Goal: Task Accomplishment & Management: Manage account settings

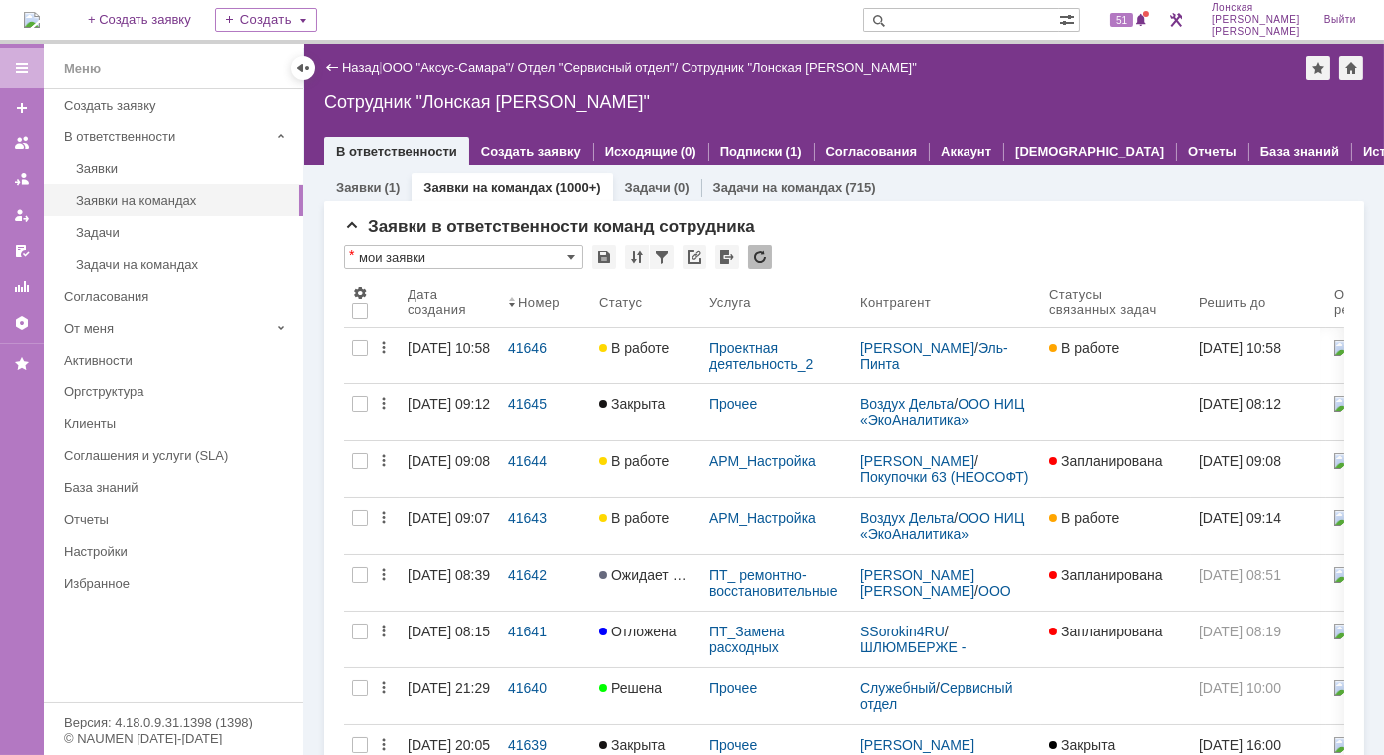
click at [536, 349] on div "41646" at bounding box center [545, 348] width 75 height 16
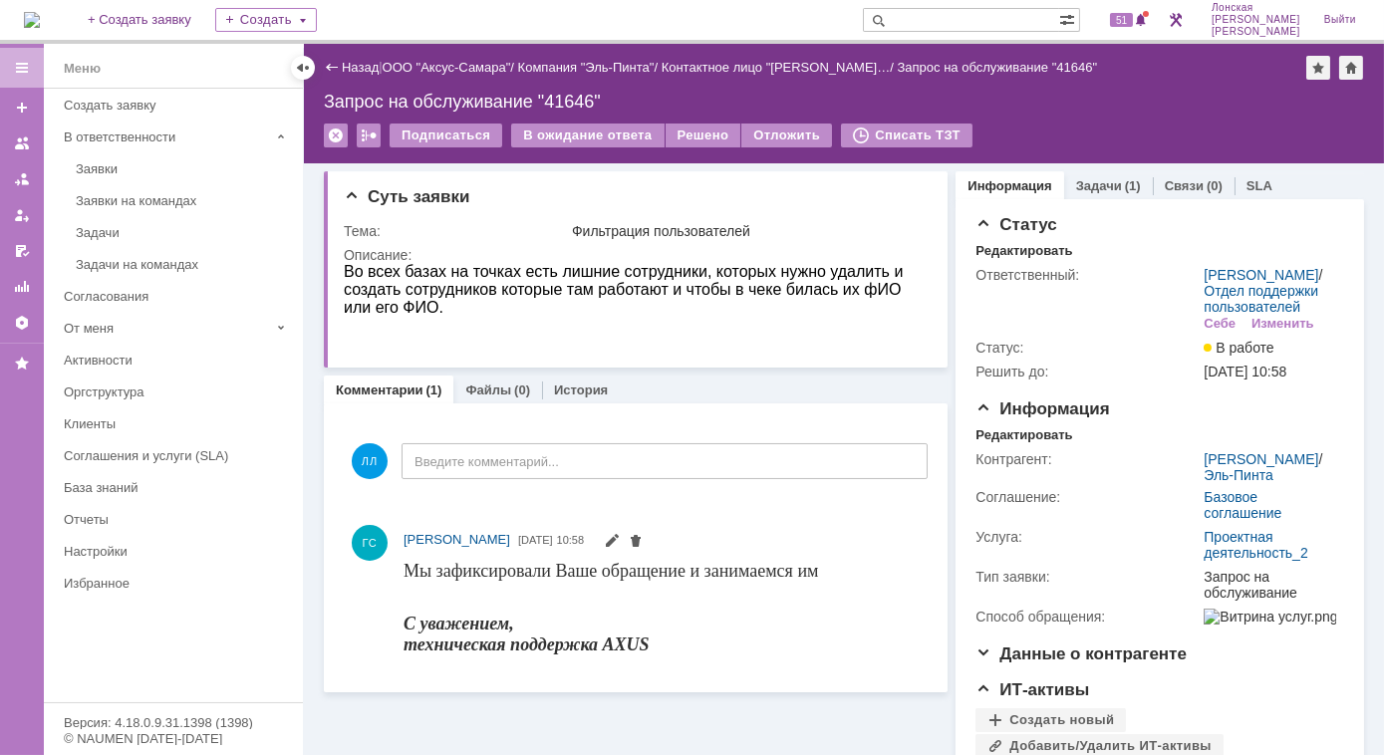
click at [100, 201] on div "Заявки на командах" at bounding box center [183, 200] width 215 height 15
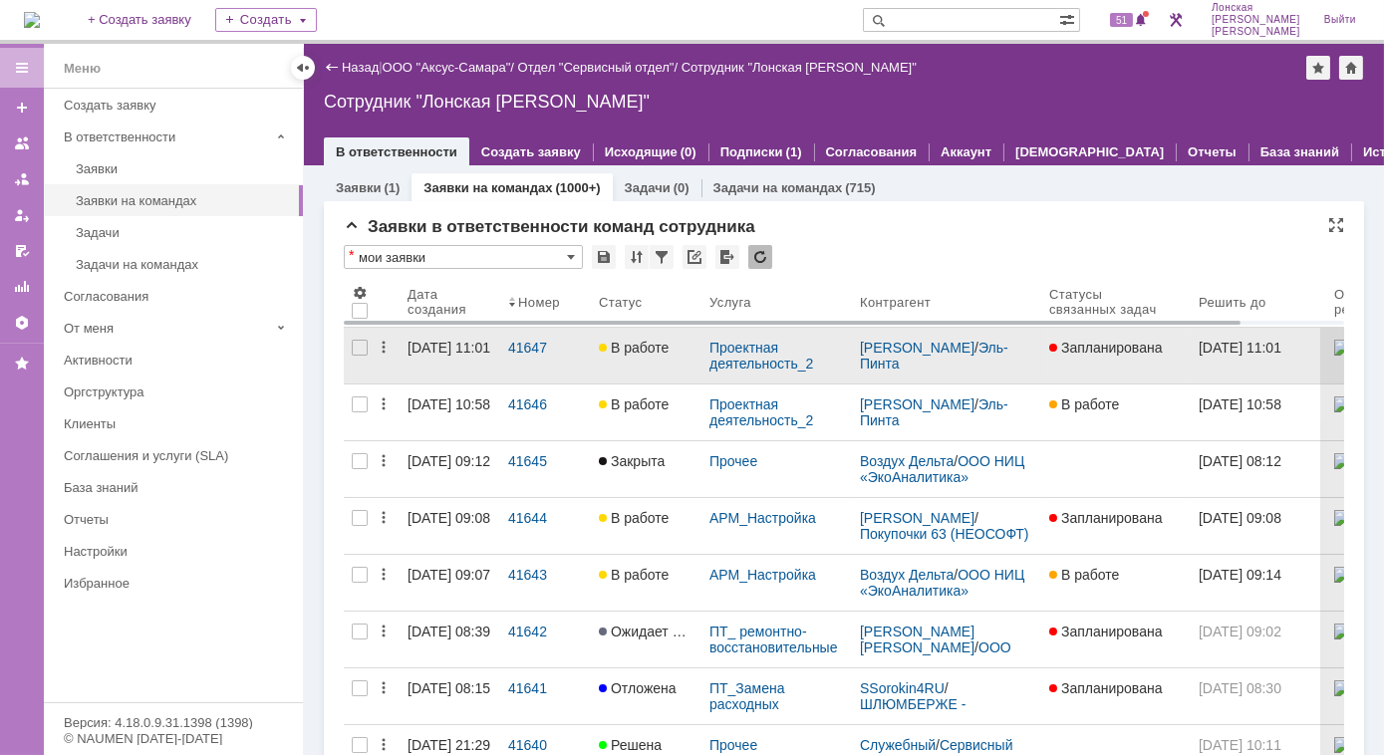
click at [632, 352] on span "В работе" at bounding box center [634, 348] width 70 height 16
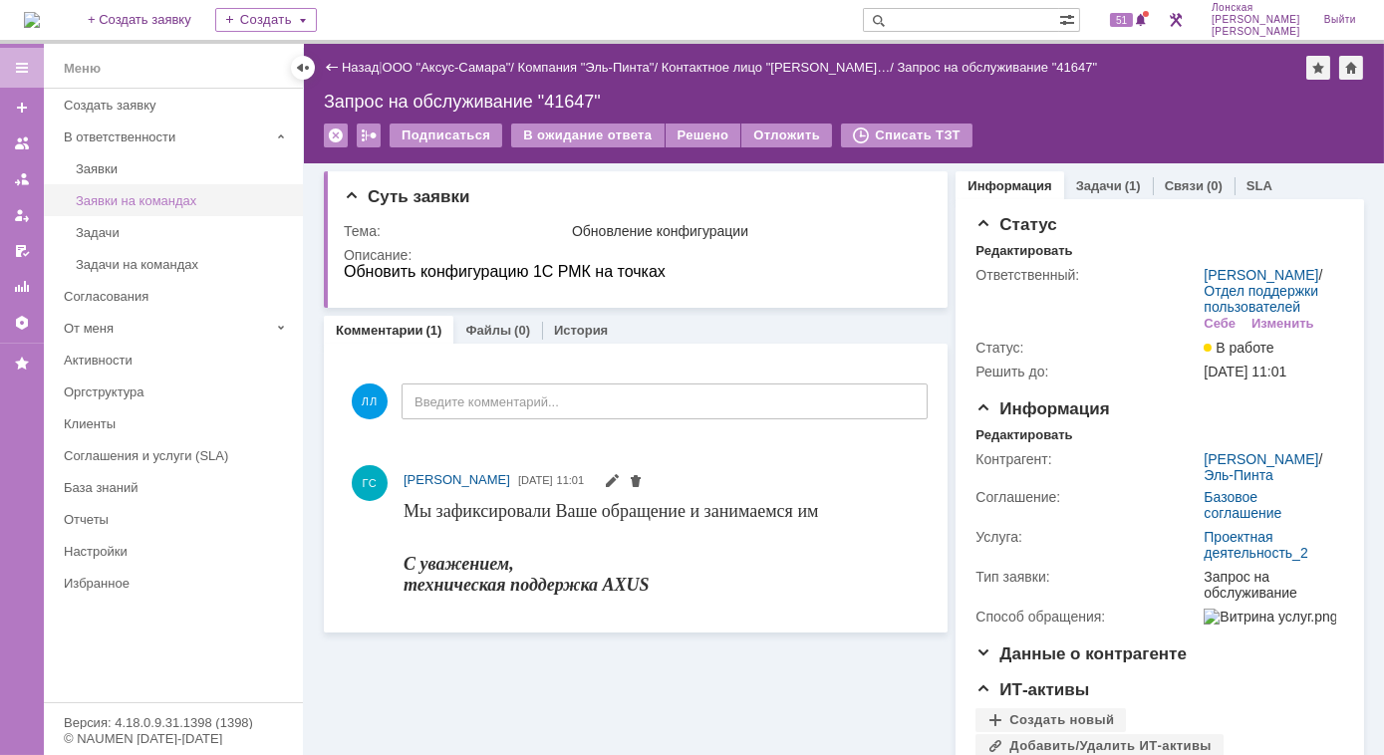
click at [114, 198] on div "Заявки на командах" at bounding box center [183, 200] width 215 height 15
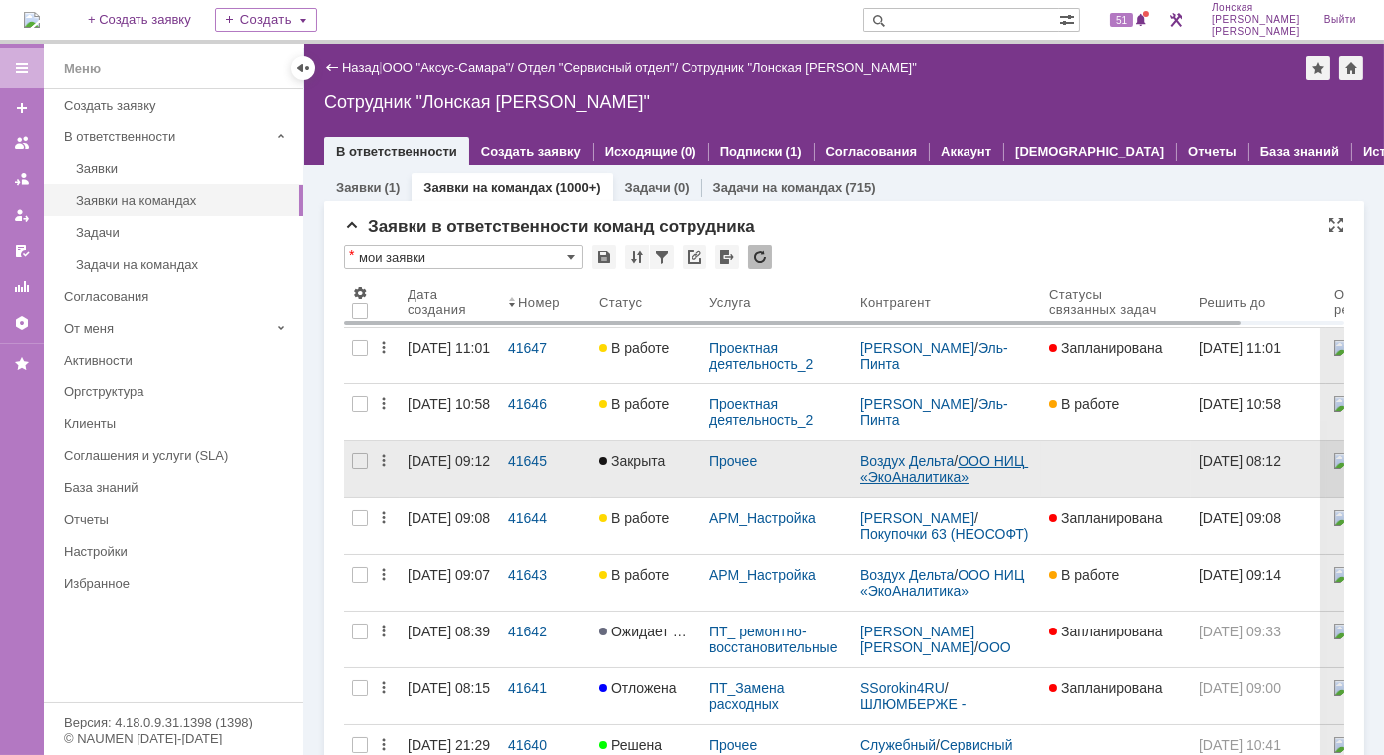
click at [912, 468] on link "ООО НИЦ «ЭкоАналитика»" at bounding box center [944, 469] width 168 height 32
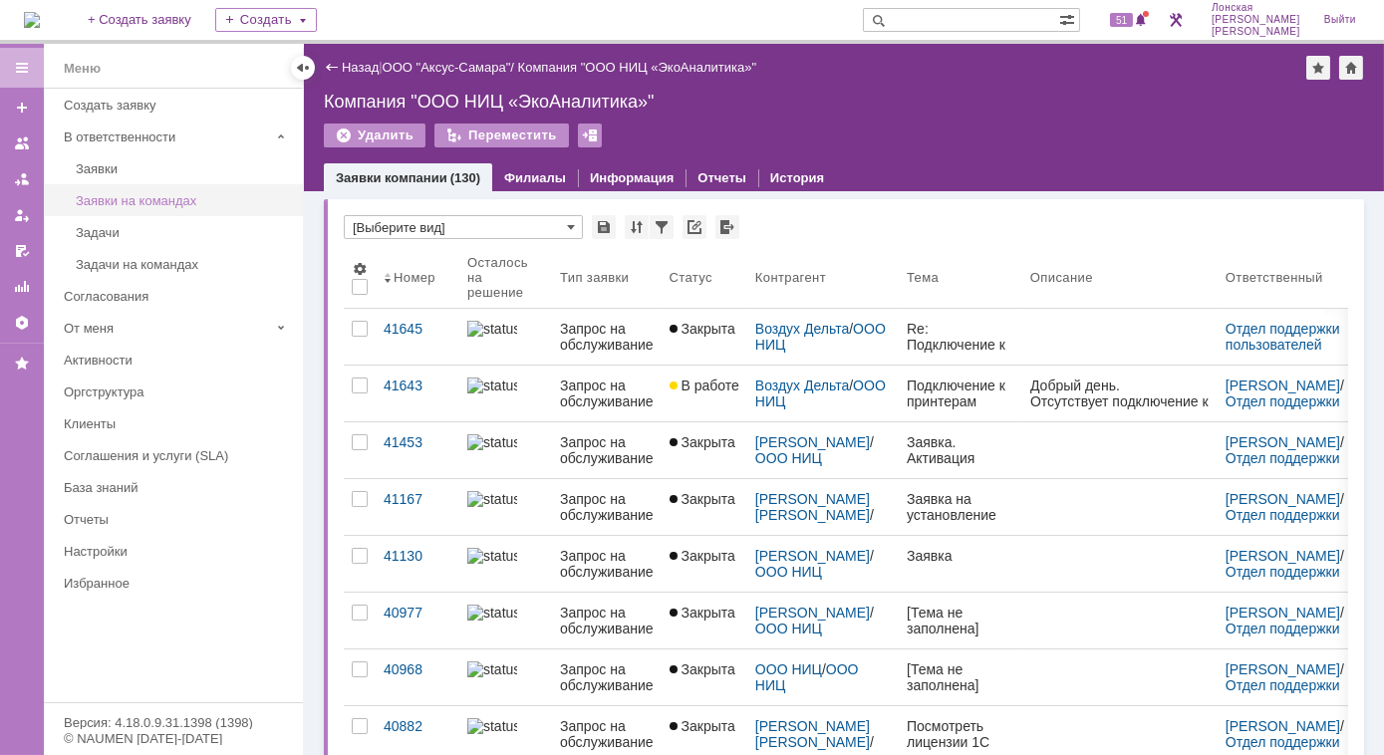
click at [140, 193] on div "Заявки на командах" at bounding box center [183, 200] width 215 height 15
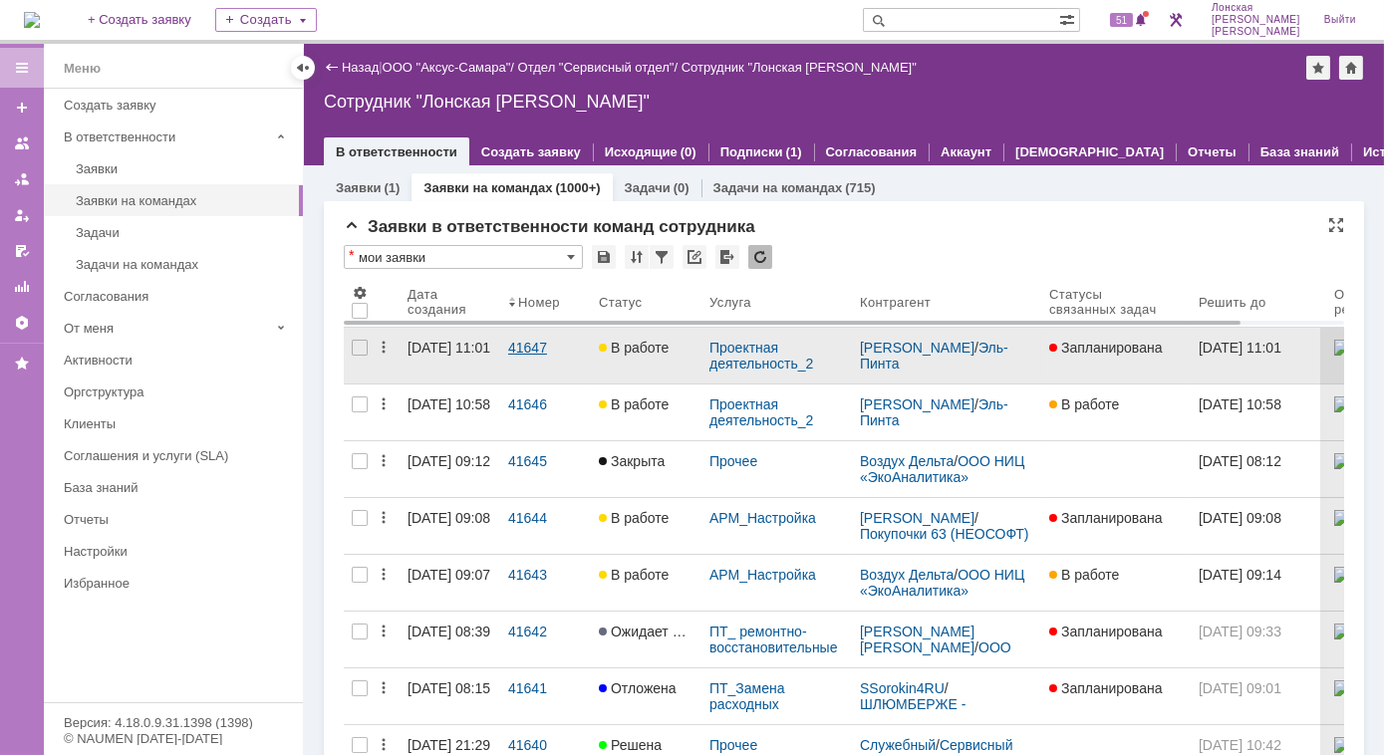
click at [537, 341] on div "41647" at bounding box center [545, 348] width 75 height 16
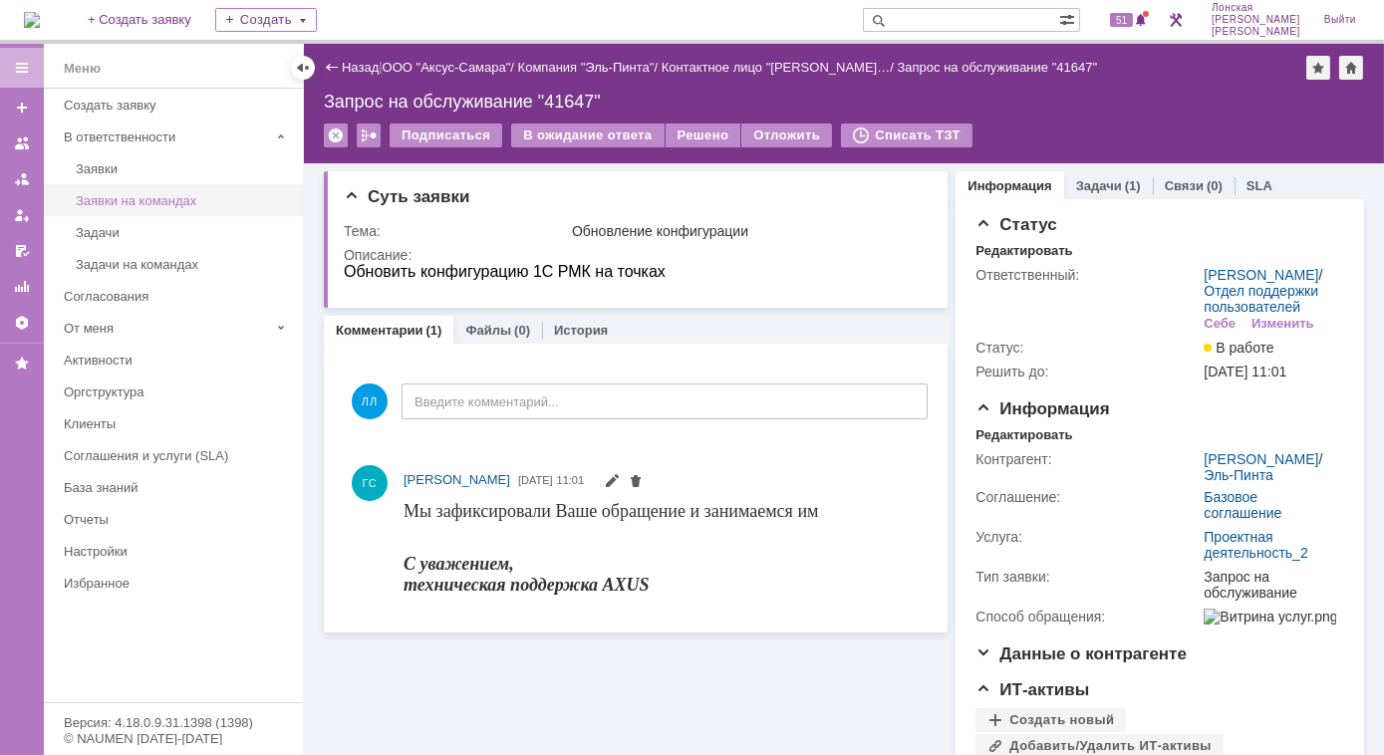
click at [145, 203] on div "Заявки на командах" at bounding box center [183, 200] width 215 height 15
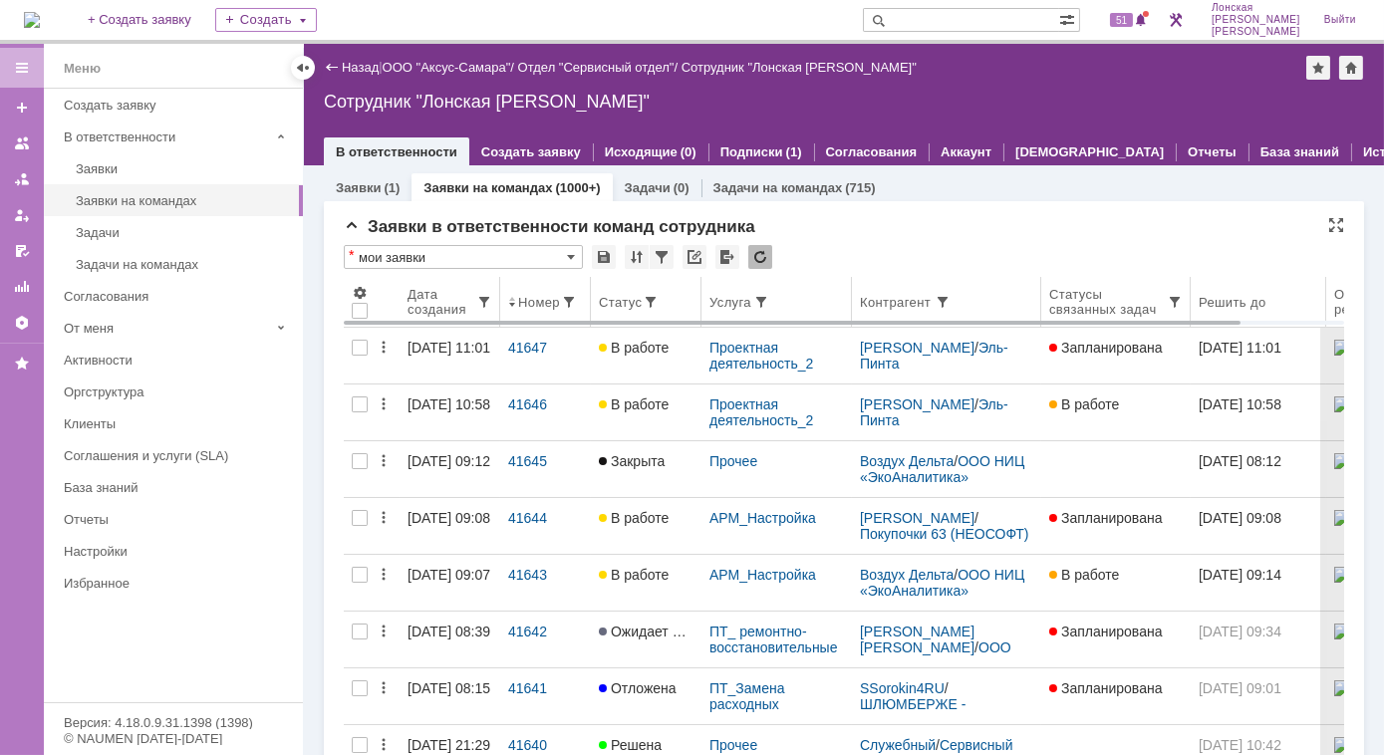
click at [985, 277] on th "Контрагент" at bounding box center [946, 302] width 189 height 51
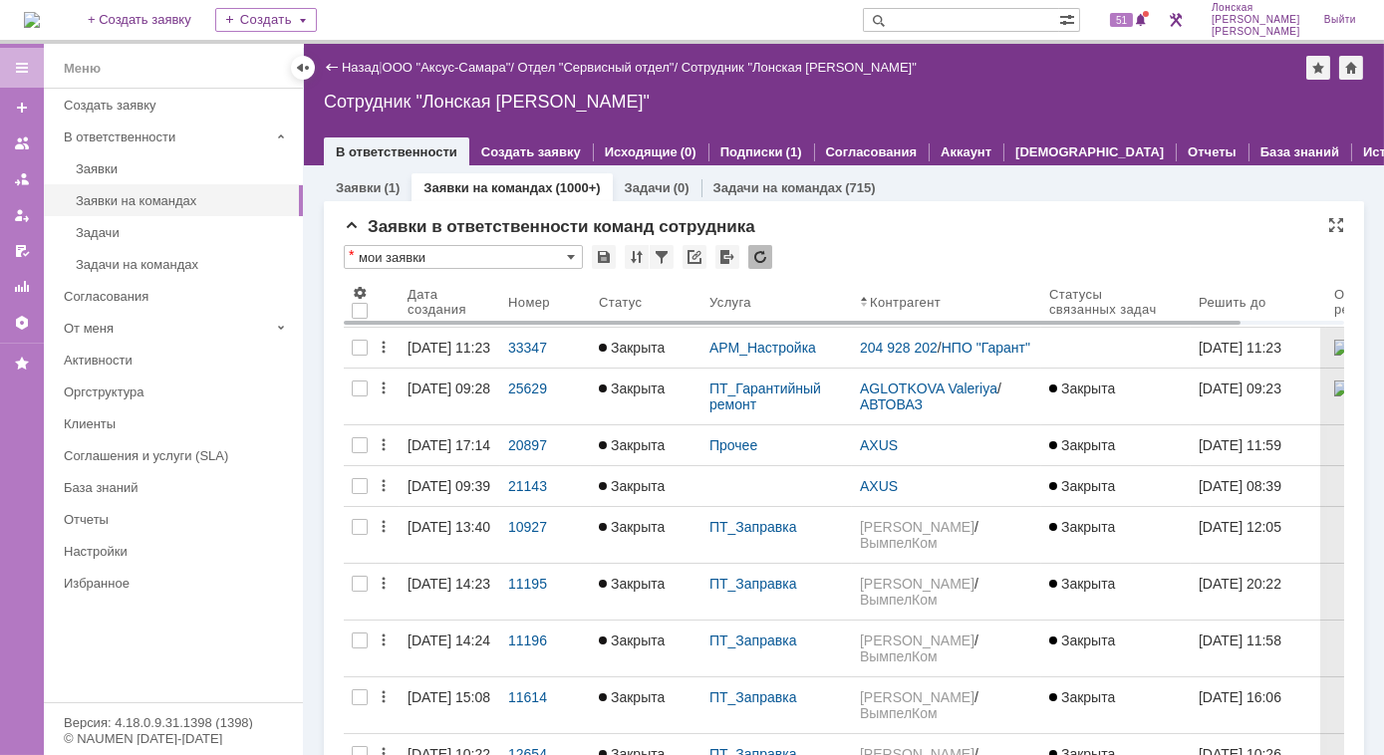
click at [1203, 232] on div "Заявки в ответственности команд сотрудника" at bounding box center [844, 227] width 1000 height 20
click at [477, 182] on link "Заявки на командах" at bounding box center [487, 187] width 128 height 15
click at [166, 200] on div "Заявки на командах" at bounding box center [183, 200] width 215 height 15
click at [486, 298] on span at bounding box center [484, 302] width 16 height 16
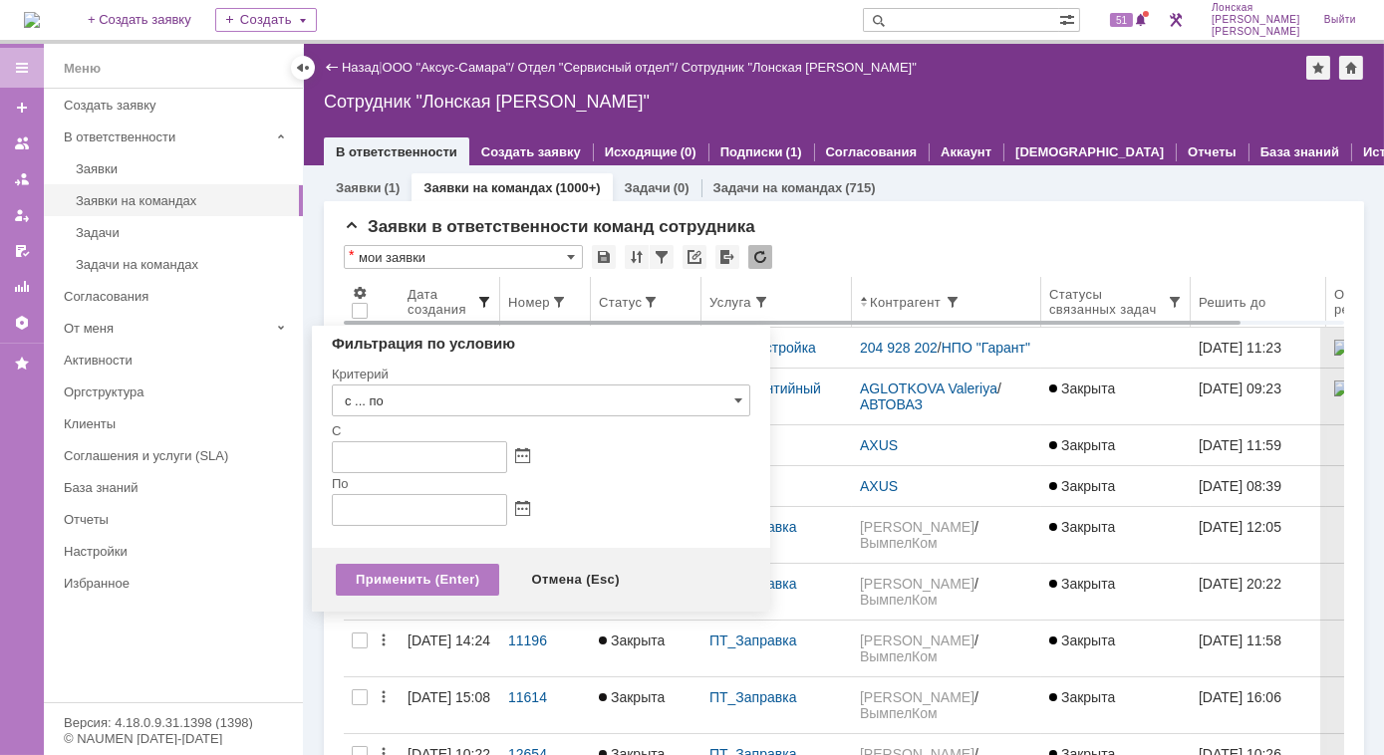
click at [486, 298] on span at bounding box center [484, 302] width 16 height 16
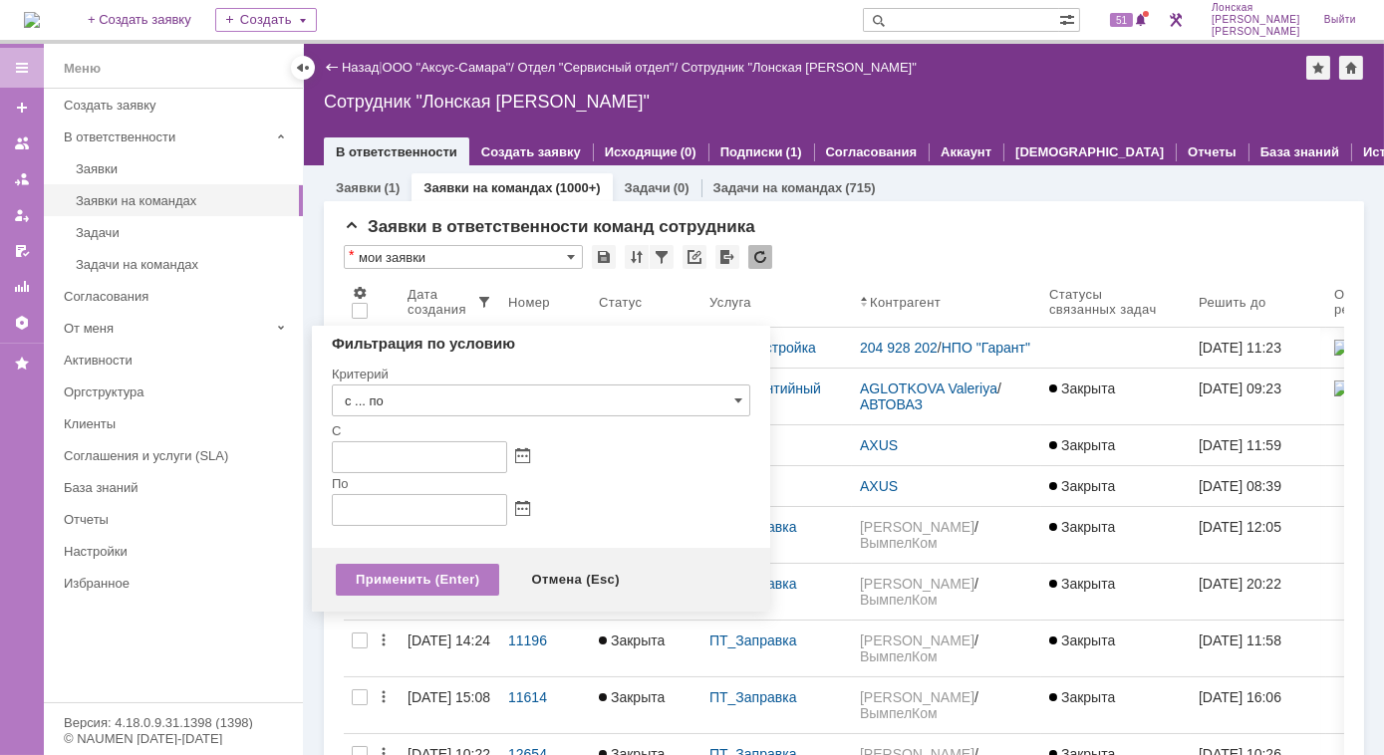
click at [935, 259] on div "* мои заявки" at bounding box center [844, 258] width 1000 height 26
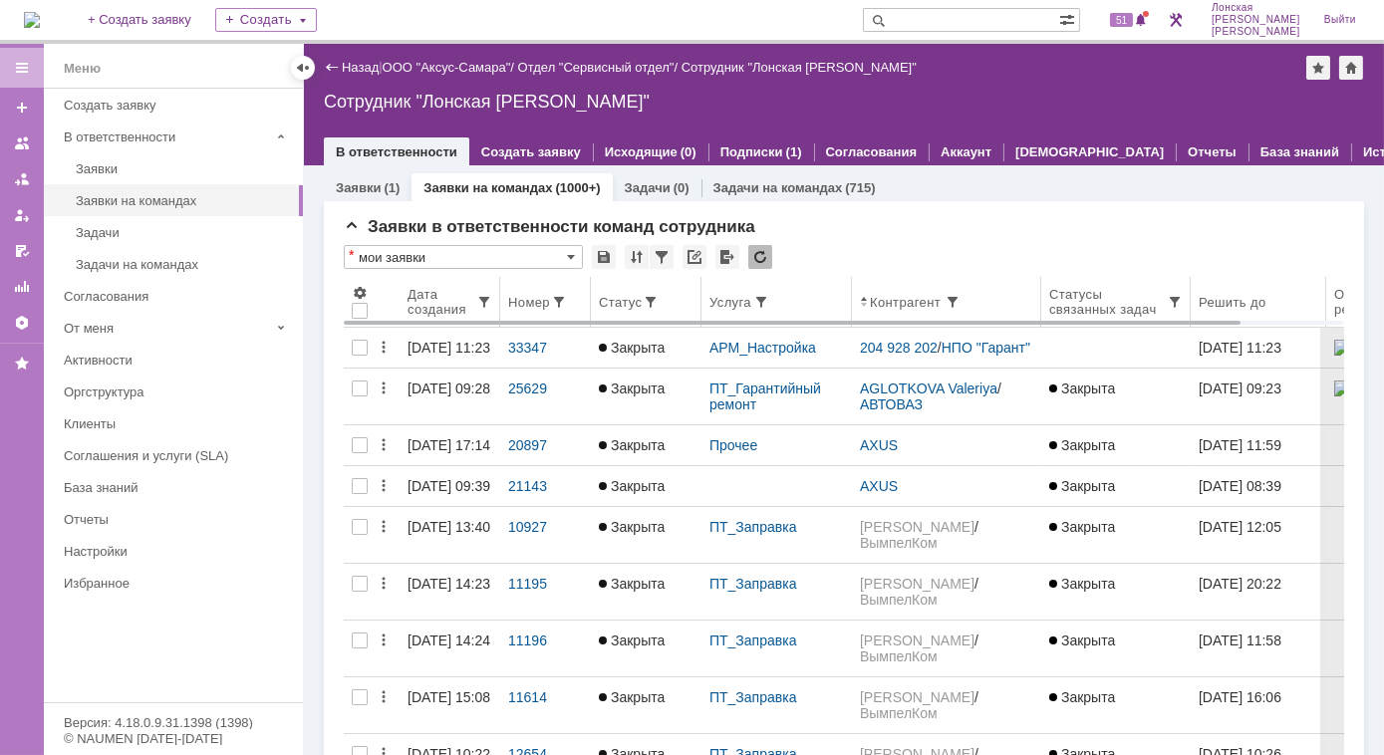
click at [430, 304] on div "Дата создания" at bounding box center [441, 302] width 69 height 30
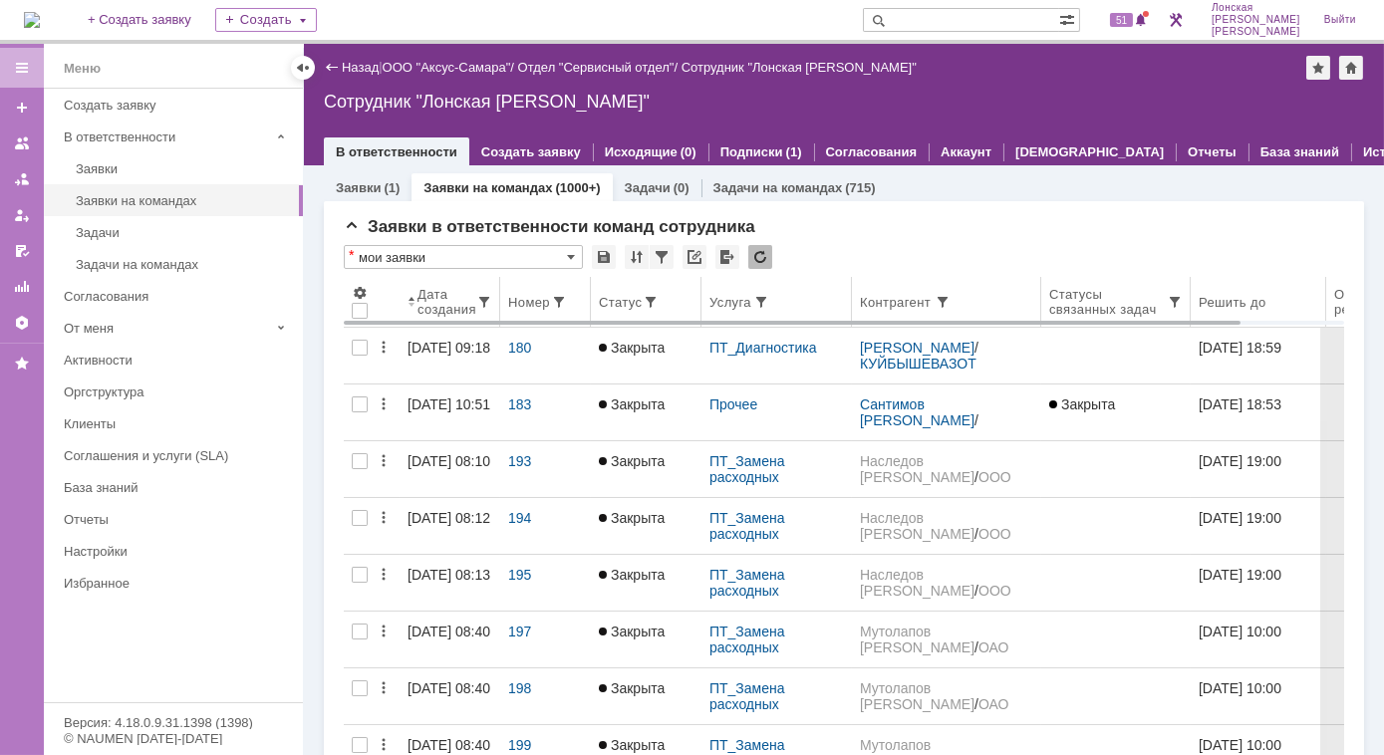
click at [447, 303] on div "Дата создания" at bounding box center [446, 302] width 59 height 30
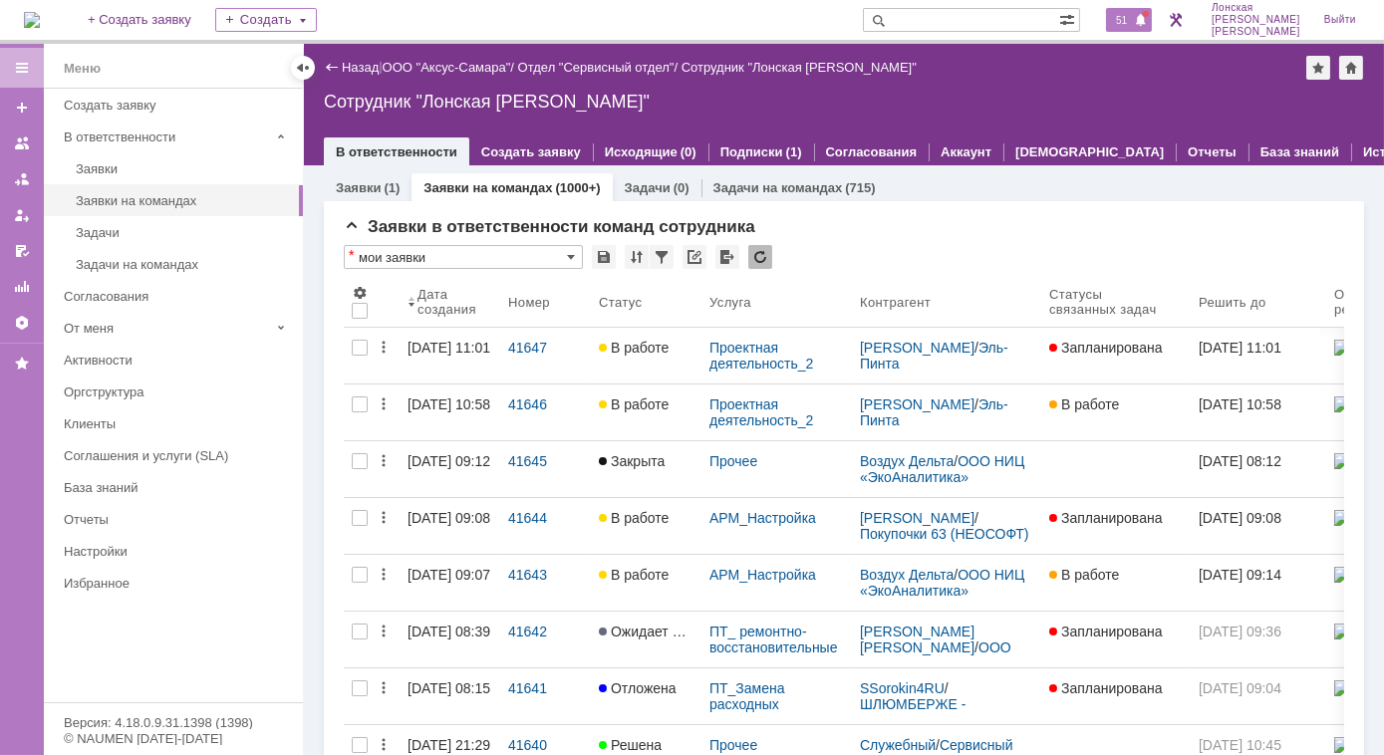
click at [1148, 22] on span at bounding box center [1141, 21] width 14 height 16
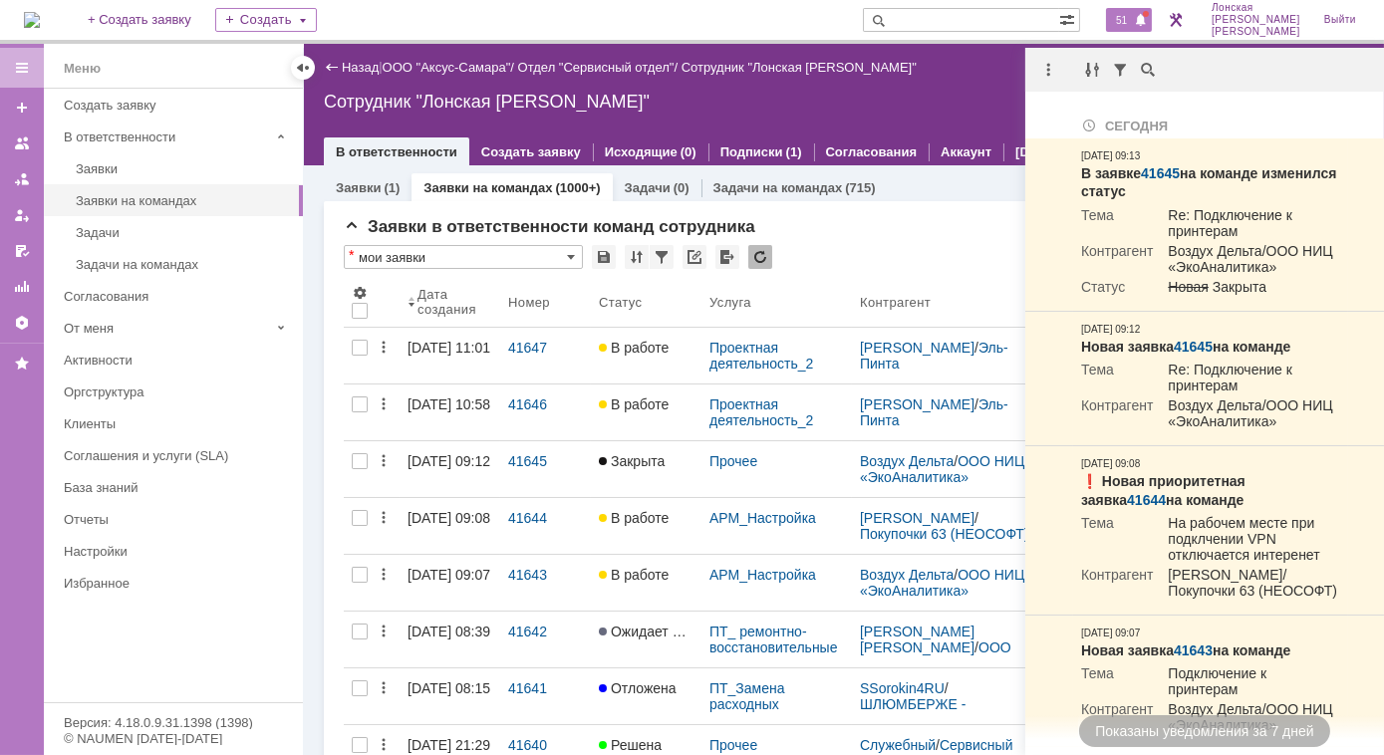
click at [1133, 17] on span "51" at bounding box center [1121, 20] width 23 height 14
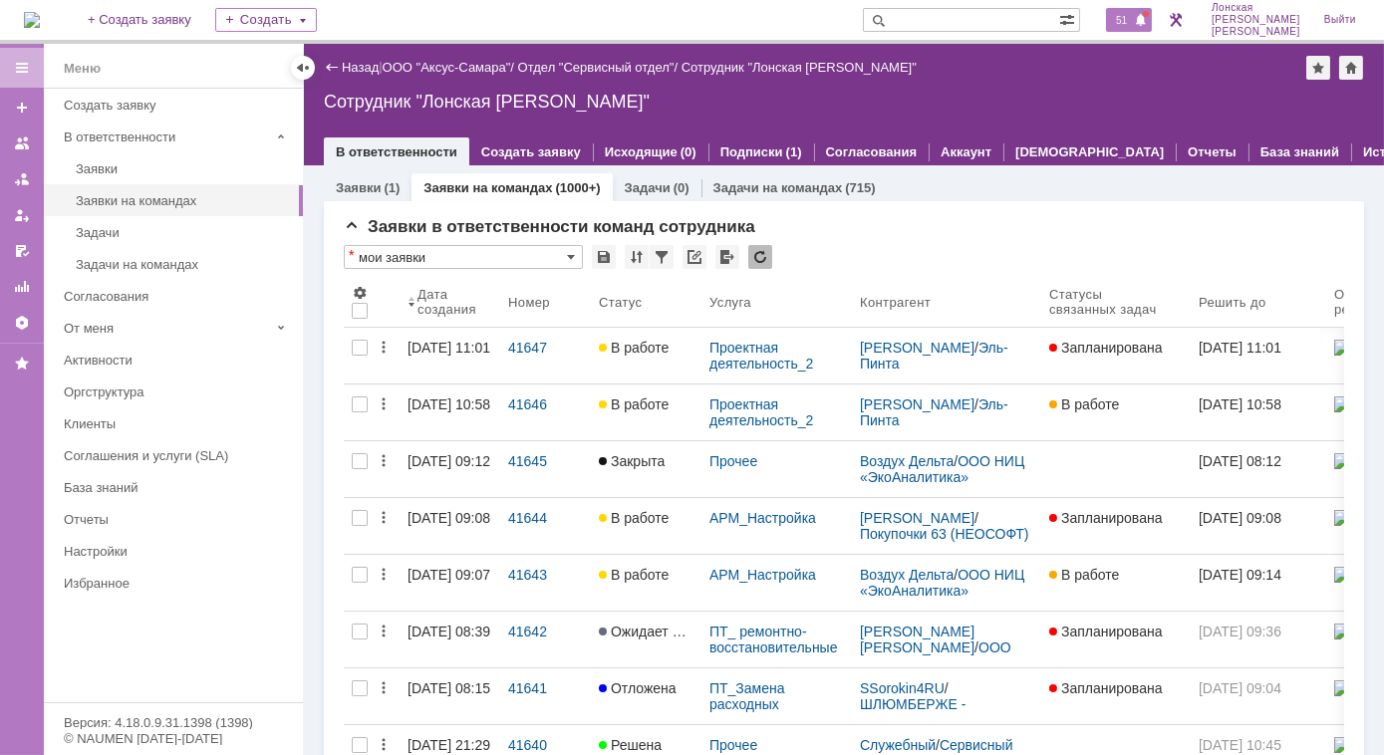
click at [1133, 17] on span "51" at bounding box center [1121, 20] width 23 height 14
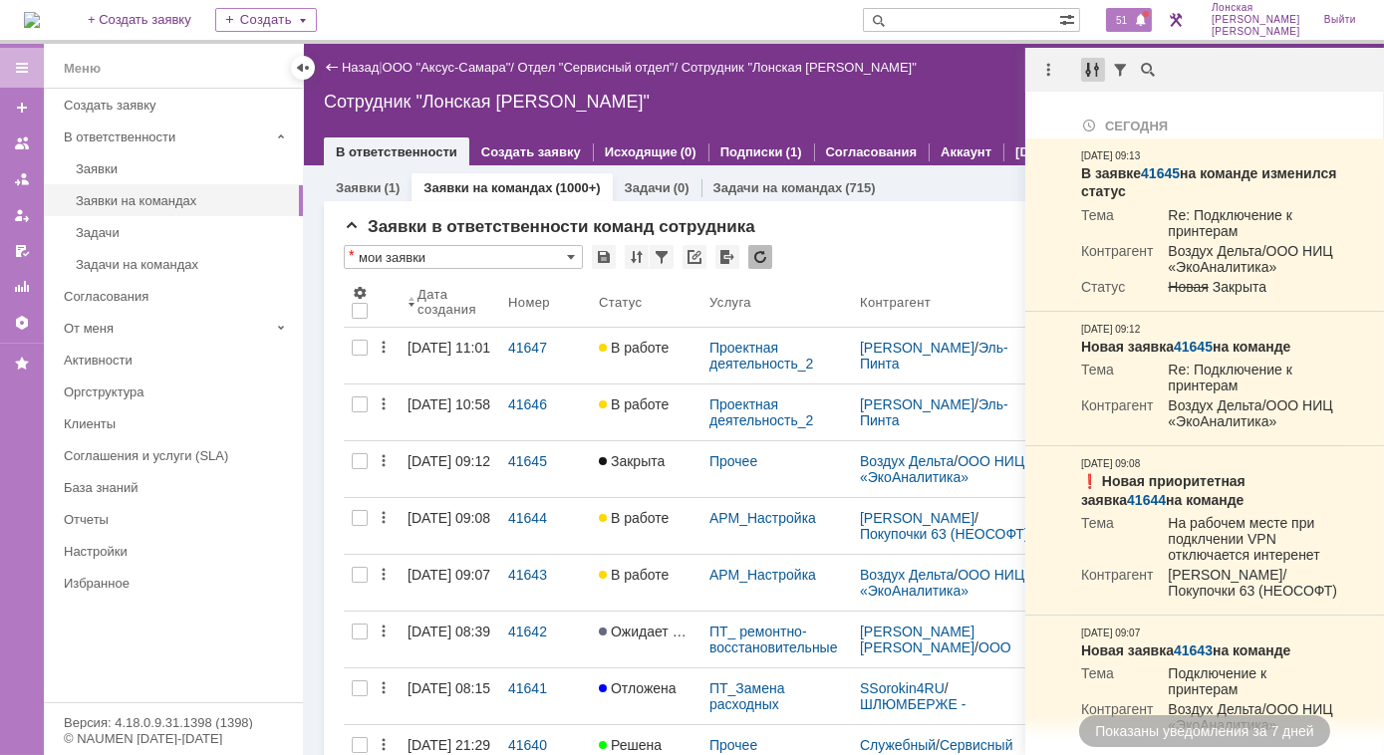
click at [1096, 74] on div at bounding box center [1093, 70] width 24 height 24
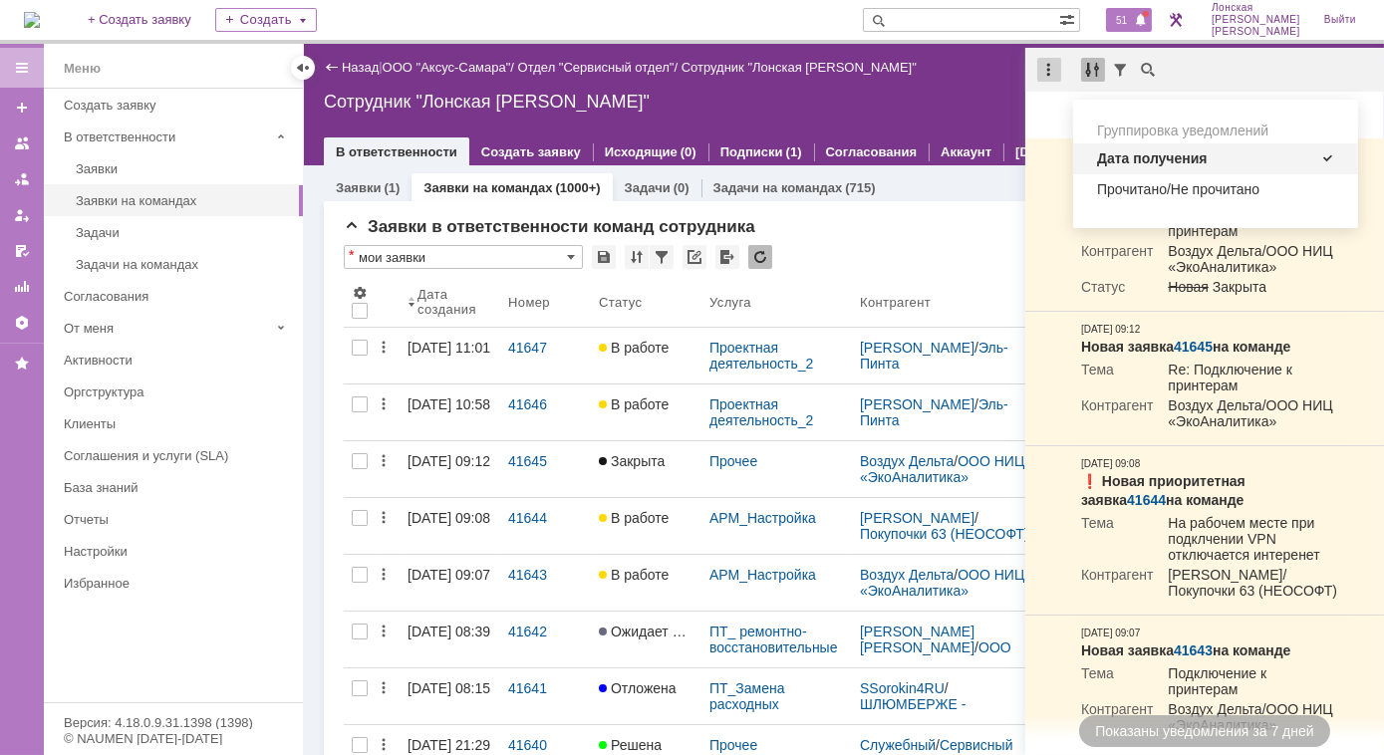
click at [1046, 75] on div at bounding box center [1049, 70] width 24 height 24
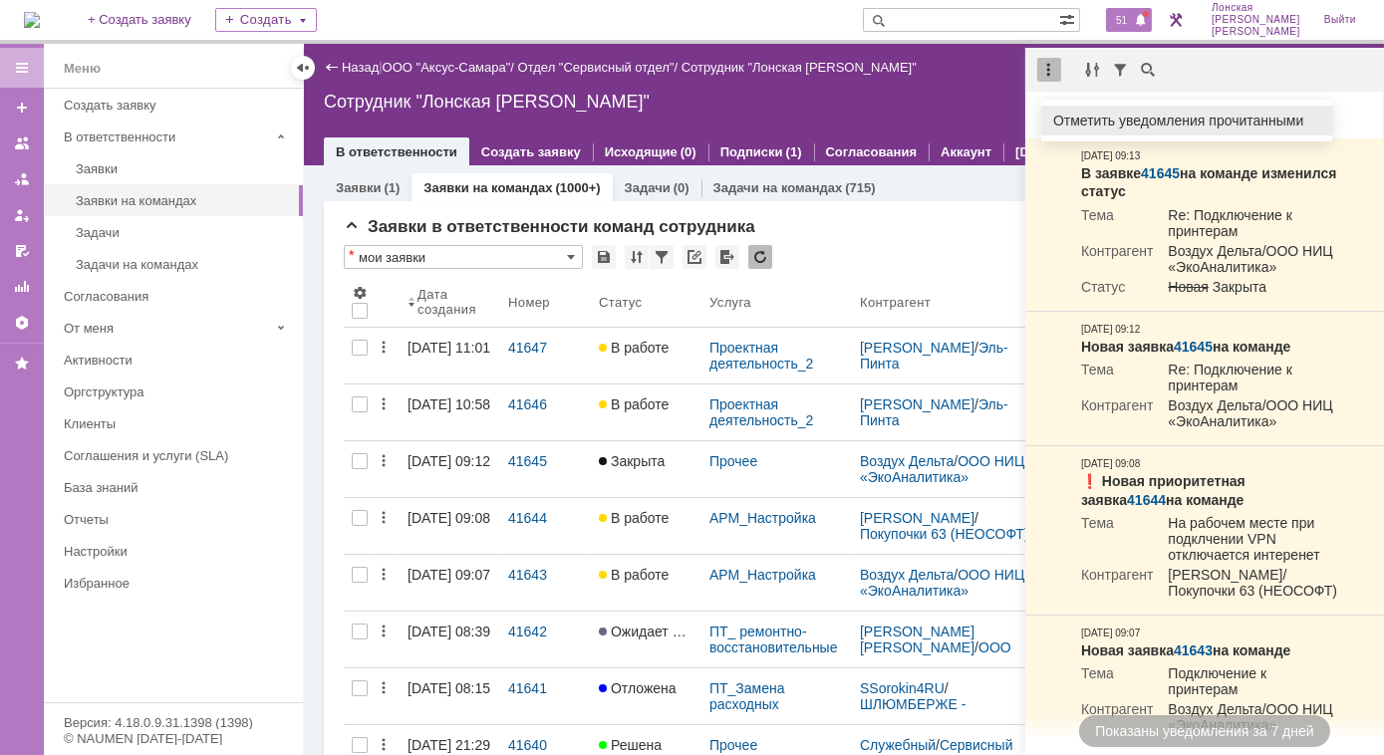
click at [1067, 124] on div "Отметить уведомления прочитанными" at bounding box center [1186, 121] width 267 height 14
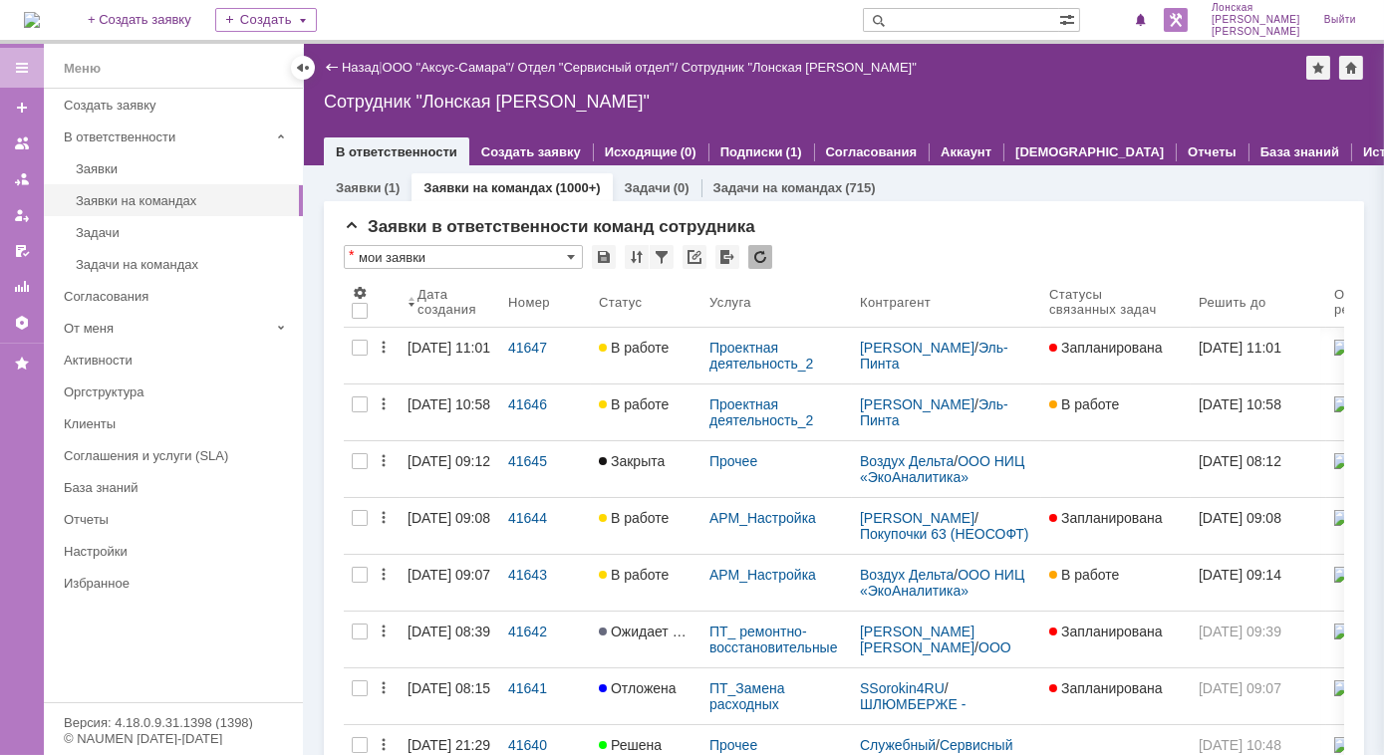
click at [1187, 25] on link at bounding box center [1175, 20] width 24 height 24
click at [1147, 20] on div at bounding box center [1141, 20] width 22 height 24
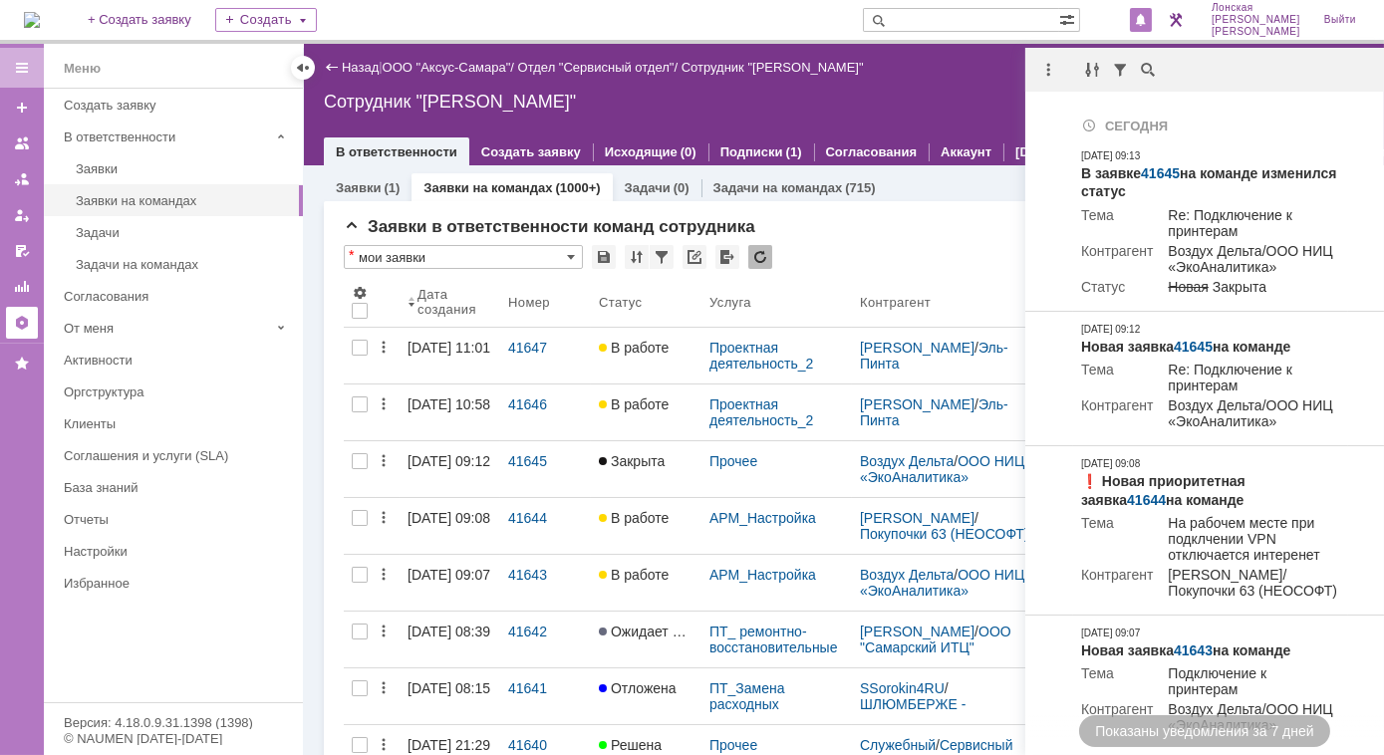
click at [20, 323] on div at bounding box center [22, 323] width 16 height 16
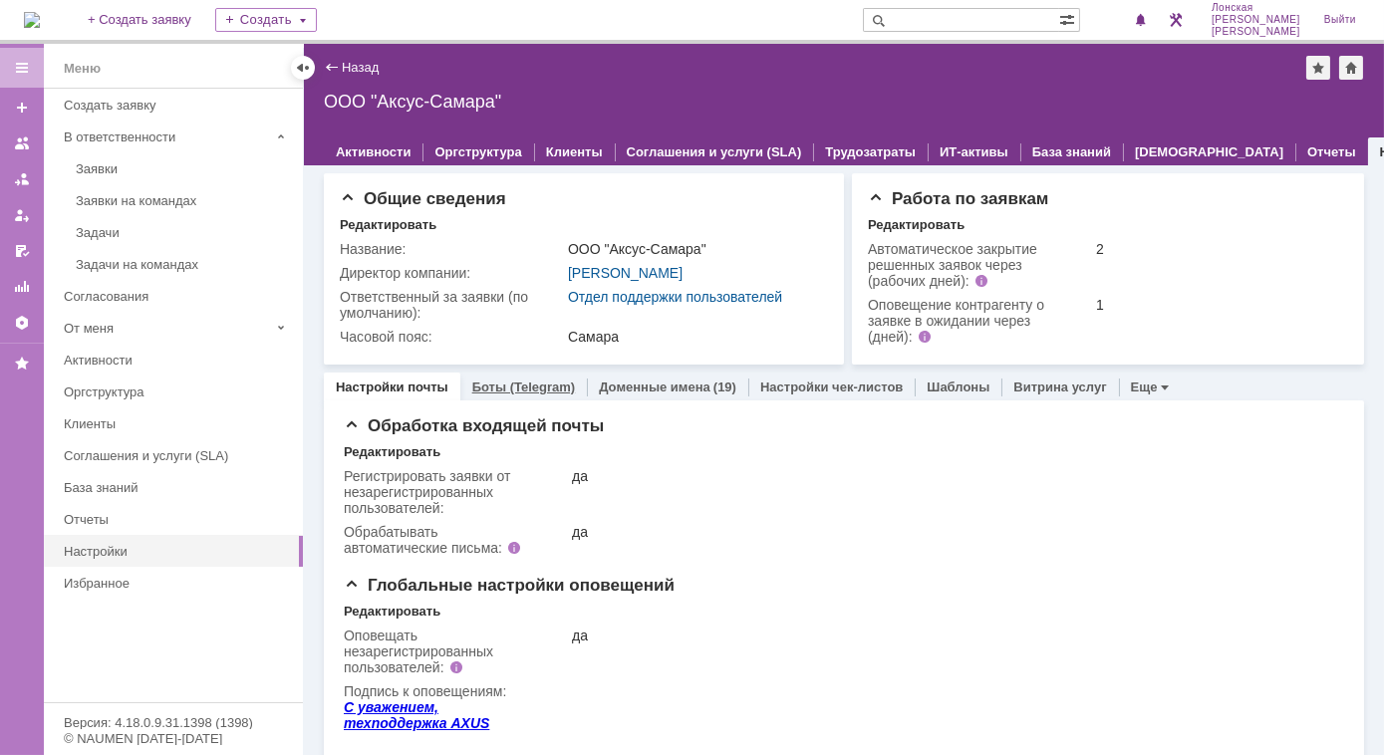
click at [507, 394] on div "Боты (Telegram)" at bounding box center [524, 387] width 128 height 29
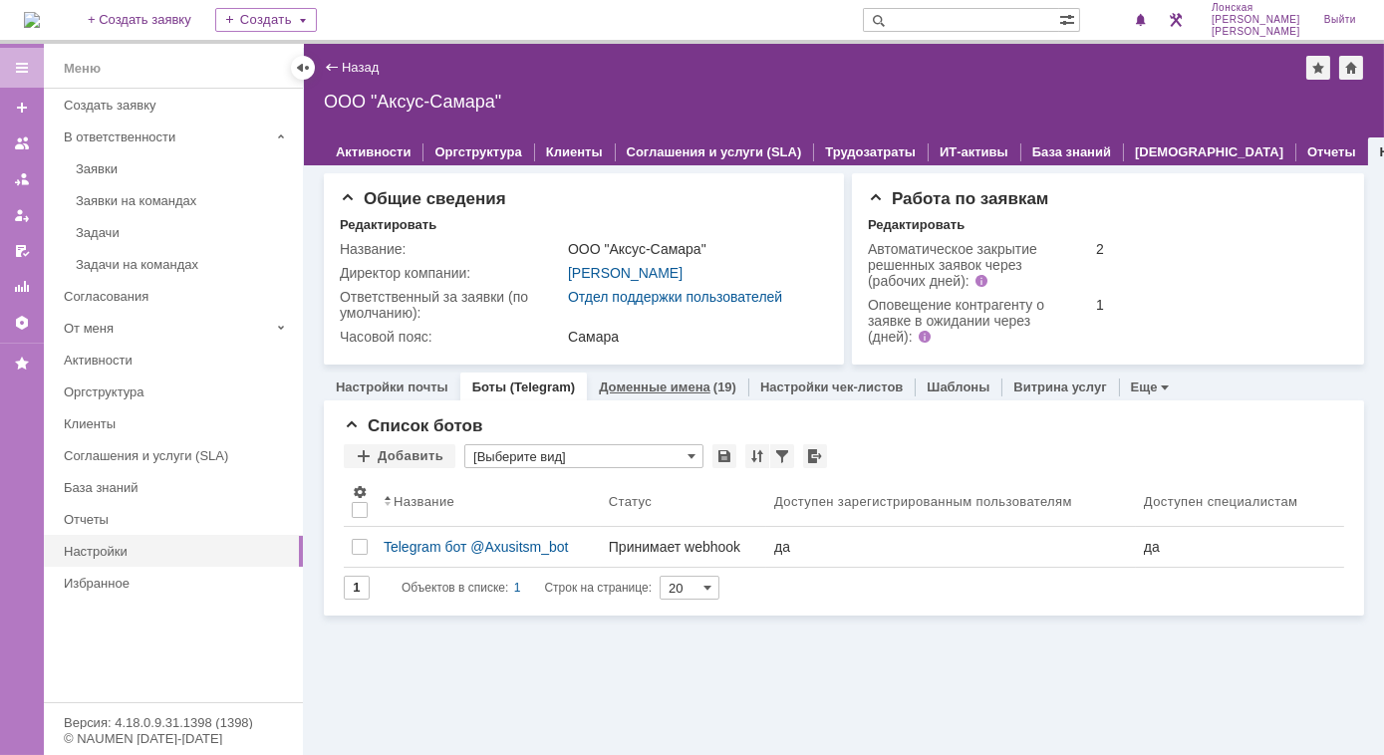
click at [615, 386] on link "Доменные имена" at bounding box center [655, 387] width 112 height 15
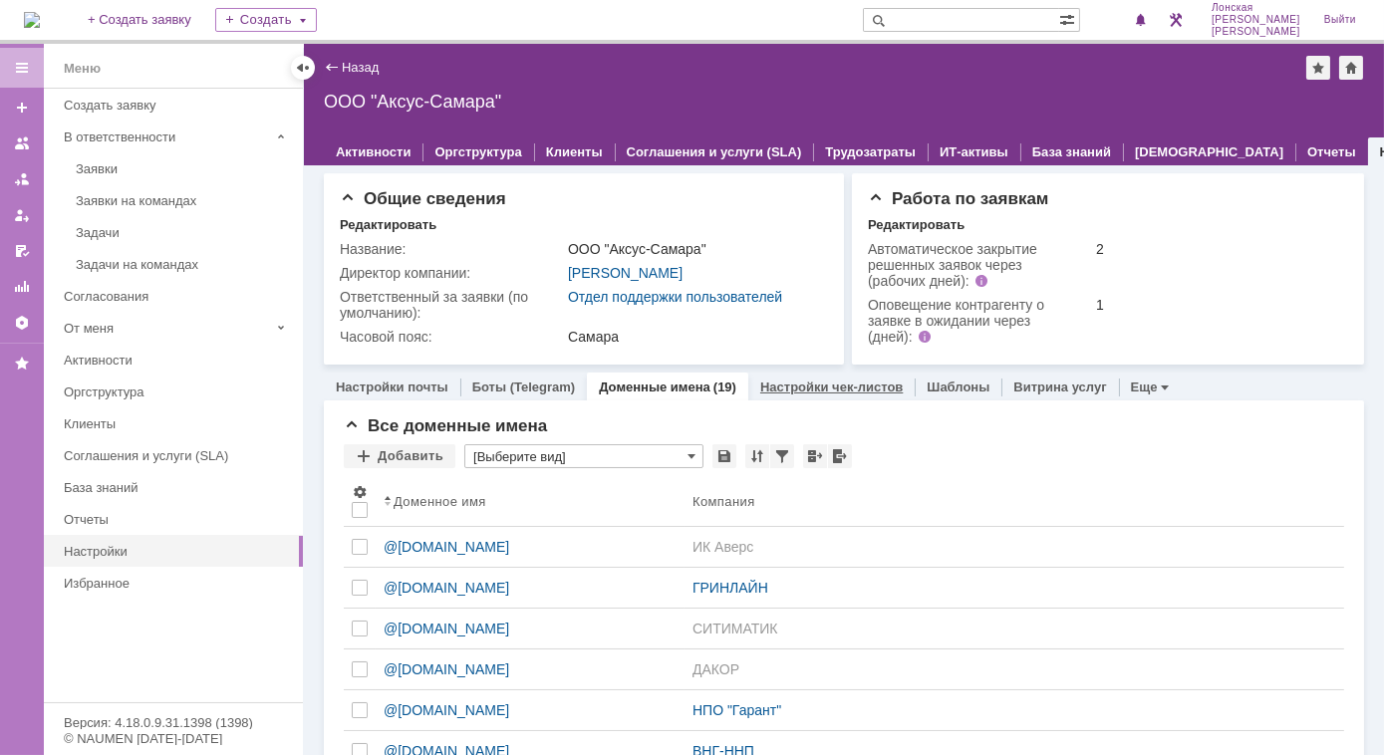
click at [799, 386] on link "Настройки чек-листов" at bounding box center [831, 387] width 142 height 15
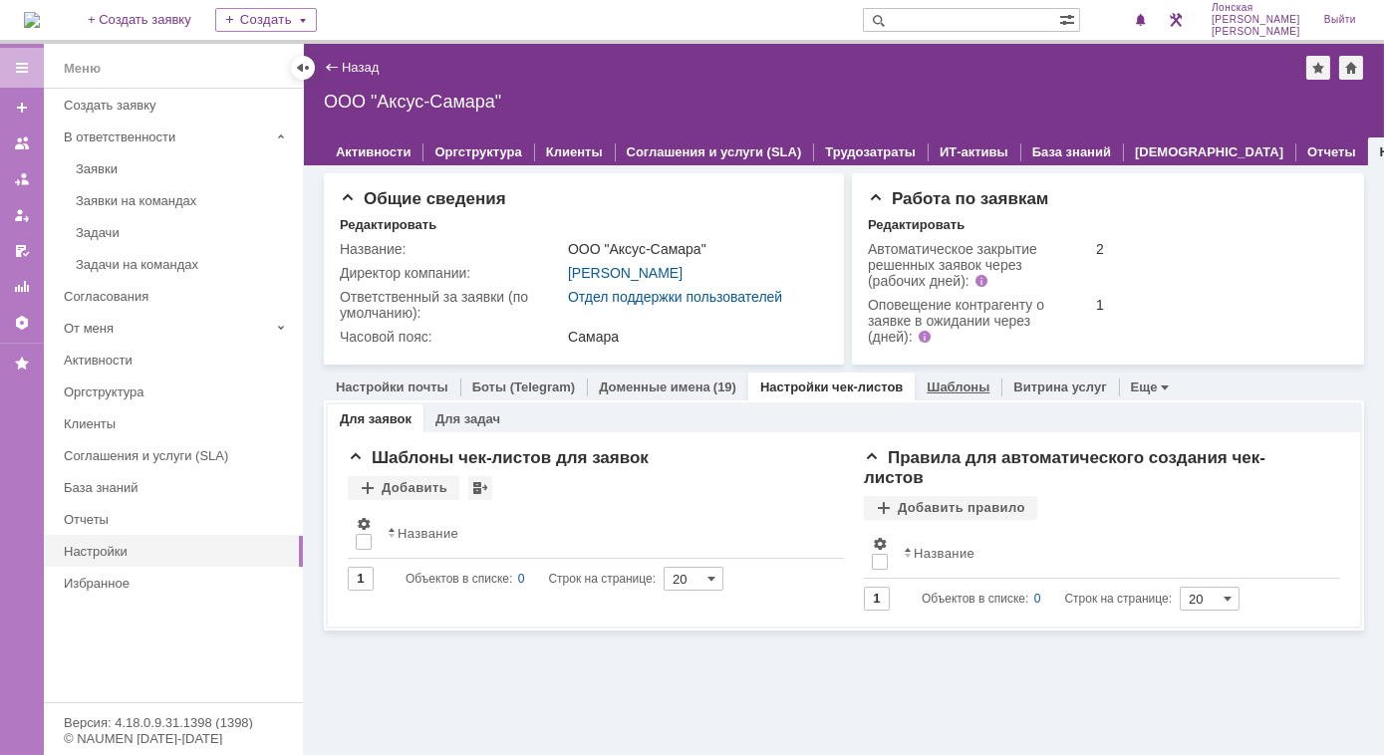
click at [938, 381] on link "Шаблоны" at bounding box center [957, 387] width 63 height 15
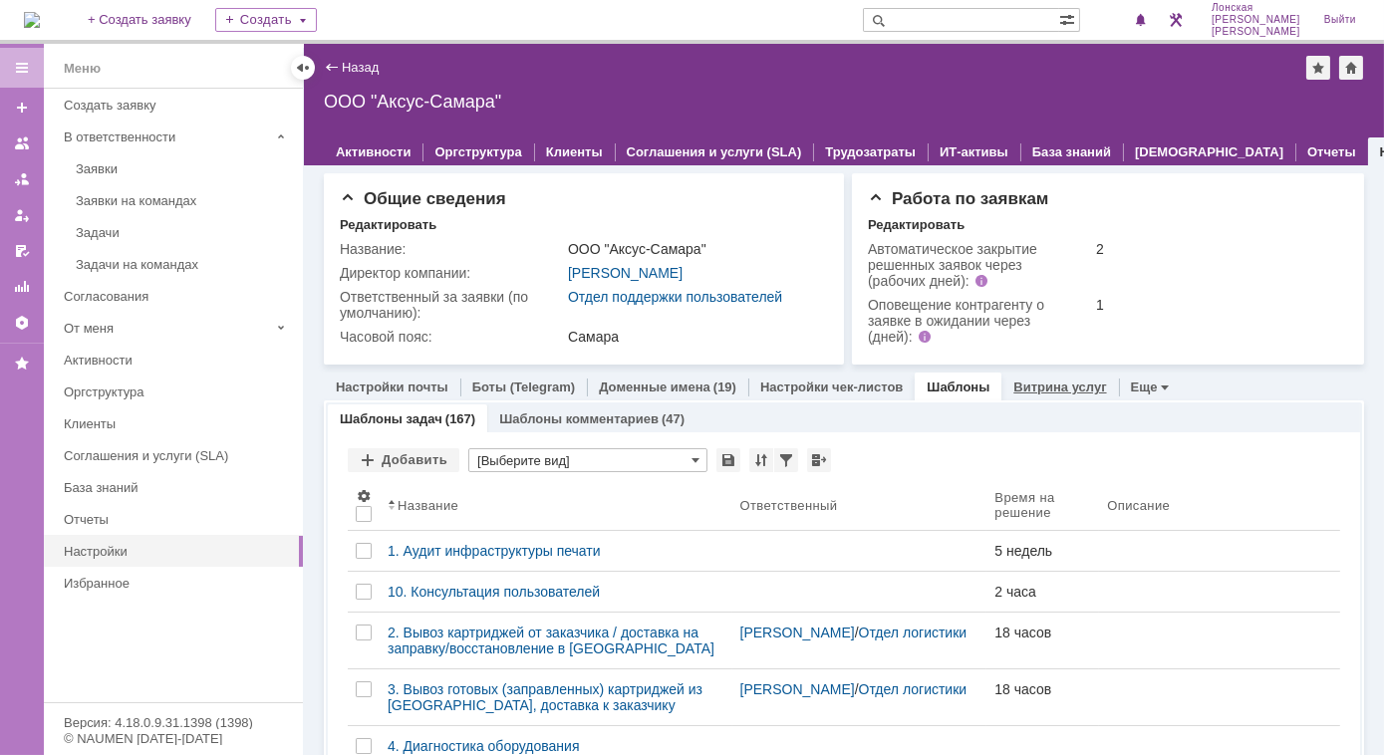
click at [1025, 390] on link "Витрина услуг" at bounding box center [1059, 387] width 93 height 15
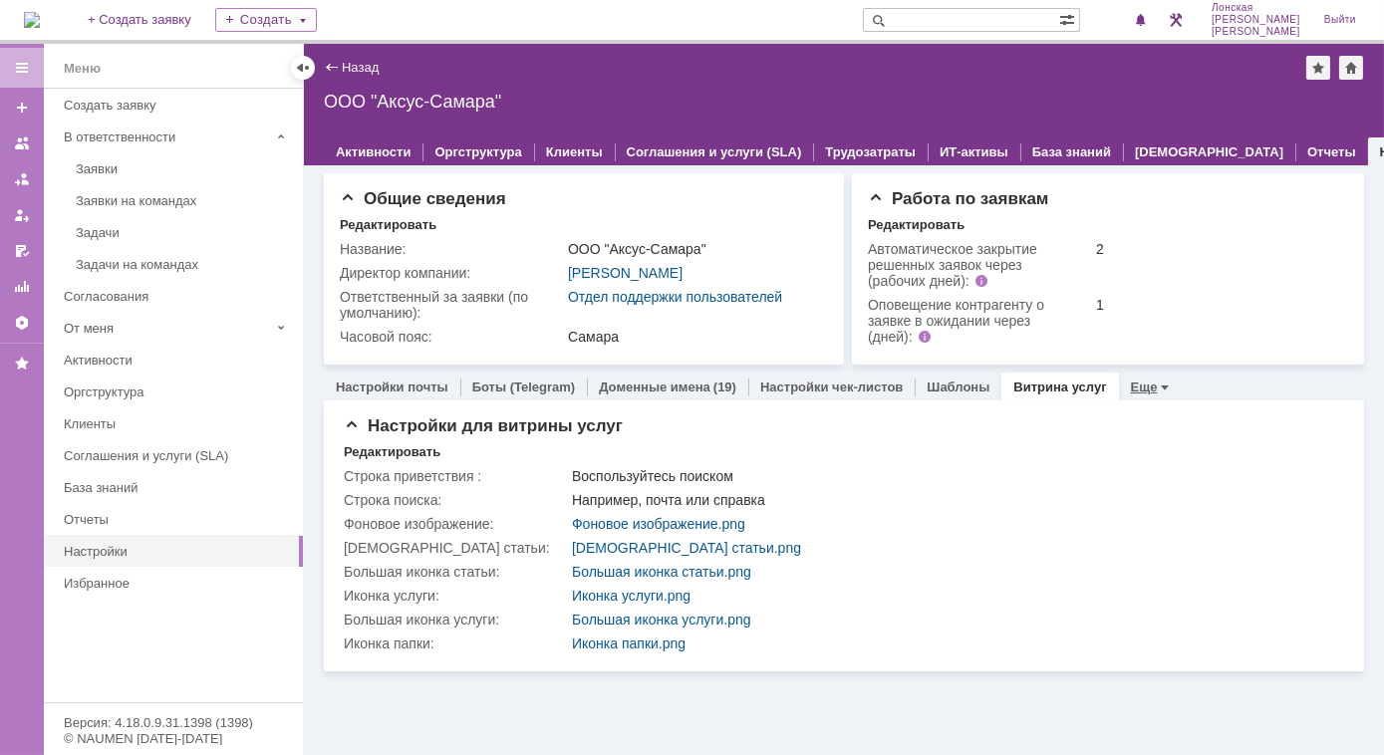
click at [1136, 391] on link "Еще" at bounding box center [1144, 387] width 27 height 15
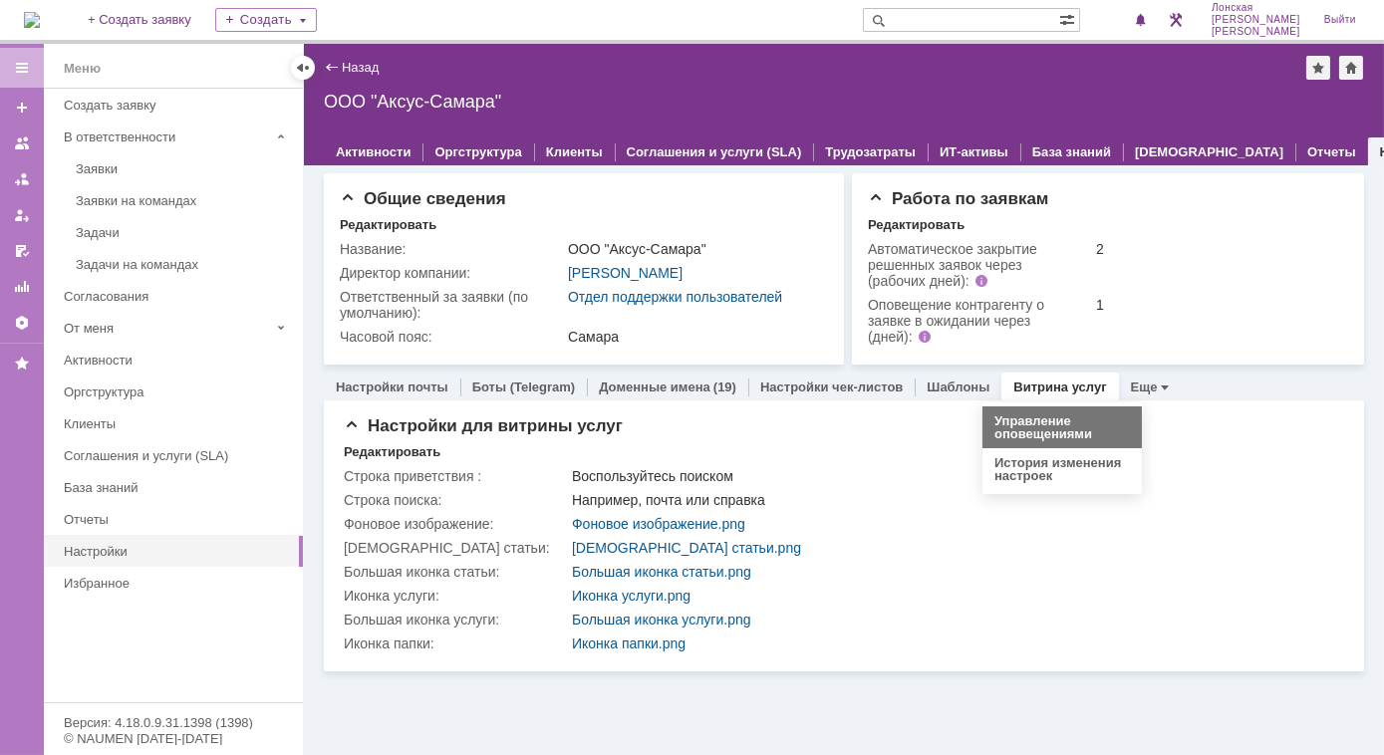
click at [1029, 434] on link "Управление оповещениями" at bounding box center [1043, 427] width 98 height 28
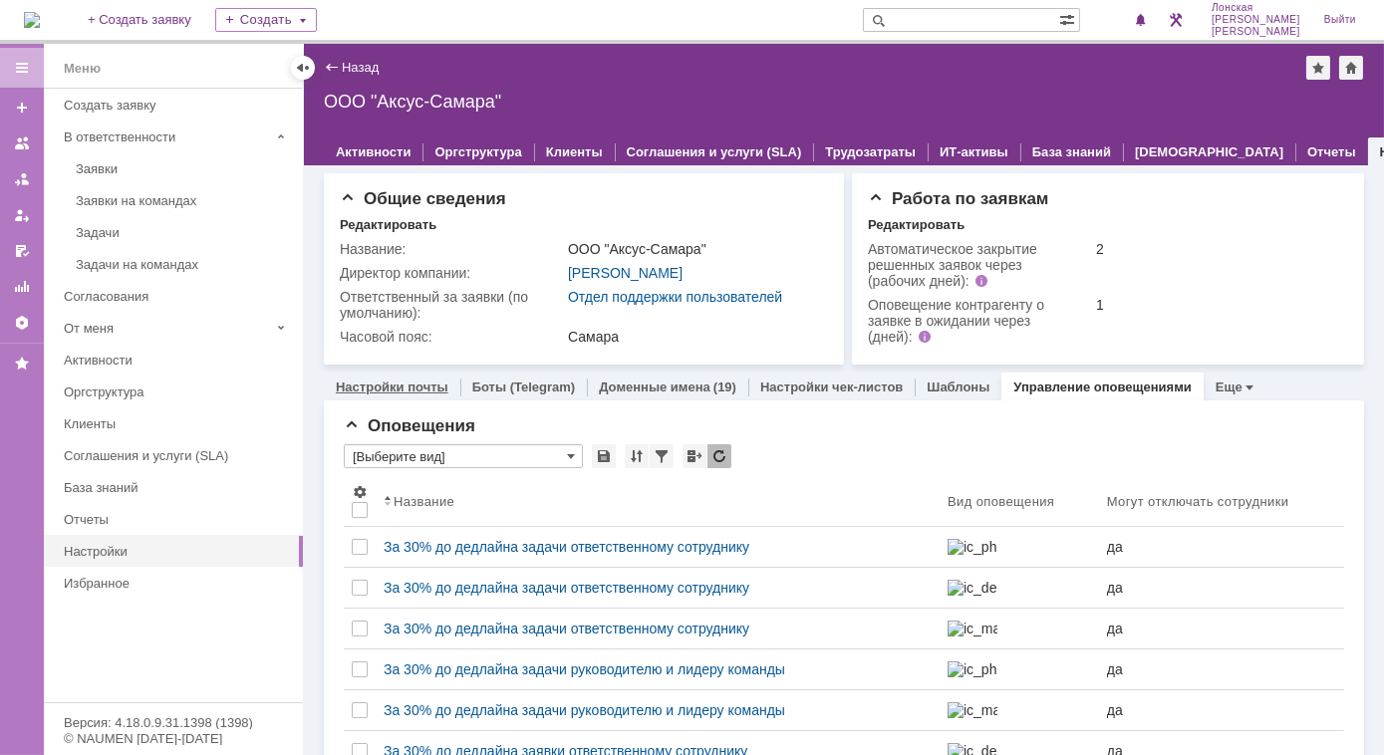
click at [383, 393] on div "Настройки почты" at bounding box center [392, 387] width 136 height 29
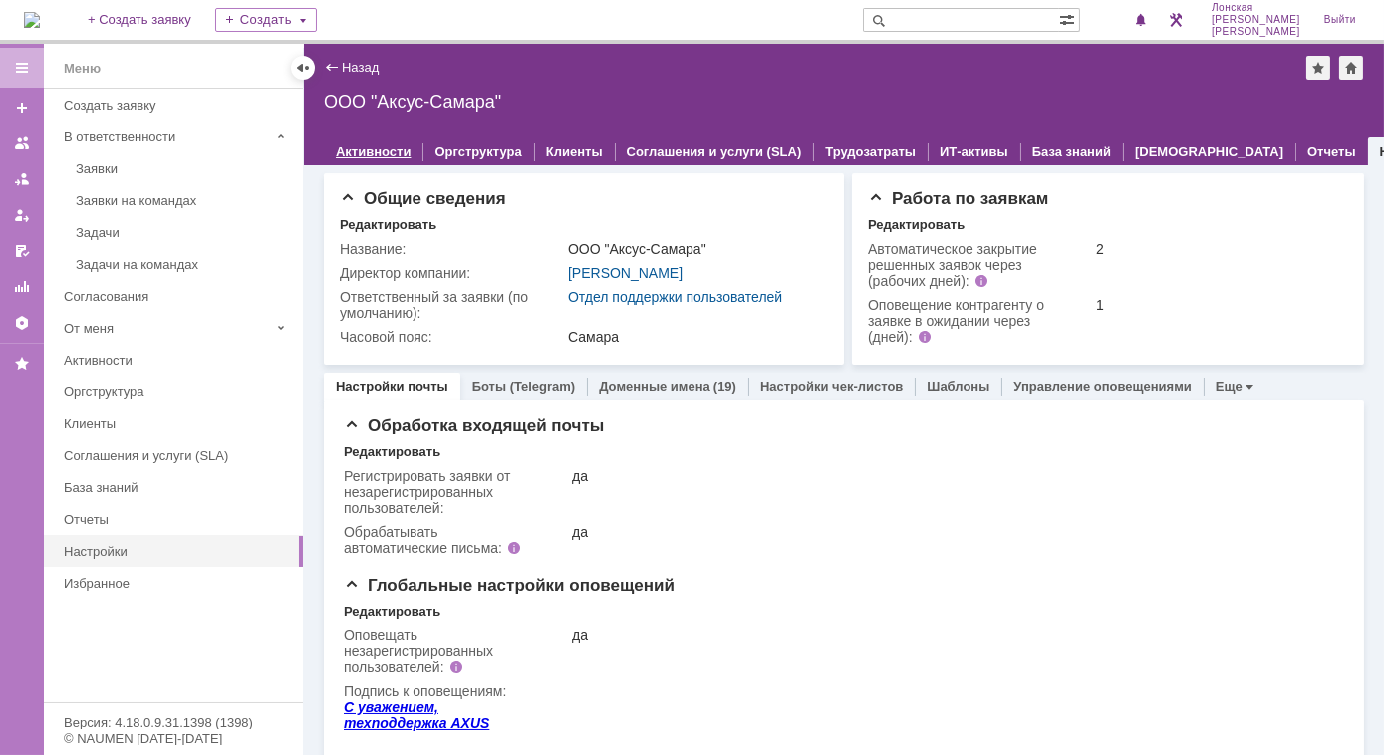
click at [366, 147] on link "Активности" at bounding box center [373, 151] width 75 height 15
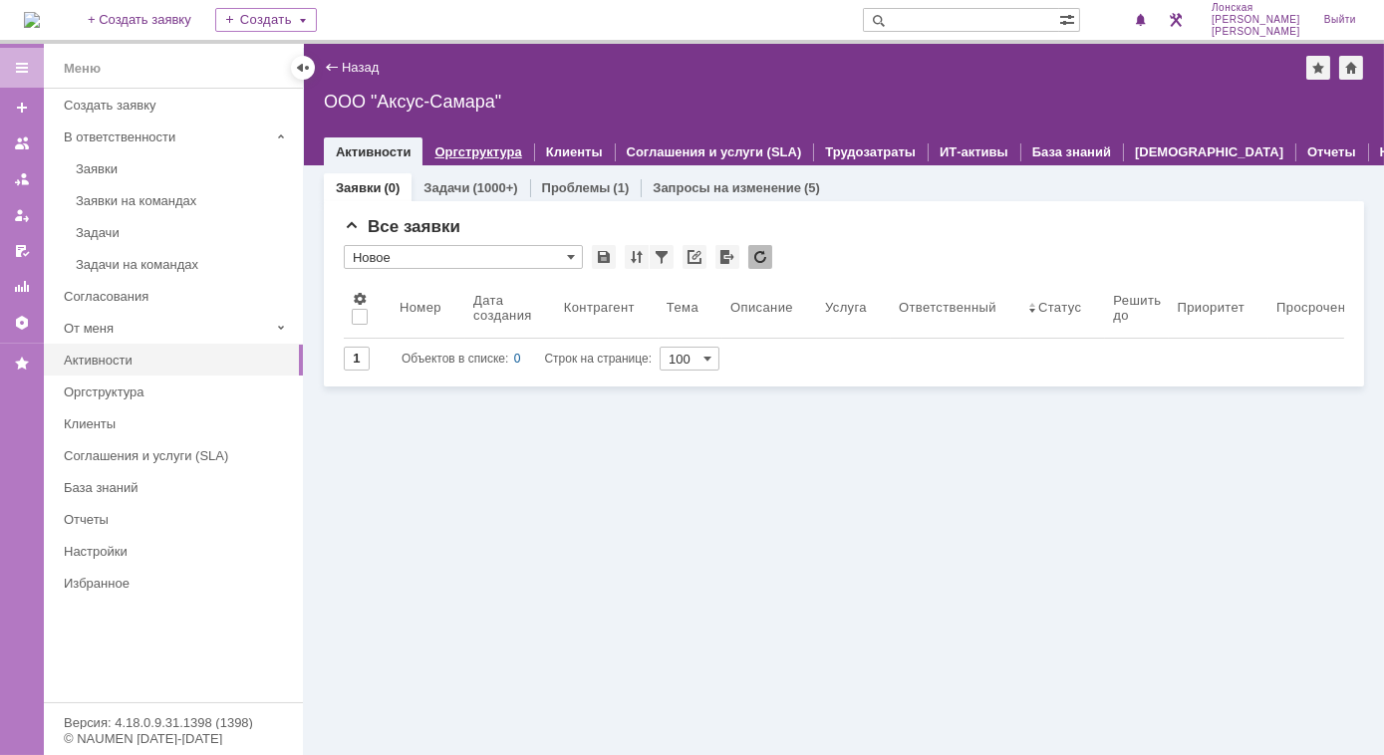
click at [499, 147] on link "Оргструктура" at bounding box center [477, 151] width 87 height 15
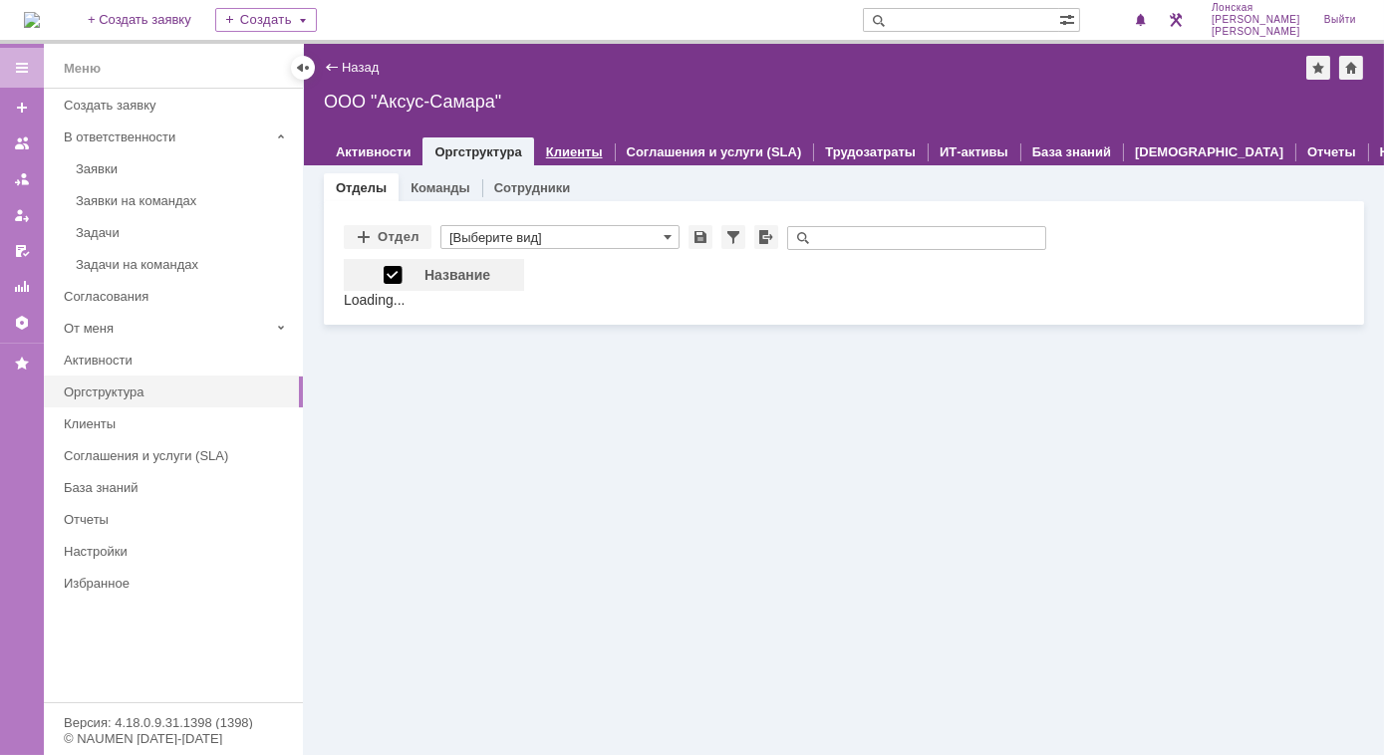
click at [571, 157] on link "Клиенты" at bounding box center [574, 151] width 57 height 15
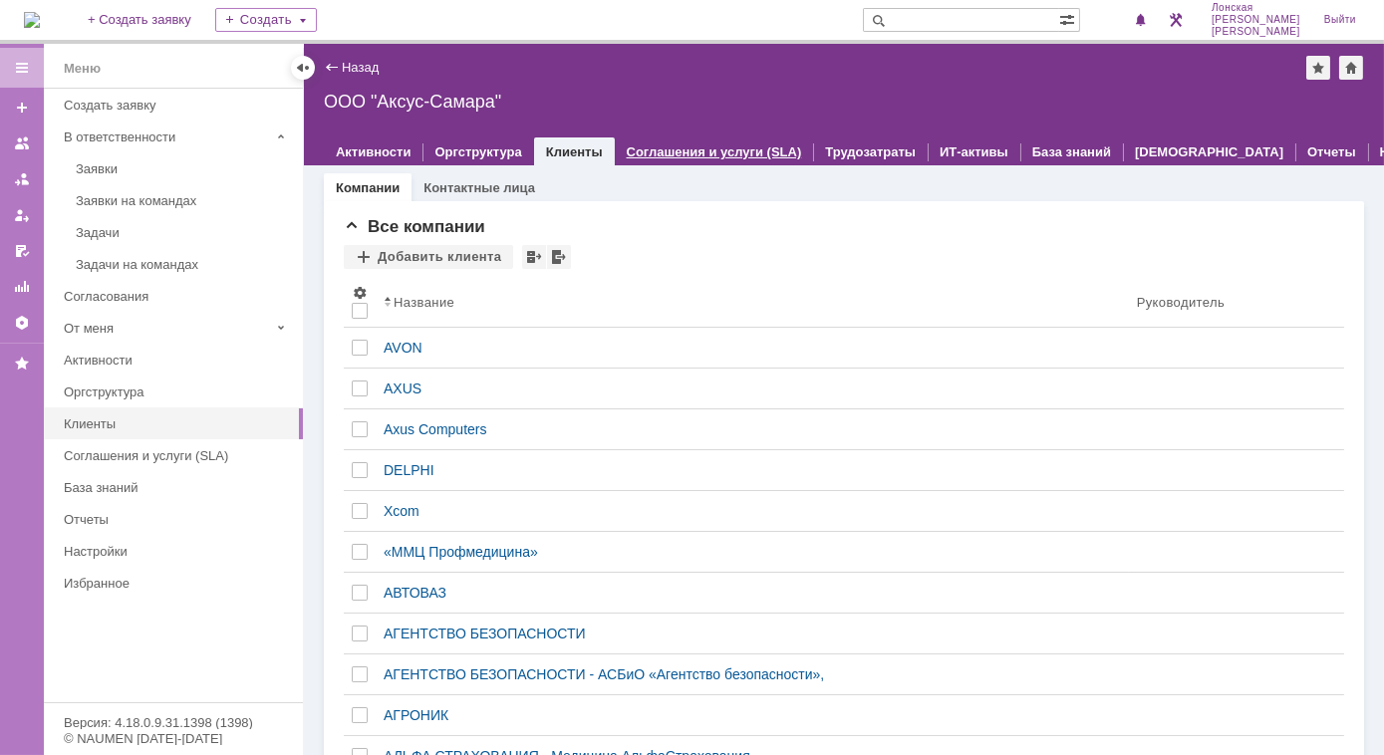
click at [640, 146] on link "Соглашения и услуги (SLA)" at bounding box center [714, 151] width 175 height 15
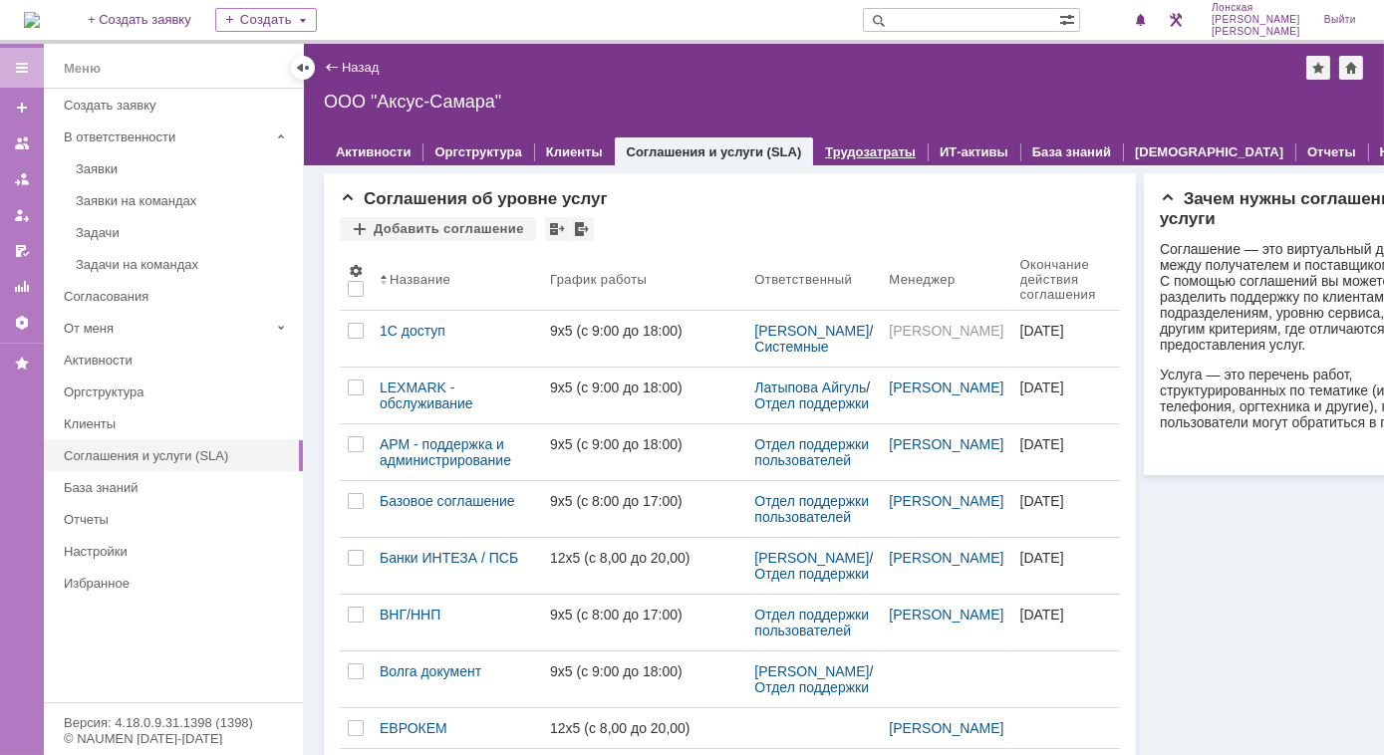
click at [832, 156] on link "Трудозатраты" at bounding box center [870, 151] width 91 height 15
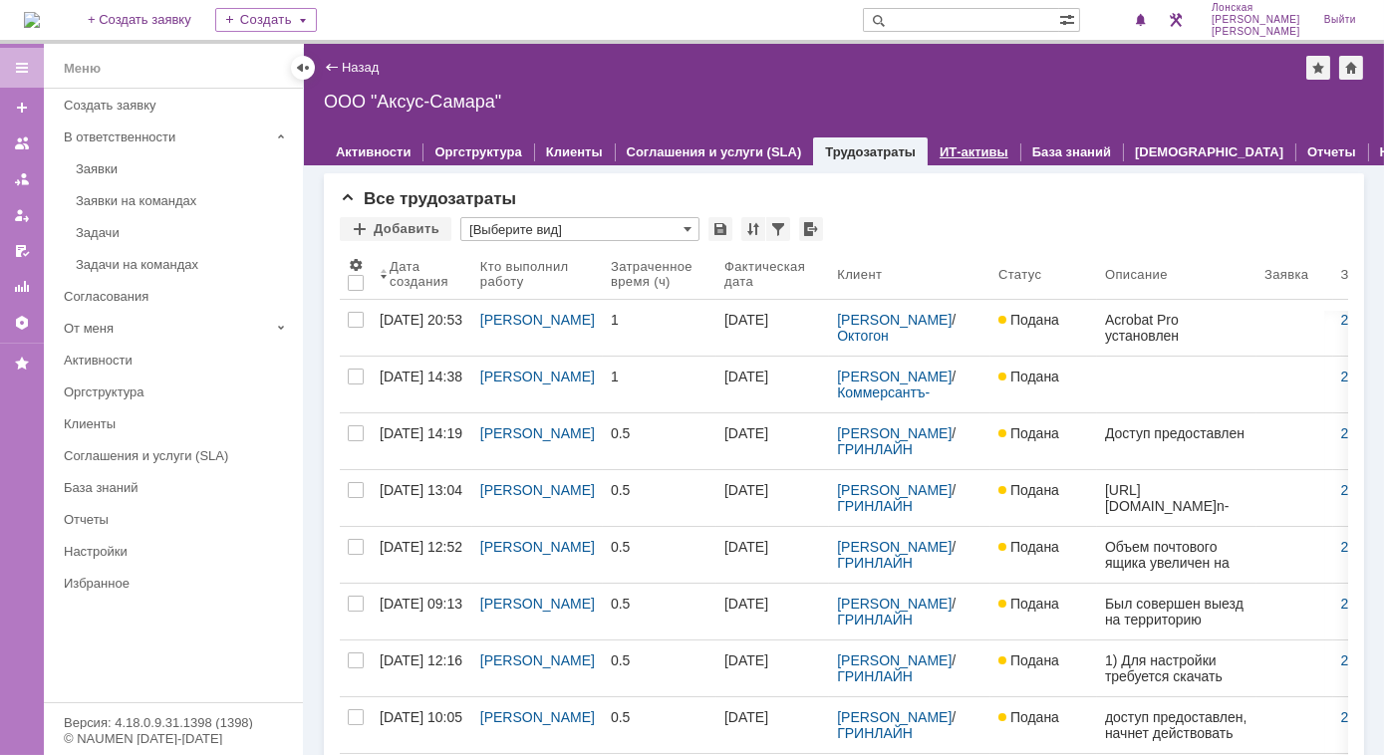
click at [945, 153] on link "ИТ-активы" at bounding box center [973, 151] width 69 height 15
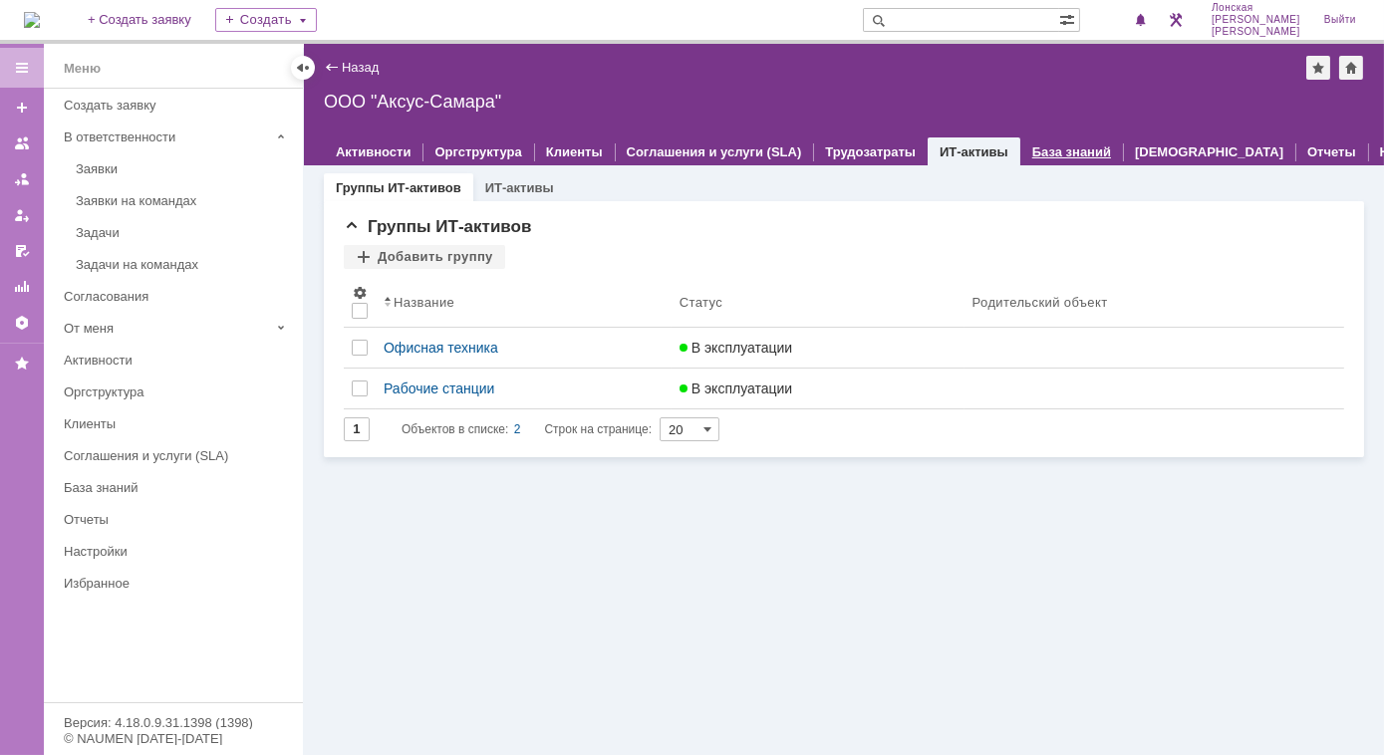
click at [1071, 148] on link "База знаний" at bounding box center [1071, 151] width 79 height 15
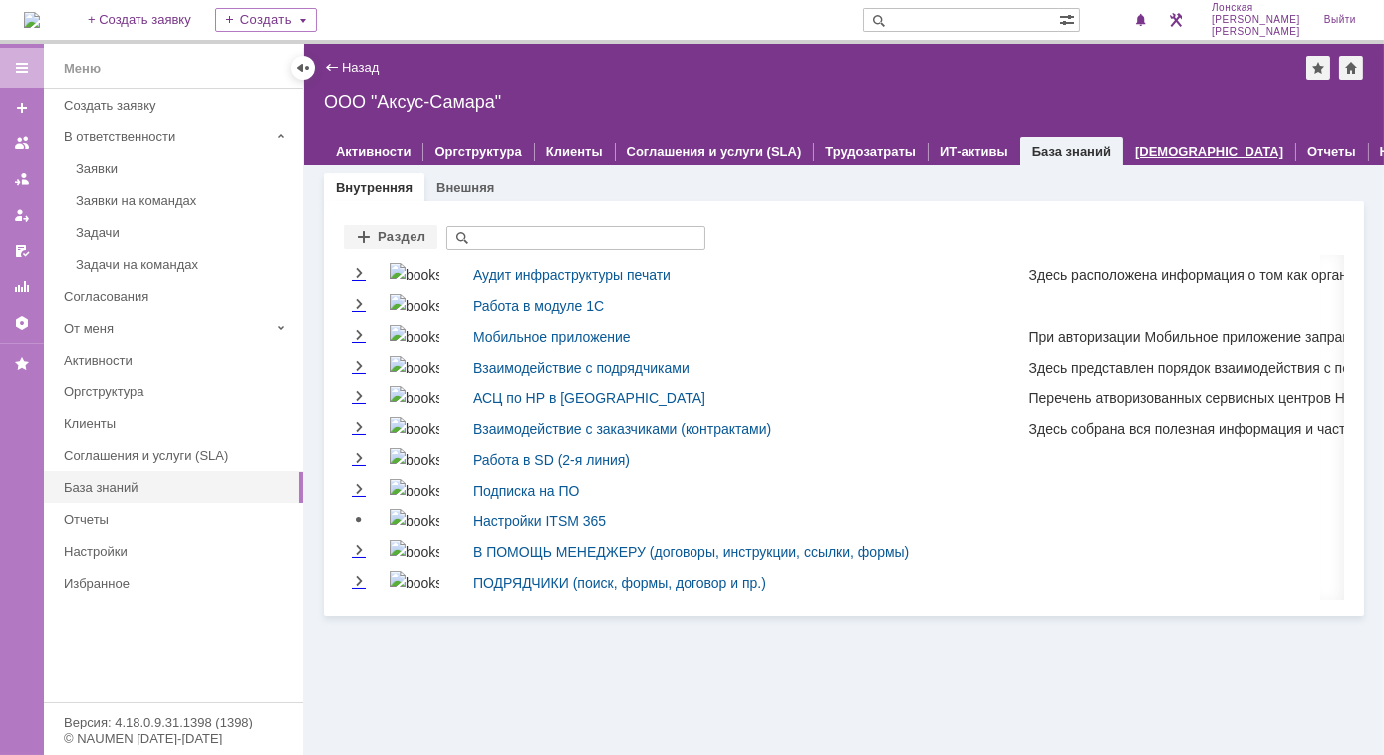
click at [1135, 147] on link "[DEMOGRAPHIC_DATA]" at bounding box center [1209, 151] width 148 height 15
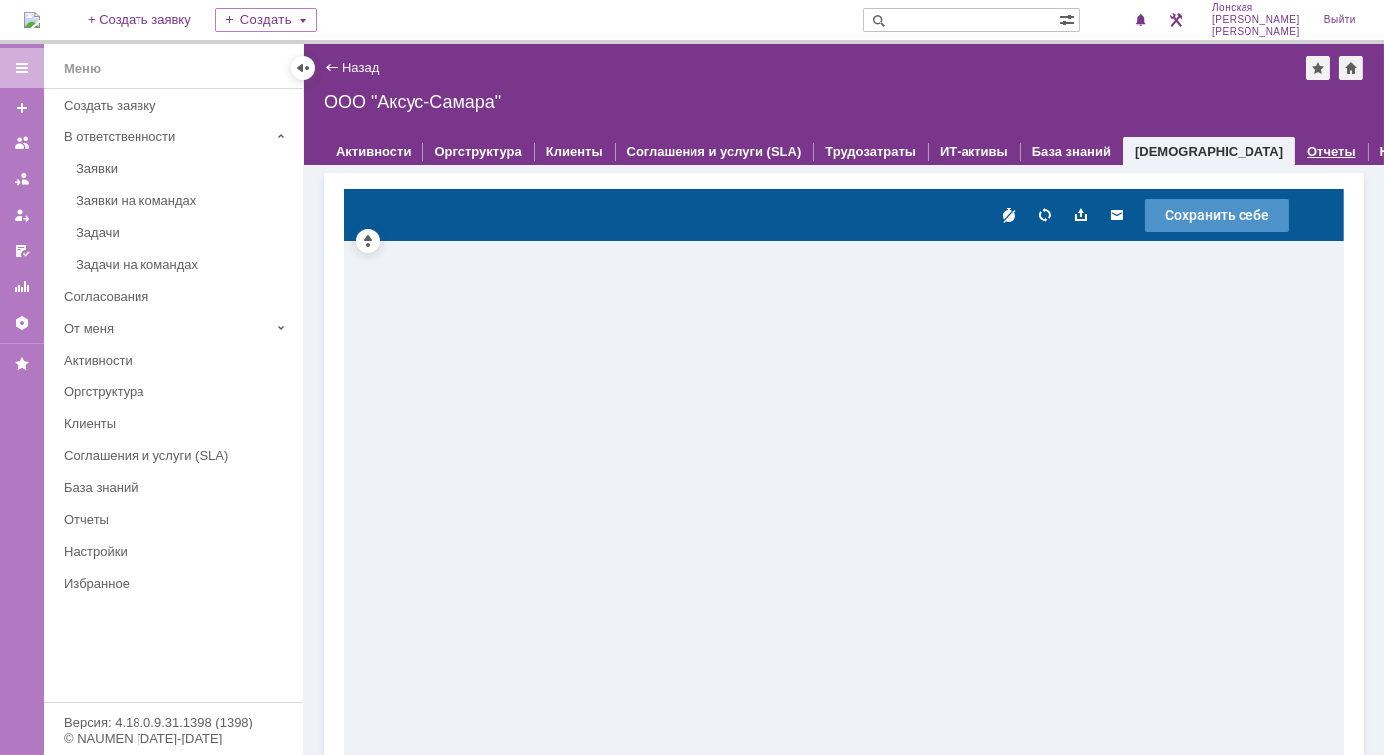
click at [1307, 149] on link "Отчеты" at bounding box center [1331, 151] width 49 height 15
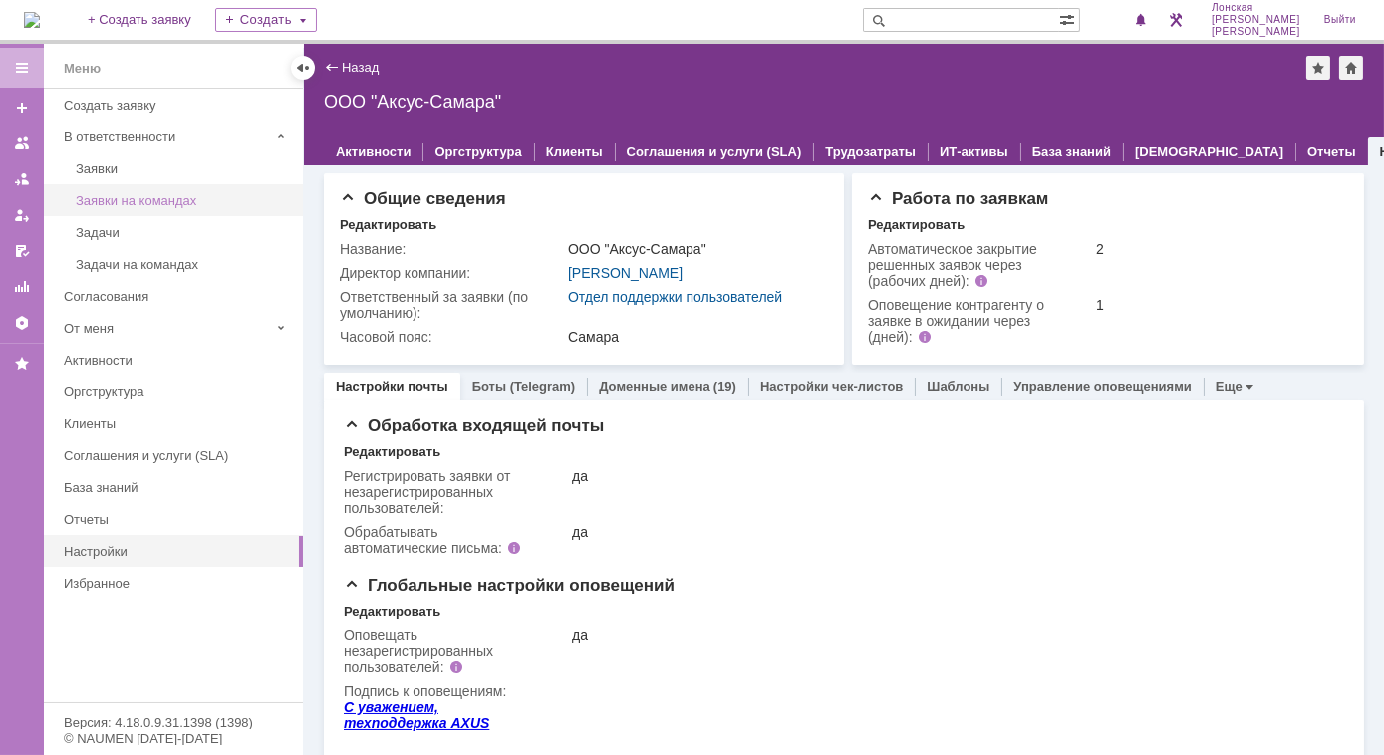
click at [180, 202] on div "Заявки на командах" at bounding box center [183, 200] width 215 height 15
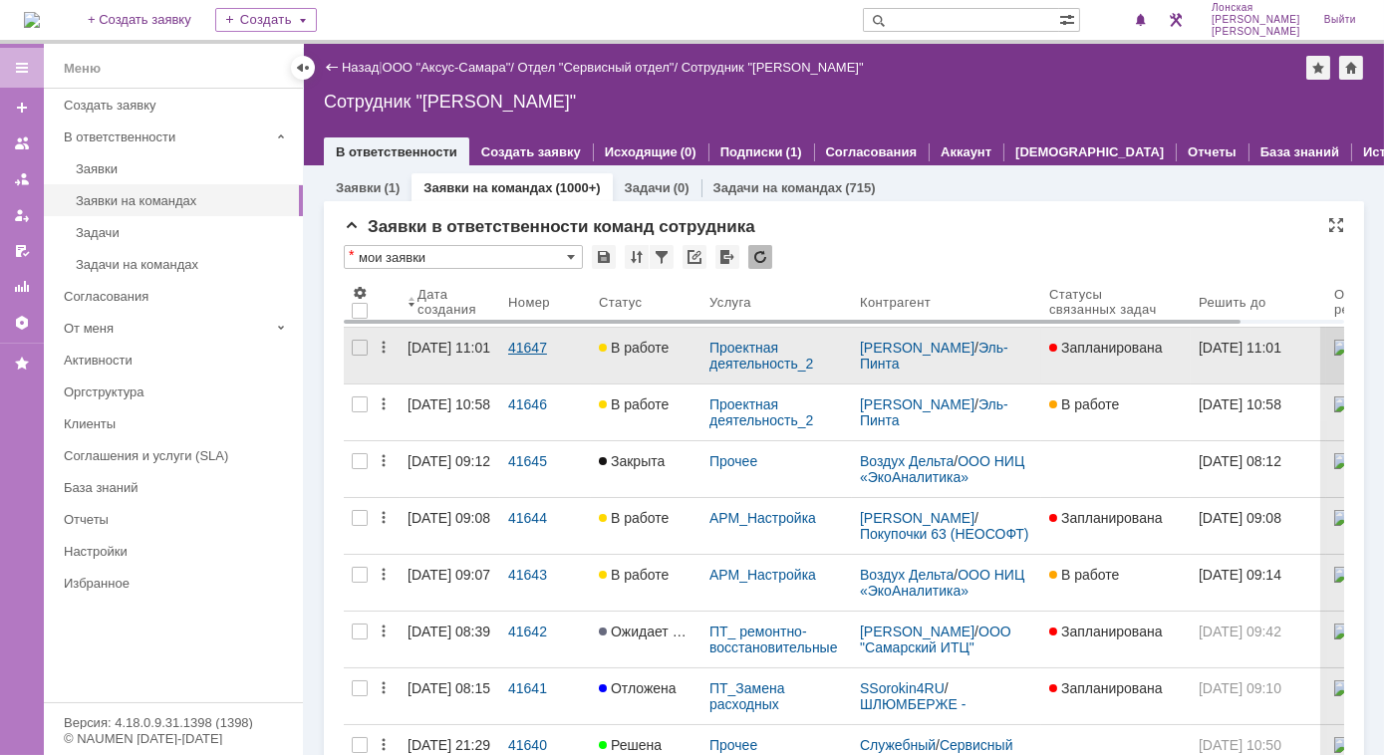
click at [521, 341] on div "41647" at bounding box center [545, 348] width 75 height 16
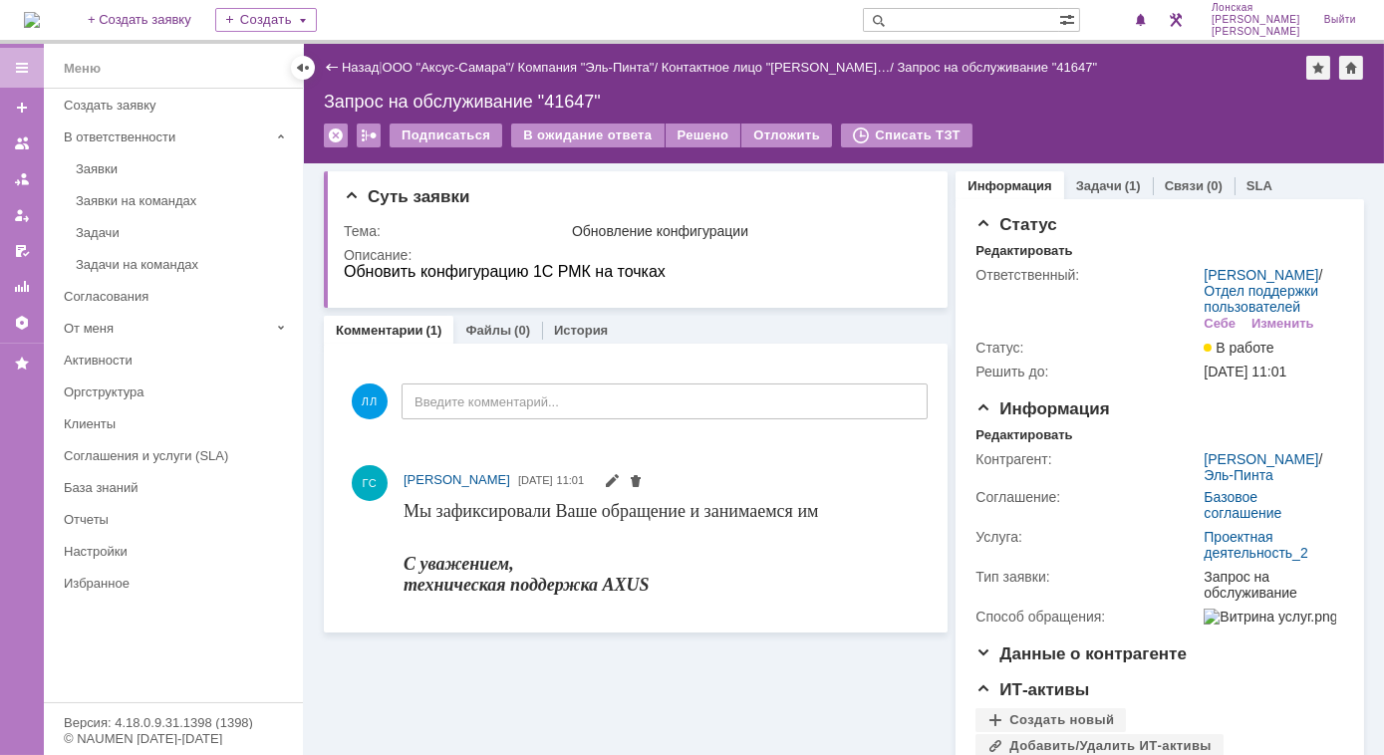
click at [404, 329] on link "Комментарии" at bounding box center [380, 330] width 88 height 15
click at [82, 203] on div "Заявки на командах" at bounding box center [183, 200] width 215 height 15
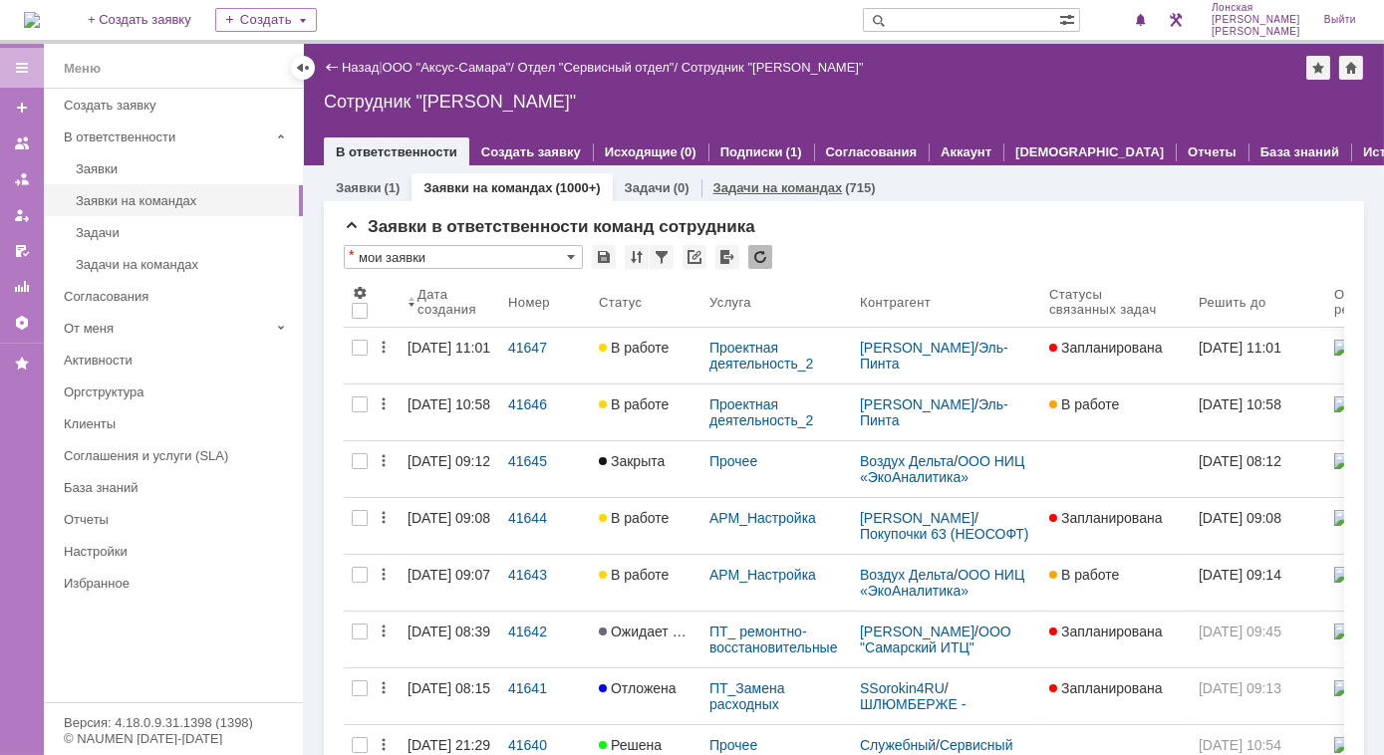
click at [770, 192] on link "Задачи на командах" at bounding box center [777, 187] width 129 height 15
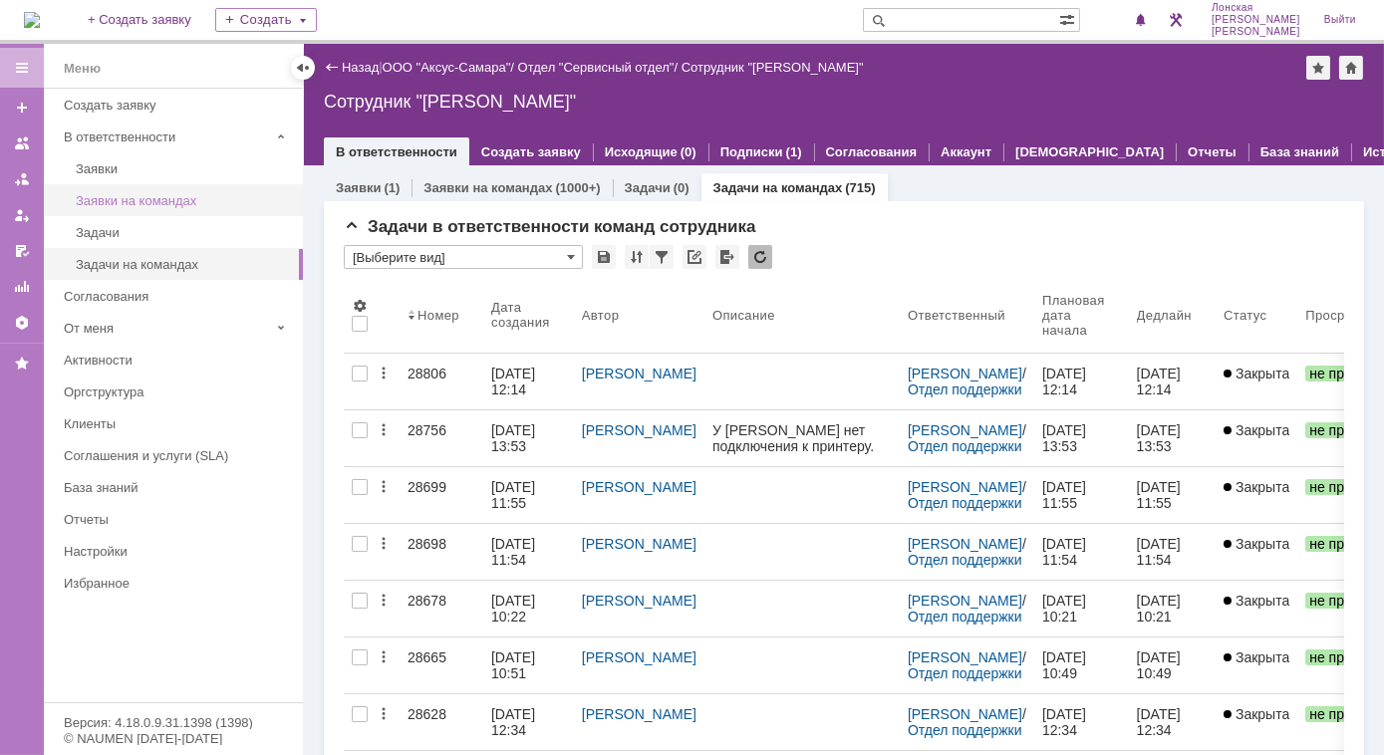
click at [104, 205] on div "Заявки на командах" at bounding box center [183, 200] width 215 height 15
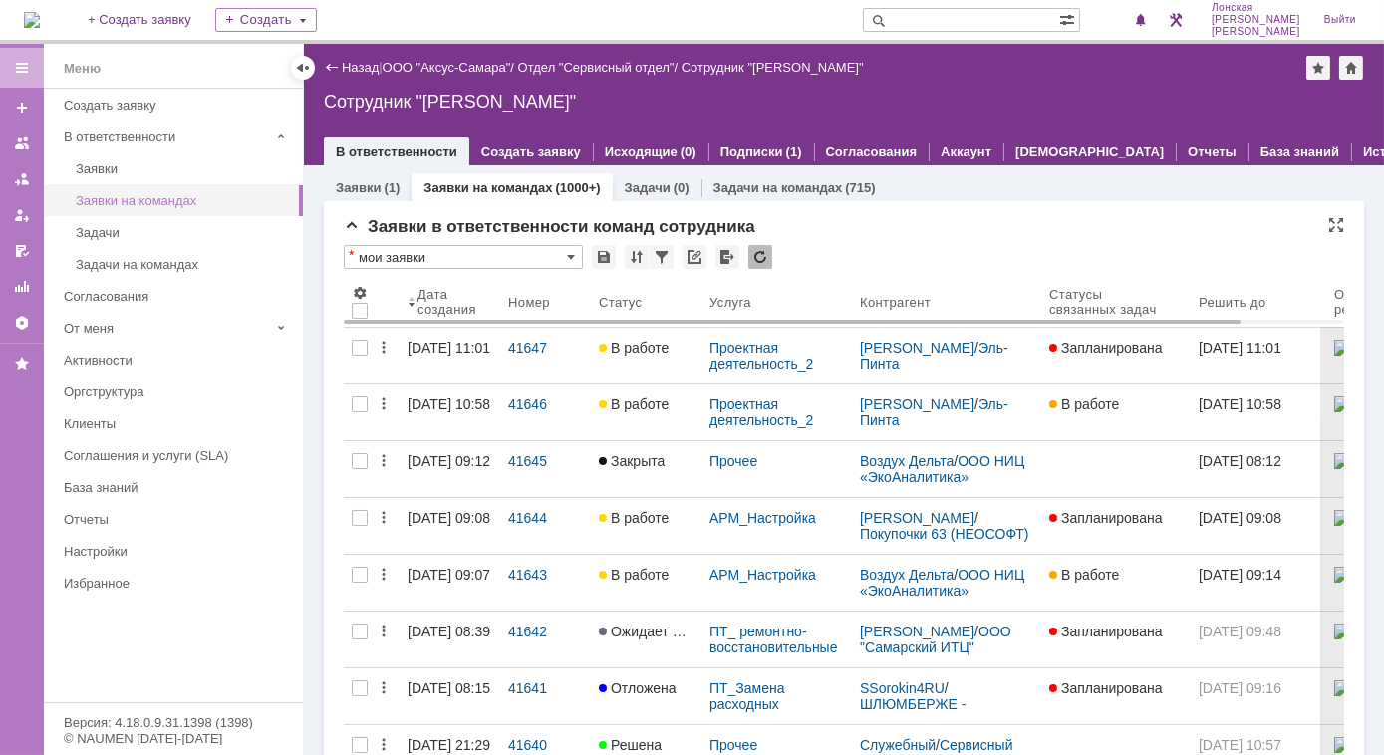
click at [218, 196] on div "Заявки на командах" at bounding box center [183, 200] width 215 height 15
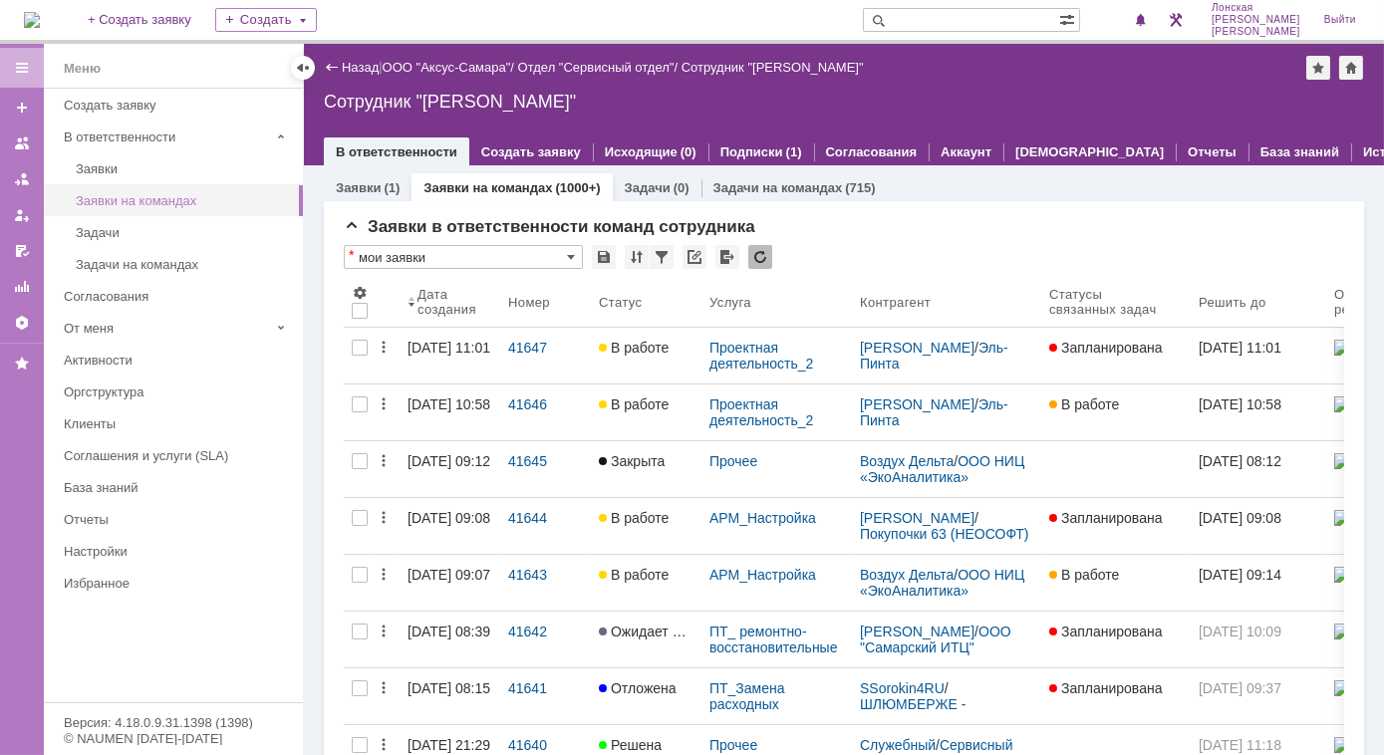
click at [132, 201] on div "Заявки на командах" at bounding box center [183, 200] width 215 height 15
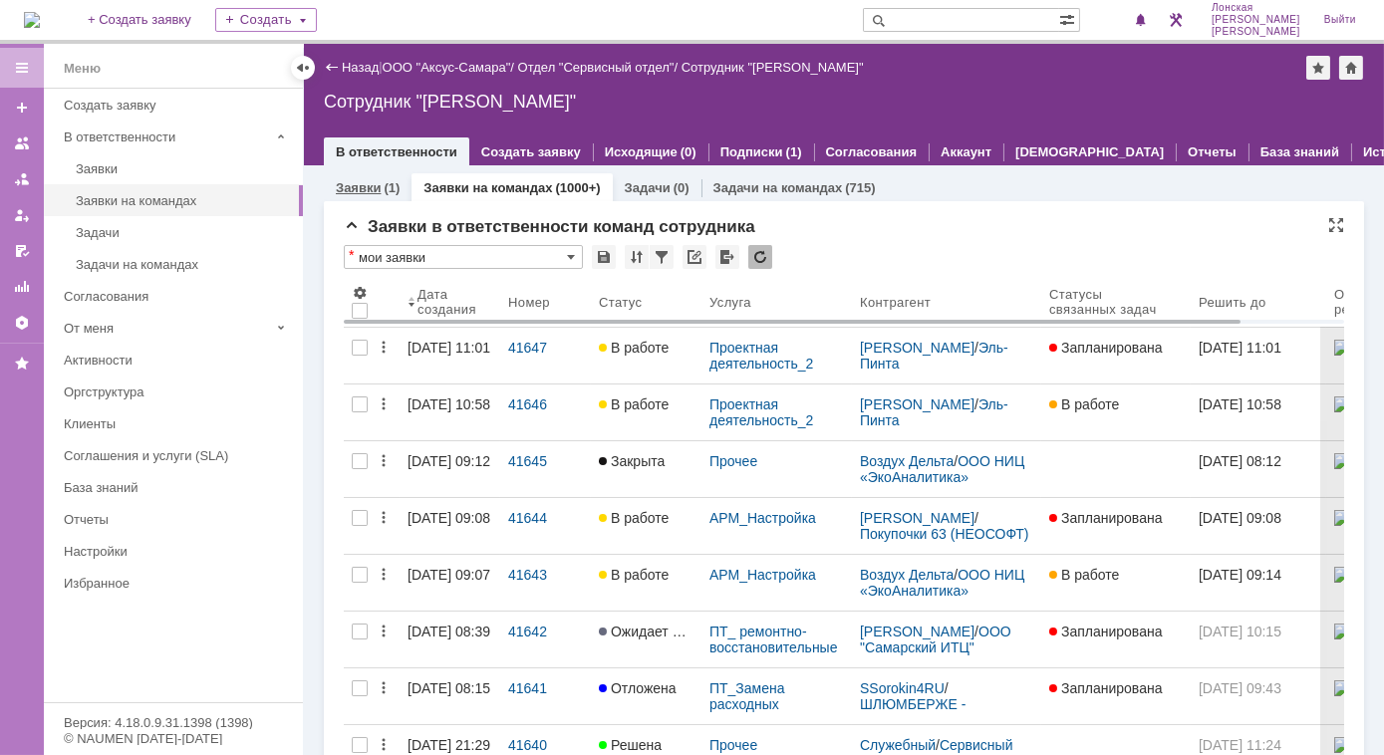
click at [340, 182] on link "Заявки" at bounding box center [358, 187] width 45 height 15
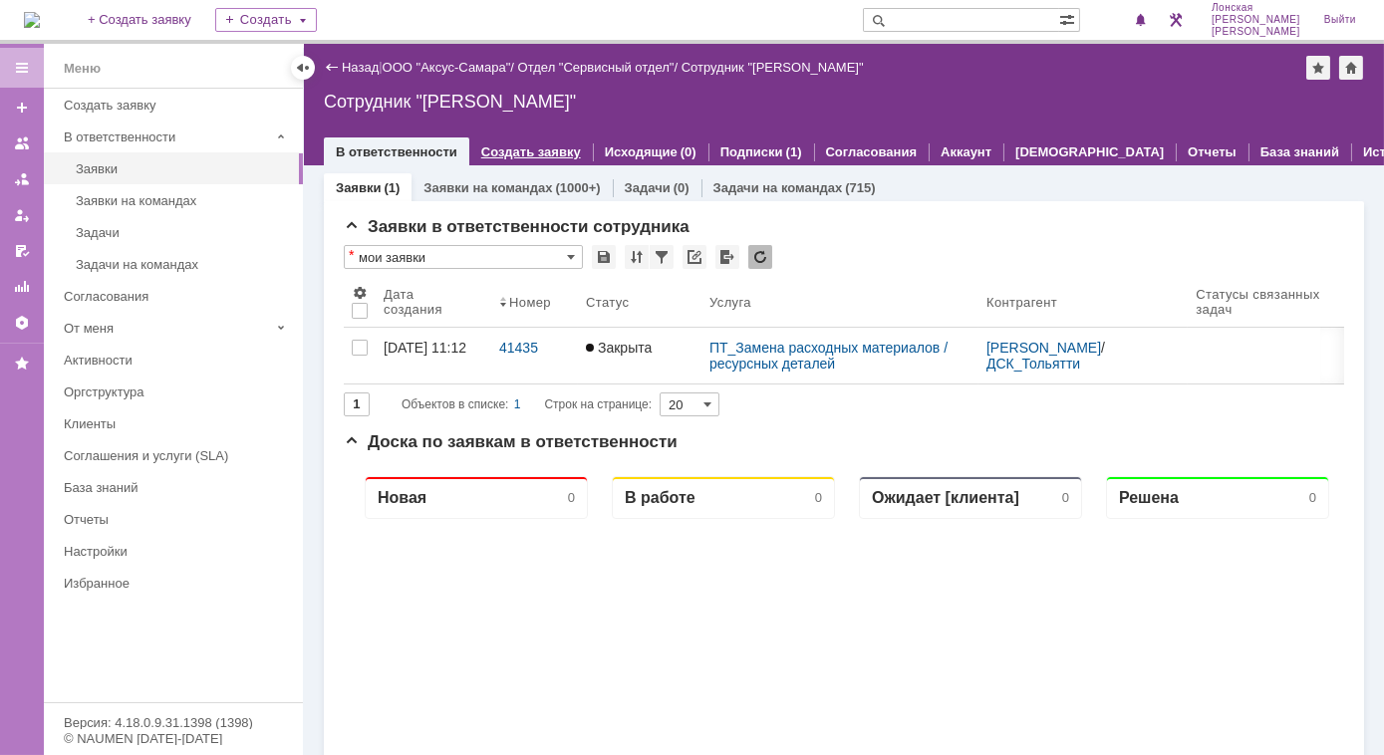
click at [514, 157] on link "Создать заявку" at bounding box center [531, 151] width 100 height 15
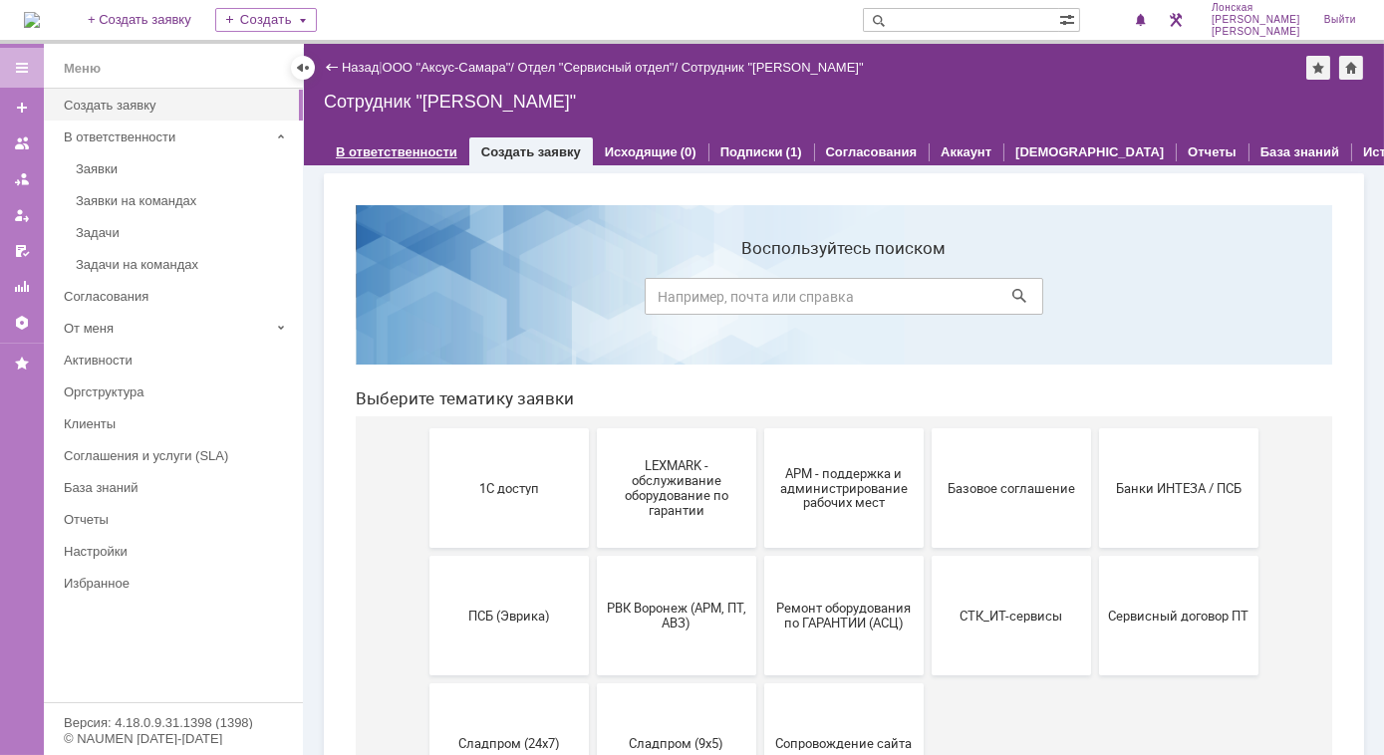
drag, startPoint x: 406, startPoint y: 156, endPoint x: 419, endPoint y: 163, distance: 14.7
click at [407, 156] on link "В ответственности" at bounding box center [397, 151] width 122 height 15
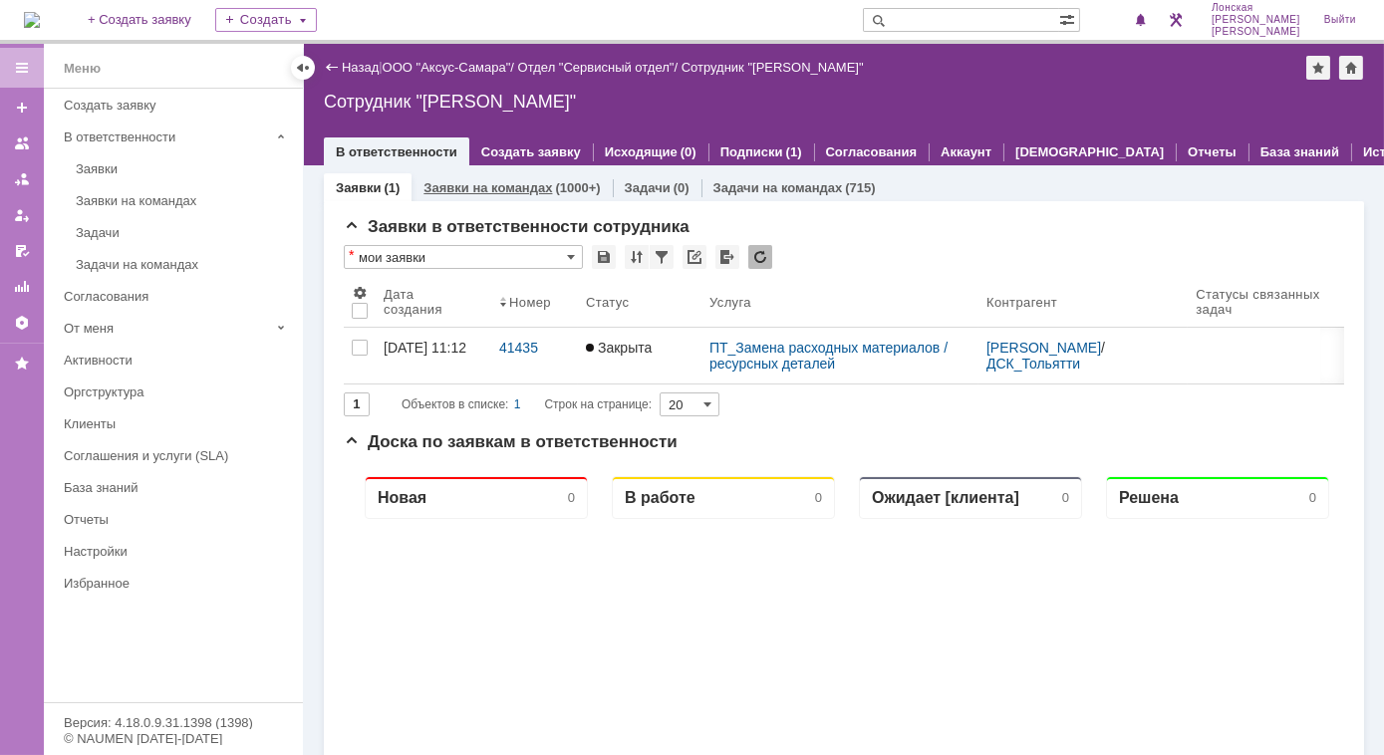
click at [477, 192] on link "Заявки на командах" at bounding box center [487, 187] width 128 height 15
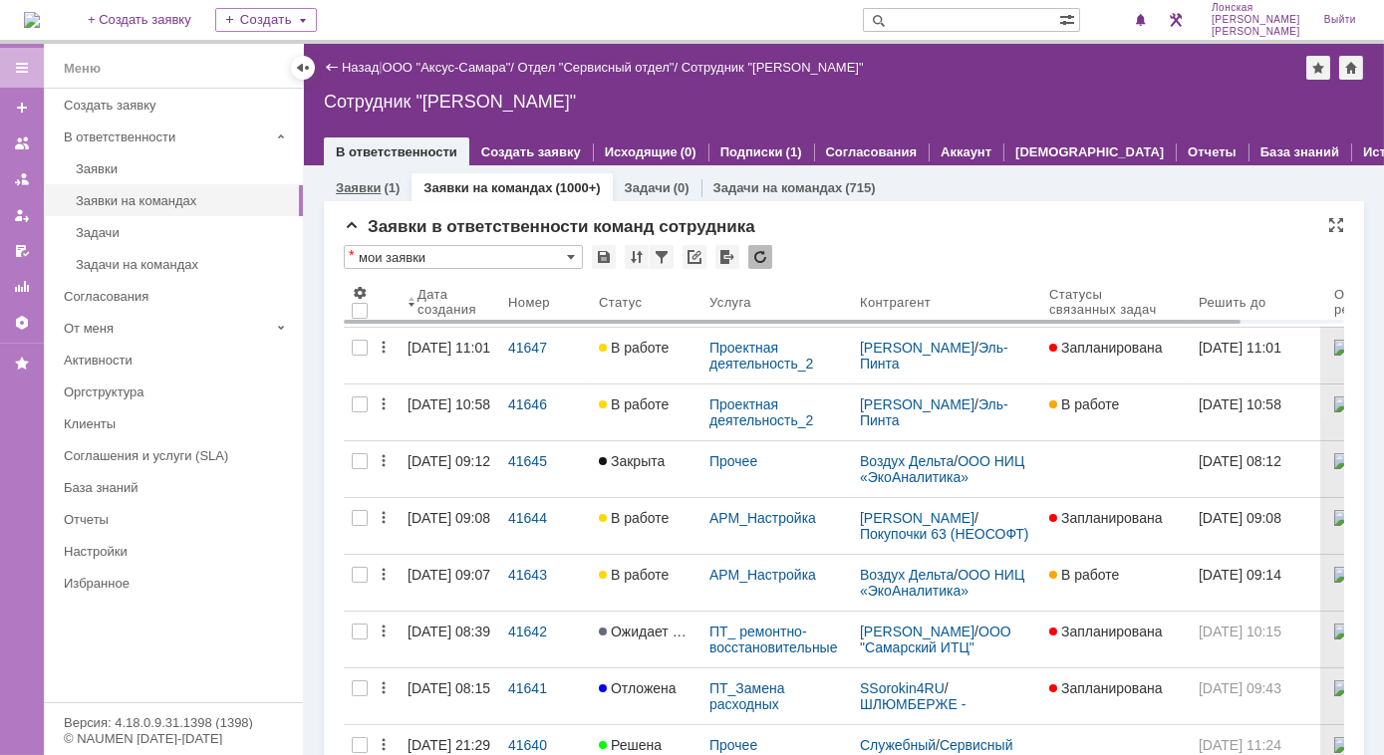
click at [353, 187] on link "Заявки" at bounding box center [358, 187] width 45 height 15
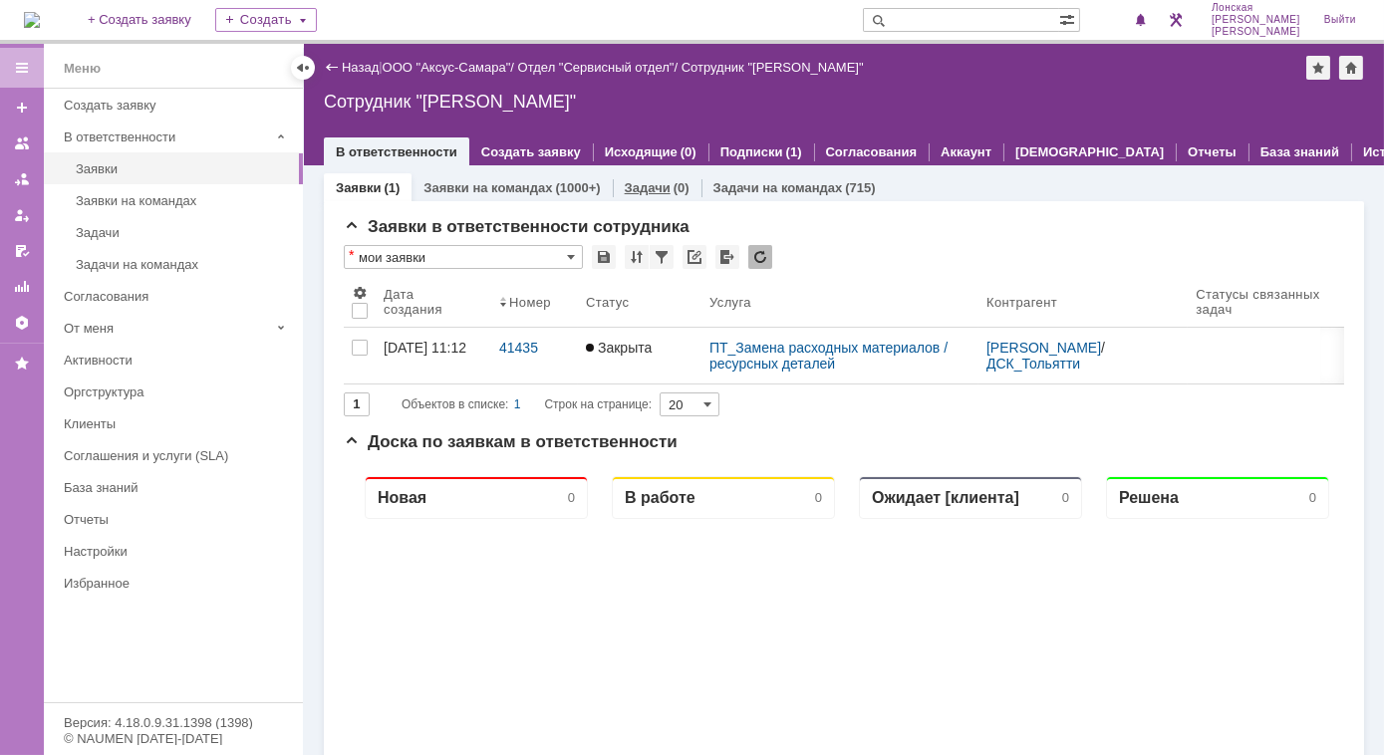
click at [645, 184] on link "Задачи" at bounding box center [648, 187] width 46 height 15
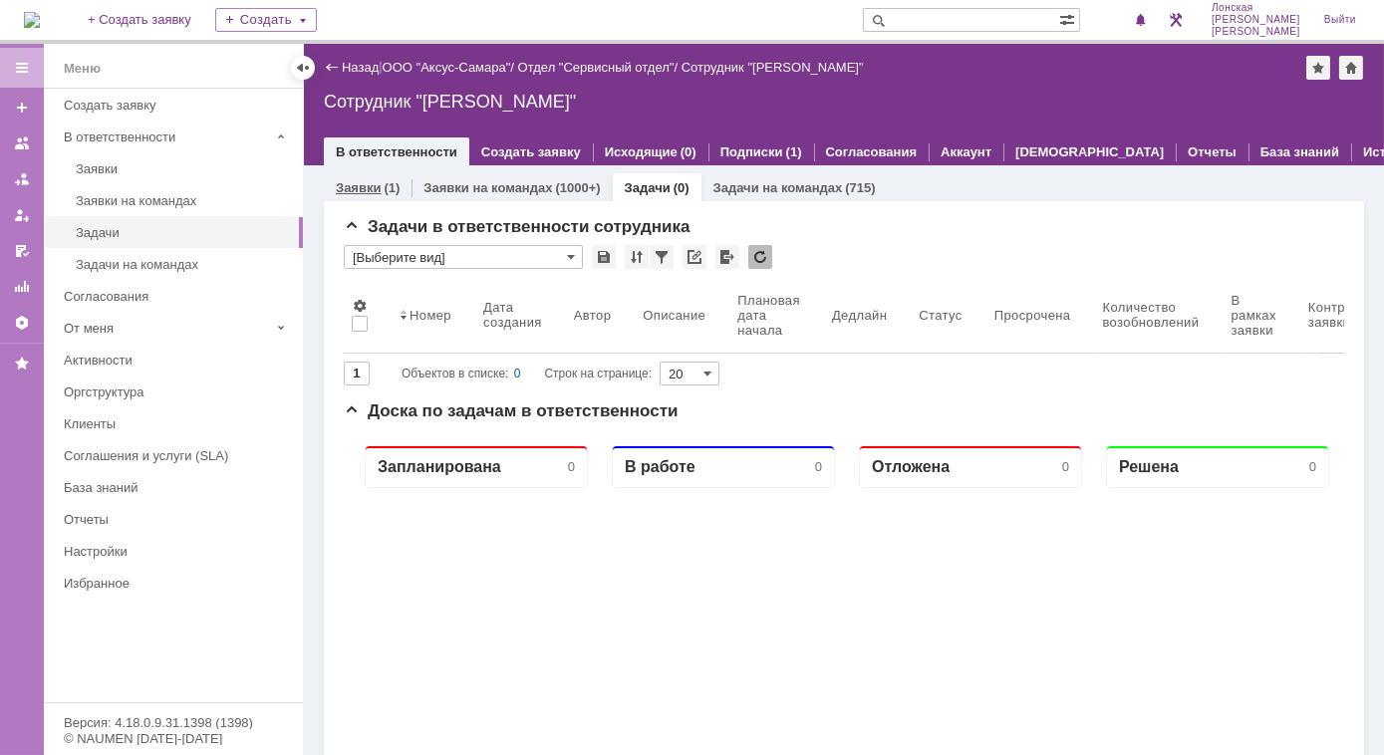
click at [362, 192] on link "Заявки" at bounding box center [358, 187] width 45 height 15
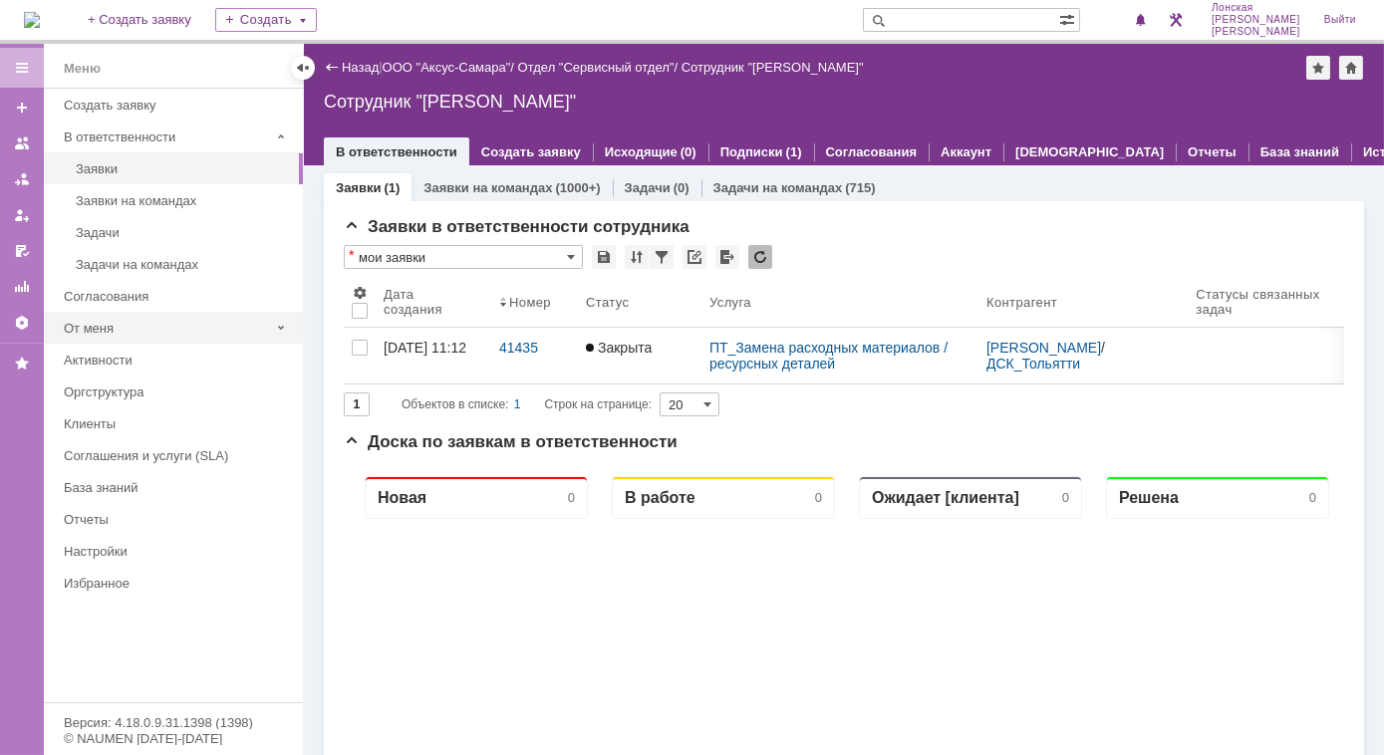
click at [239, 328] on div "От меня" at bounding box center [166, 328] width 205 height 15
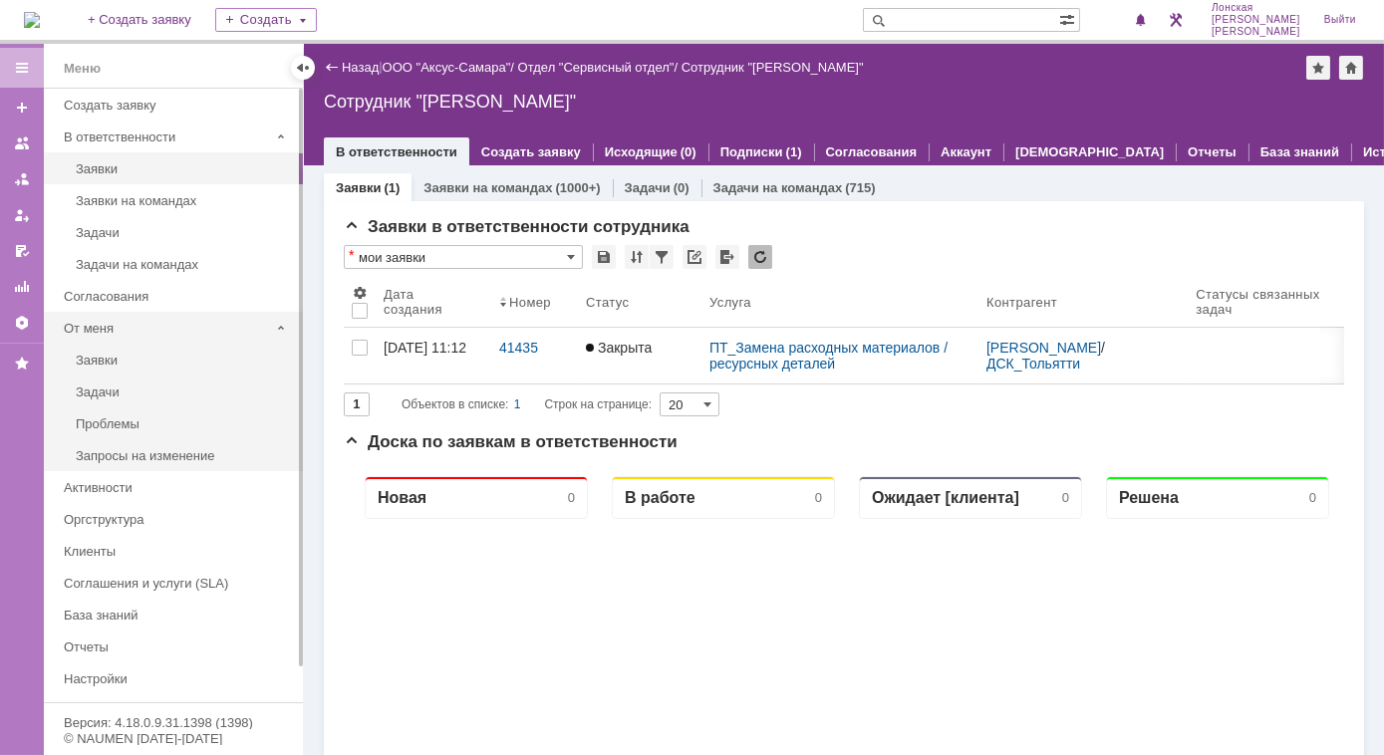
click at [239, 328] on div "От меня" at bounding box center [166, 328] width 205 height 15
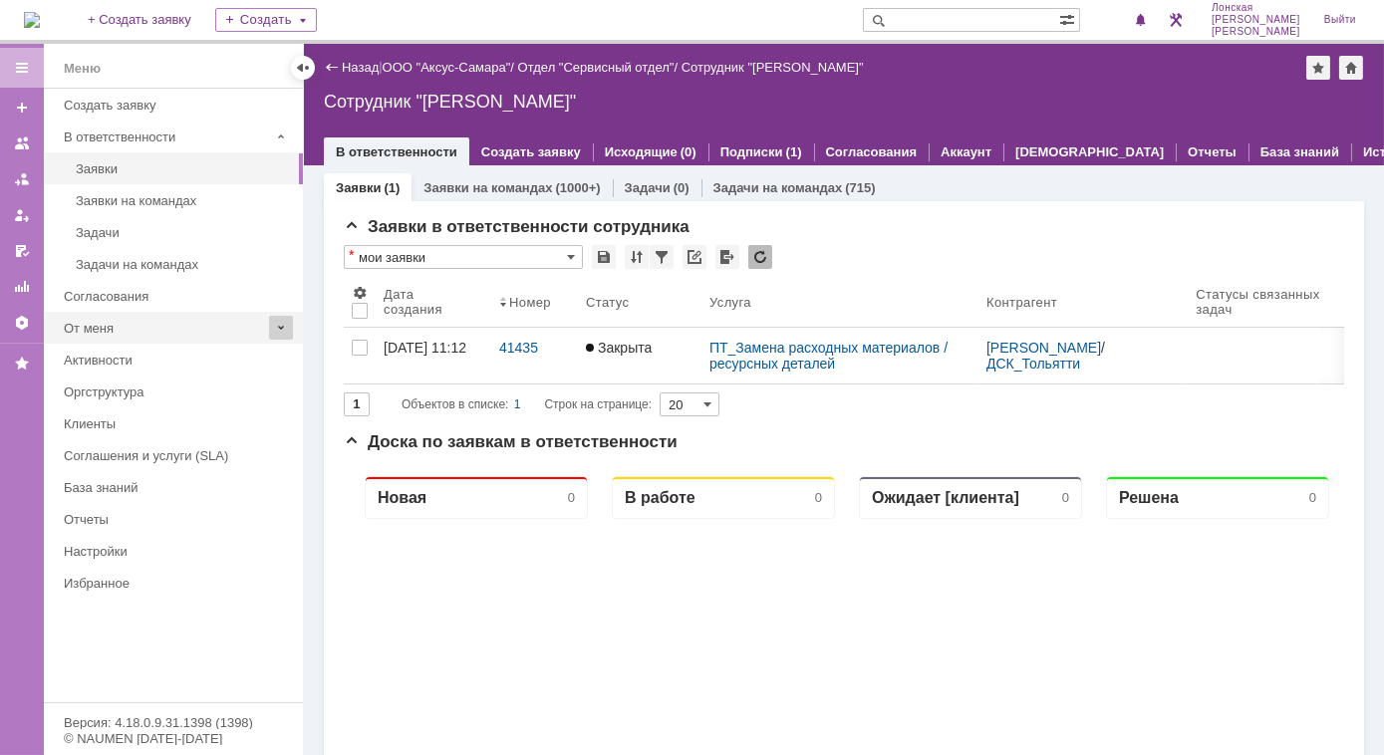
click at [283, 328] on span at bounding box center [281, 328] width 24 height 24
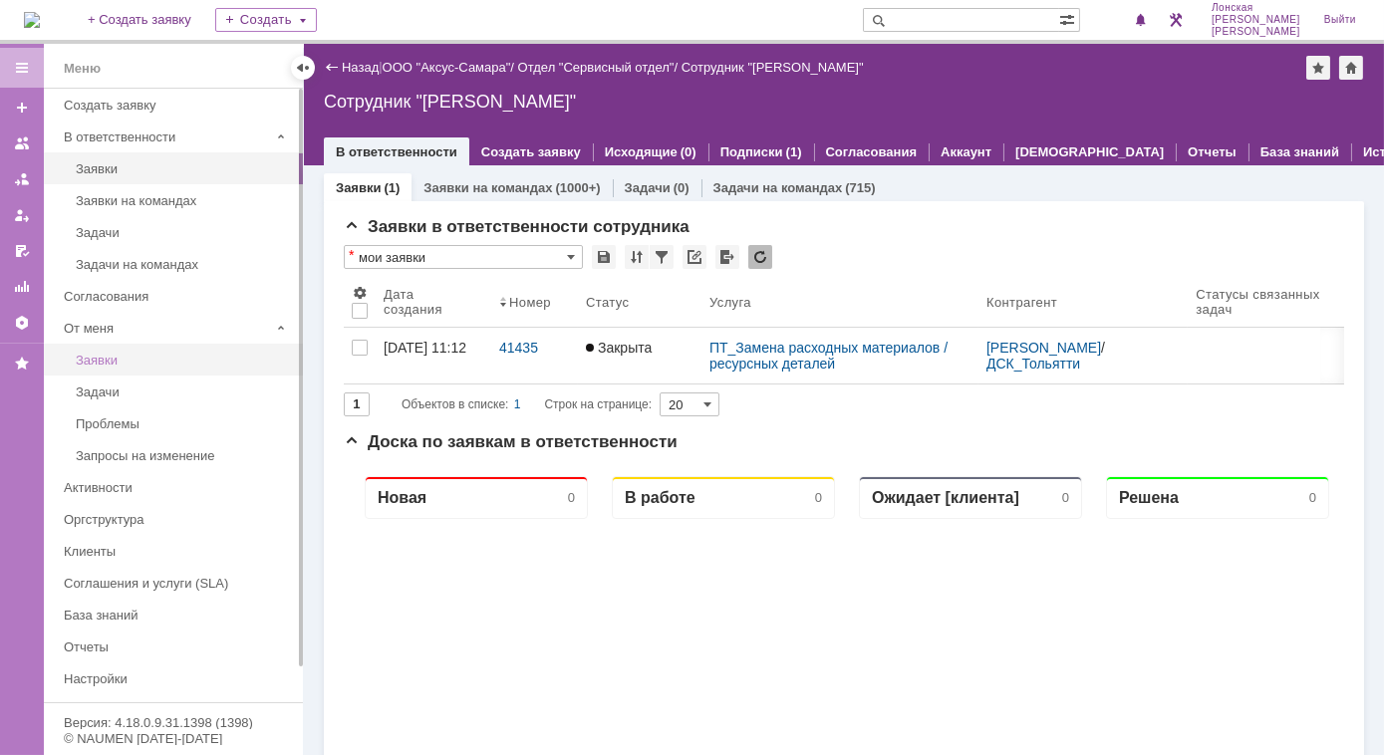
click at [209, 366] on link "Заявки" at bounding box center [183, 360] width 231 height 31
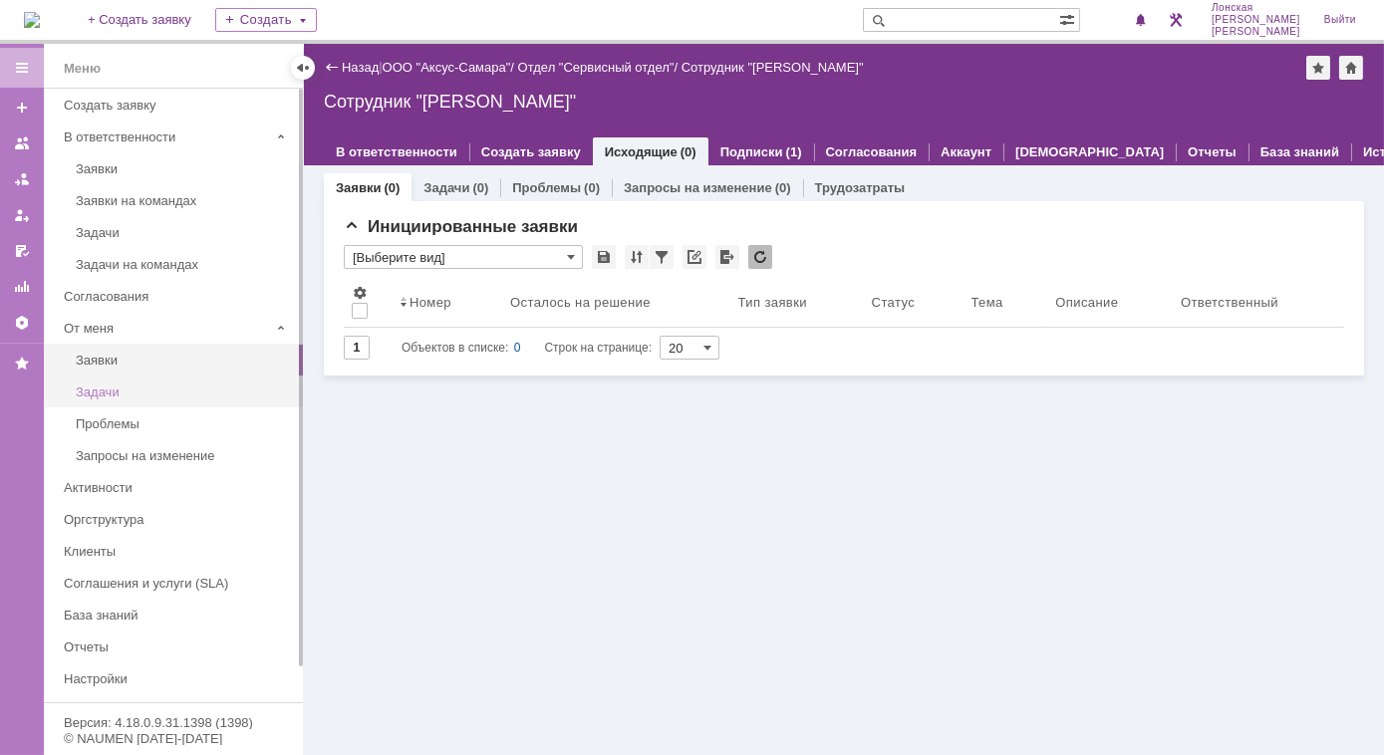
click at [197, 388] on div "Задачи" at bounding box center [183, 391] width 215 height 15
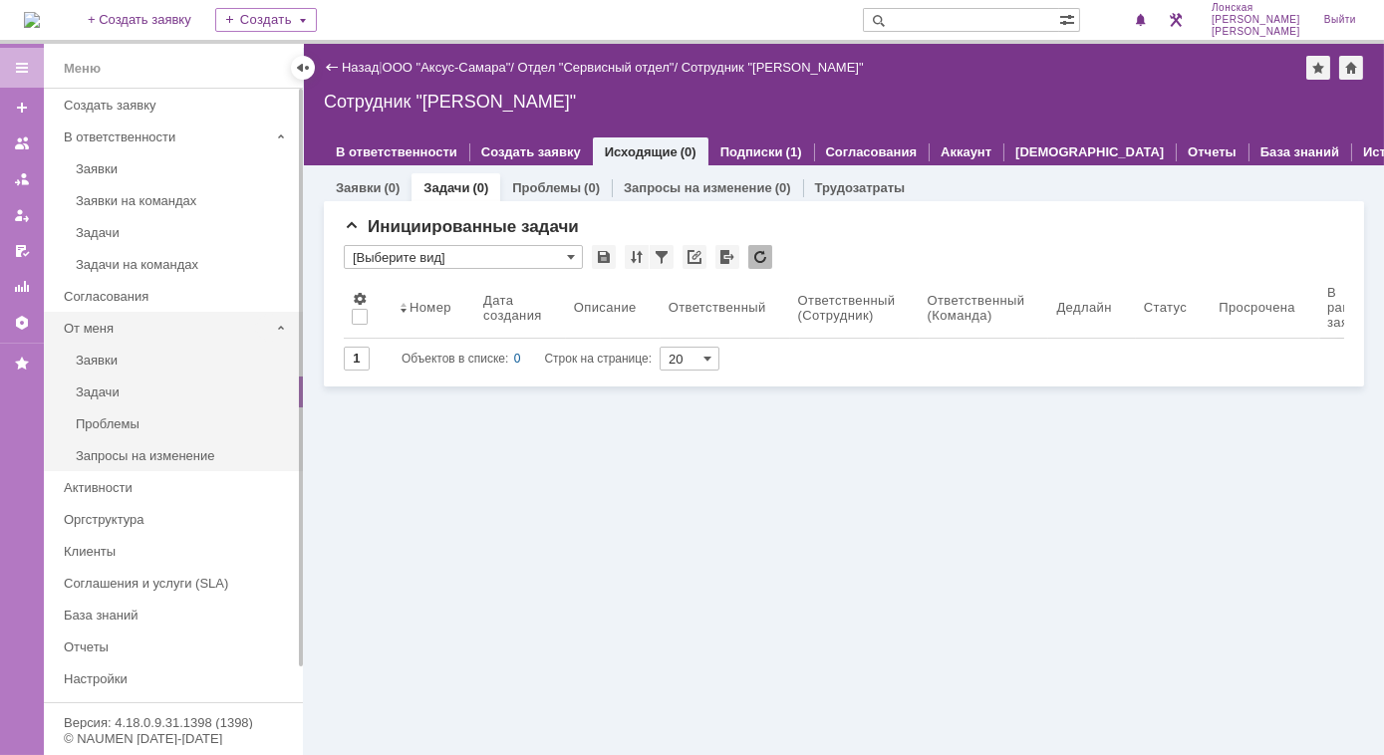
click at [170, 323] on div "От меня" at bounding box center [166, 328] width 205 height 15
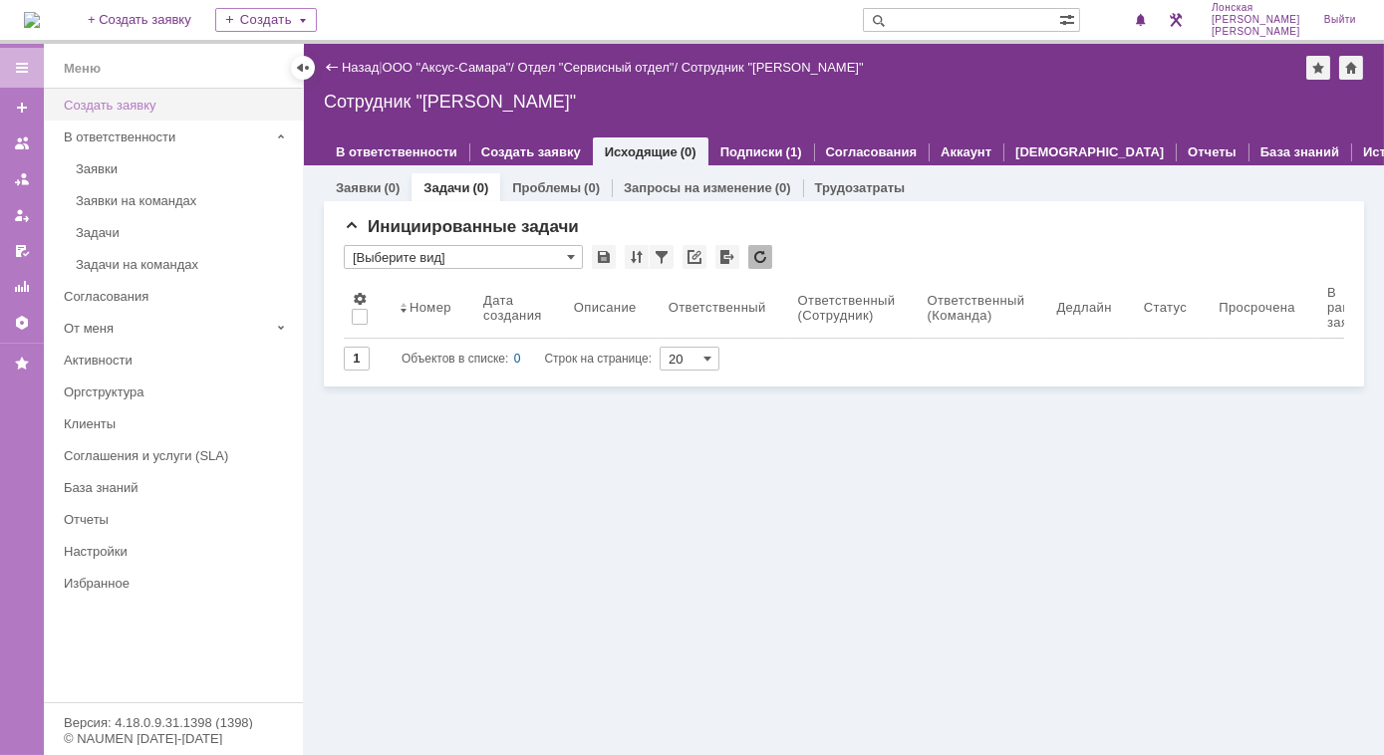
click at [164, 106] on div "Создать заявку" at bounding box center [177, 105] width 227 height 15
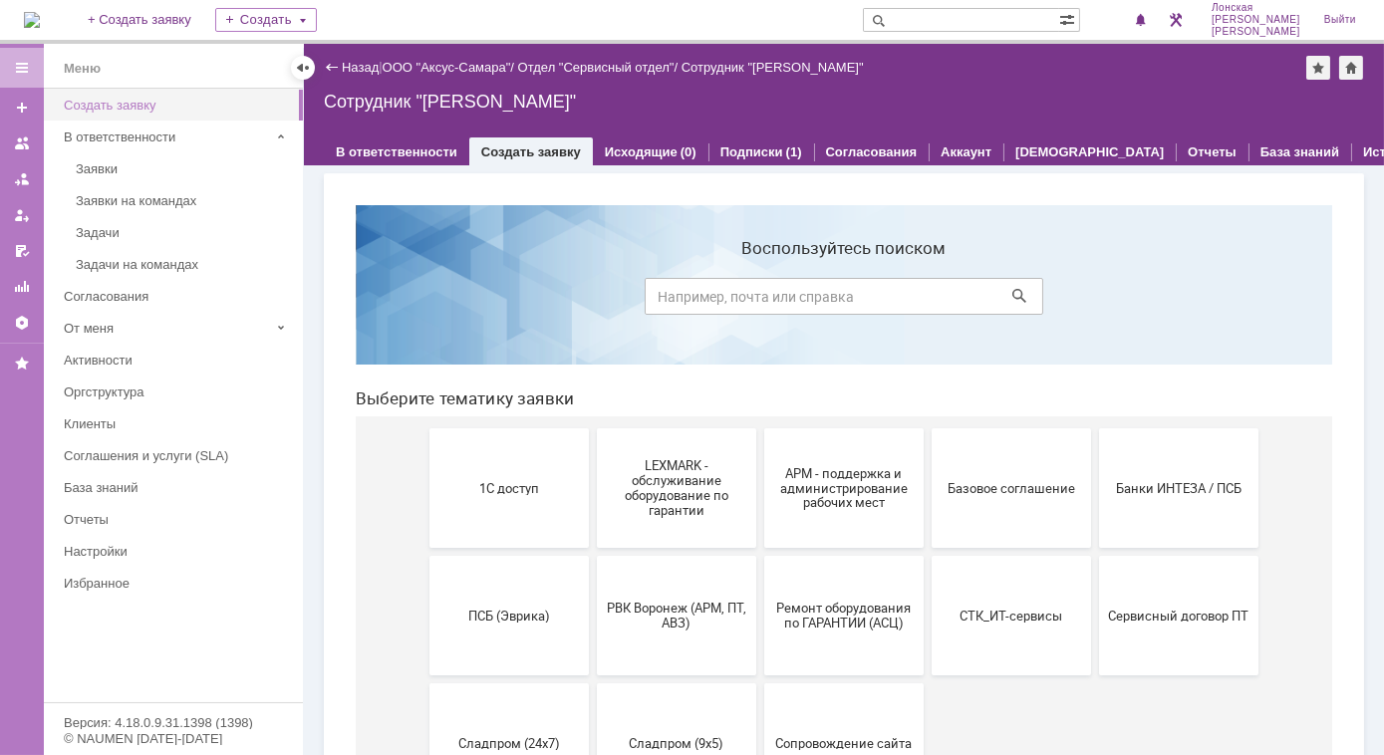
click at [164, 106] on div "Создать заявку" at bounding box center [177, 105] width 227 height 15
click at [150, 202] on div "Заявки на командах" at bounding box center [183, 200] width 215 height 15
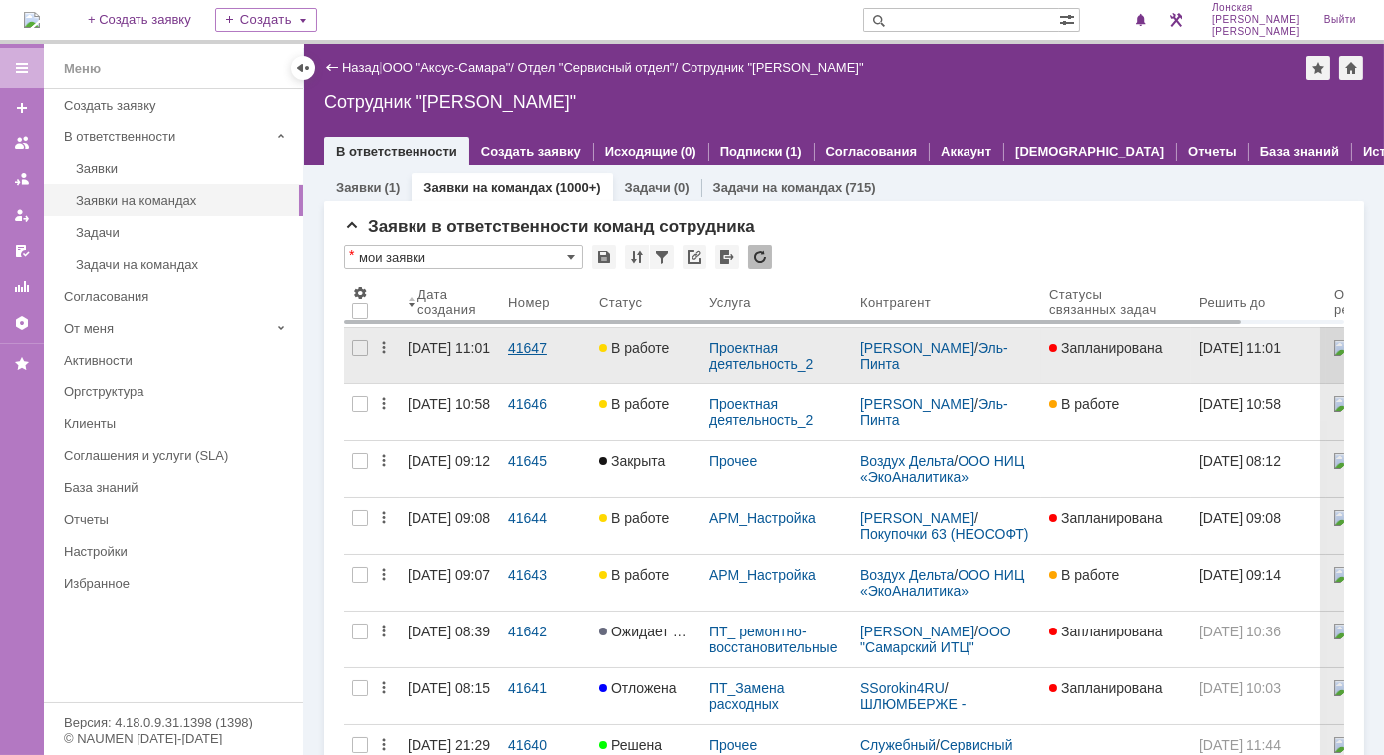
click at [528, 343] on div "41647" at bounding box center [545, 348] width 75 height 16
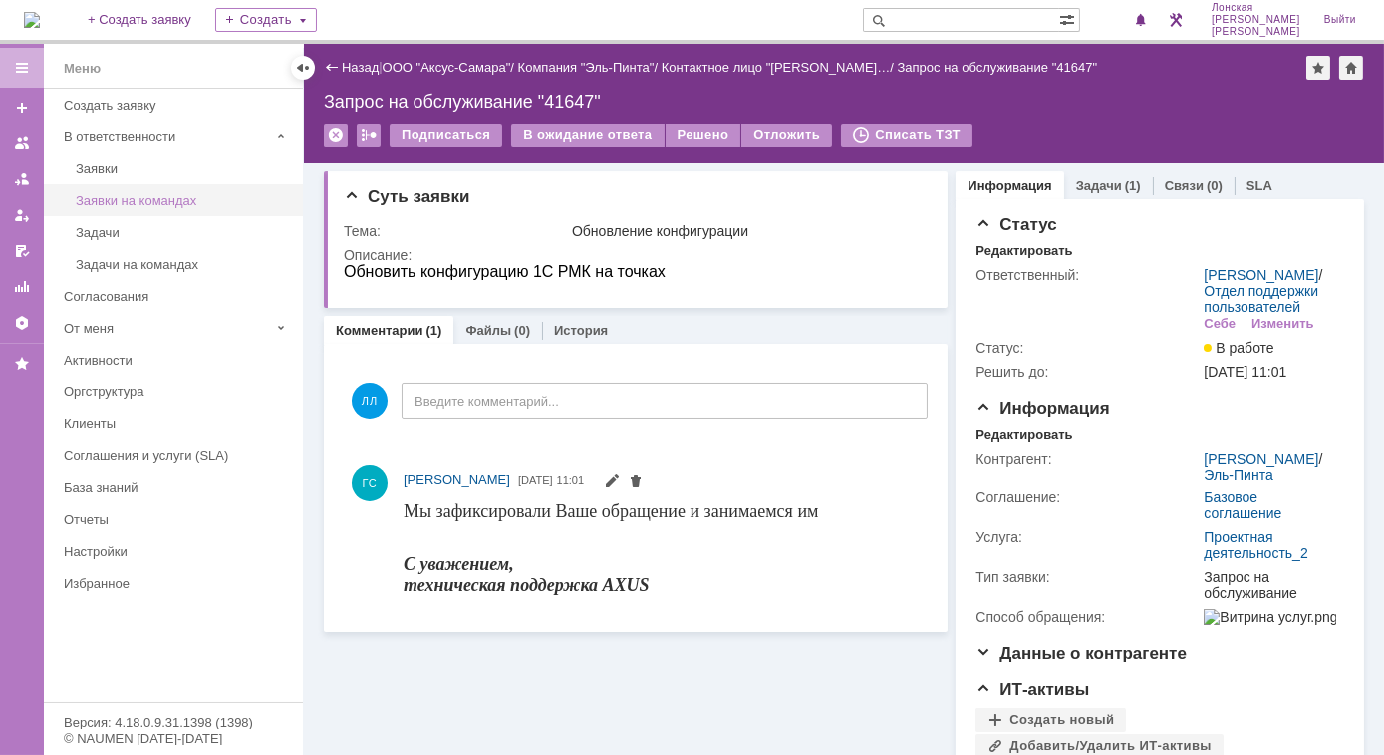
click at [134, 203] on div "Заявки на командах" at bounding box center [183, 200] width 215 height 15
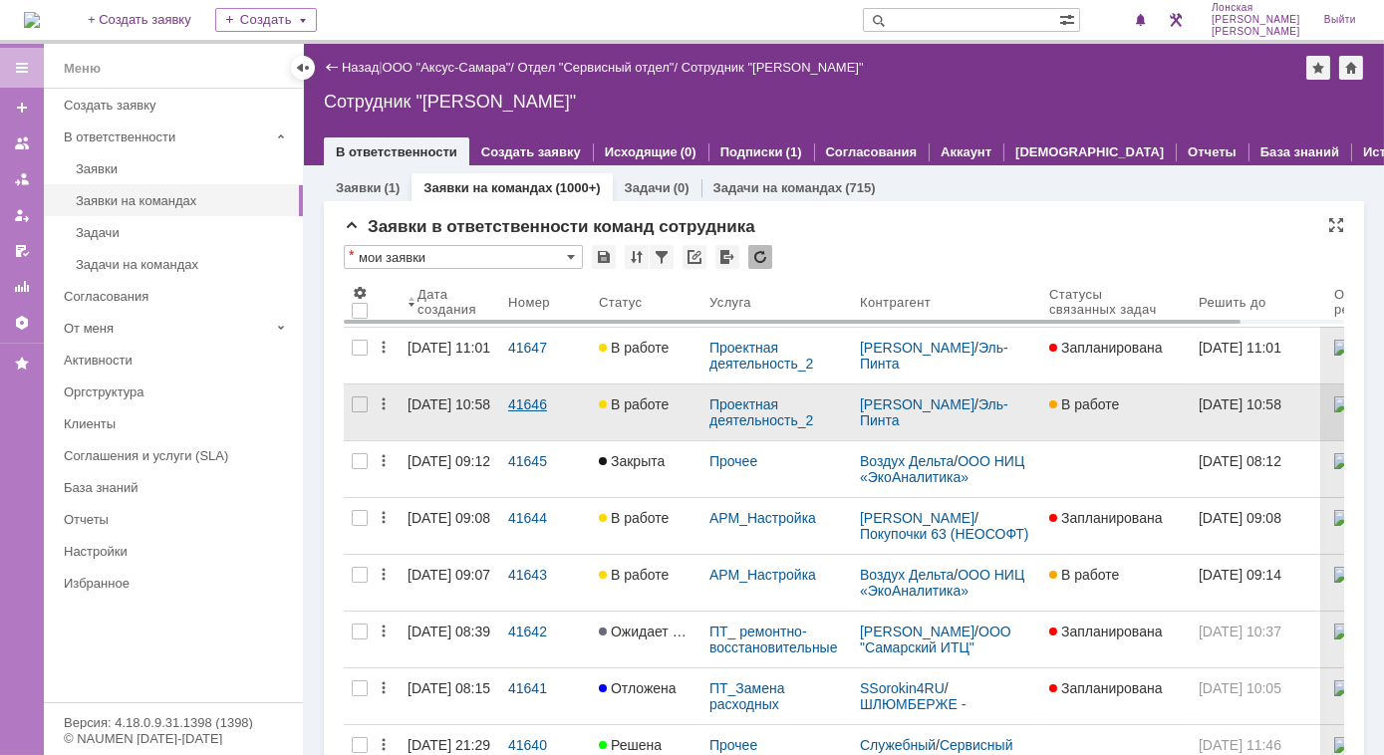
click at [526, 410] on div "41646" at bounding box center [545, 404] width 75 height 16
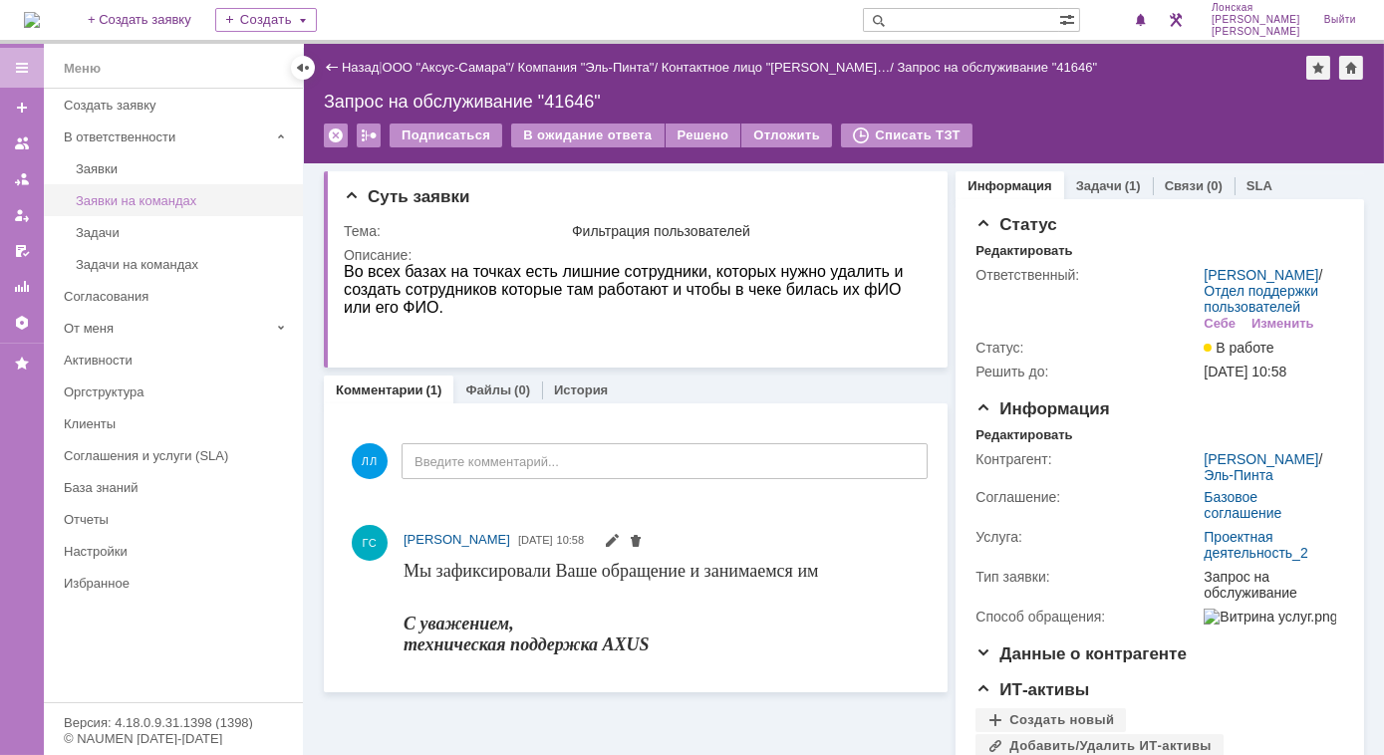
click at [129, 197] on div "Заявки на командах" at bounding box center [183, 200] width 215 height 15
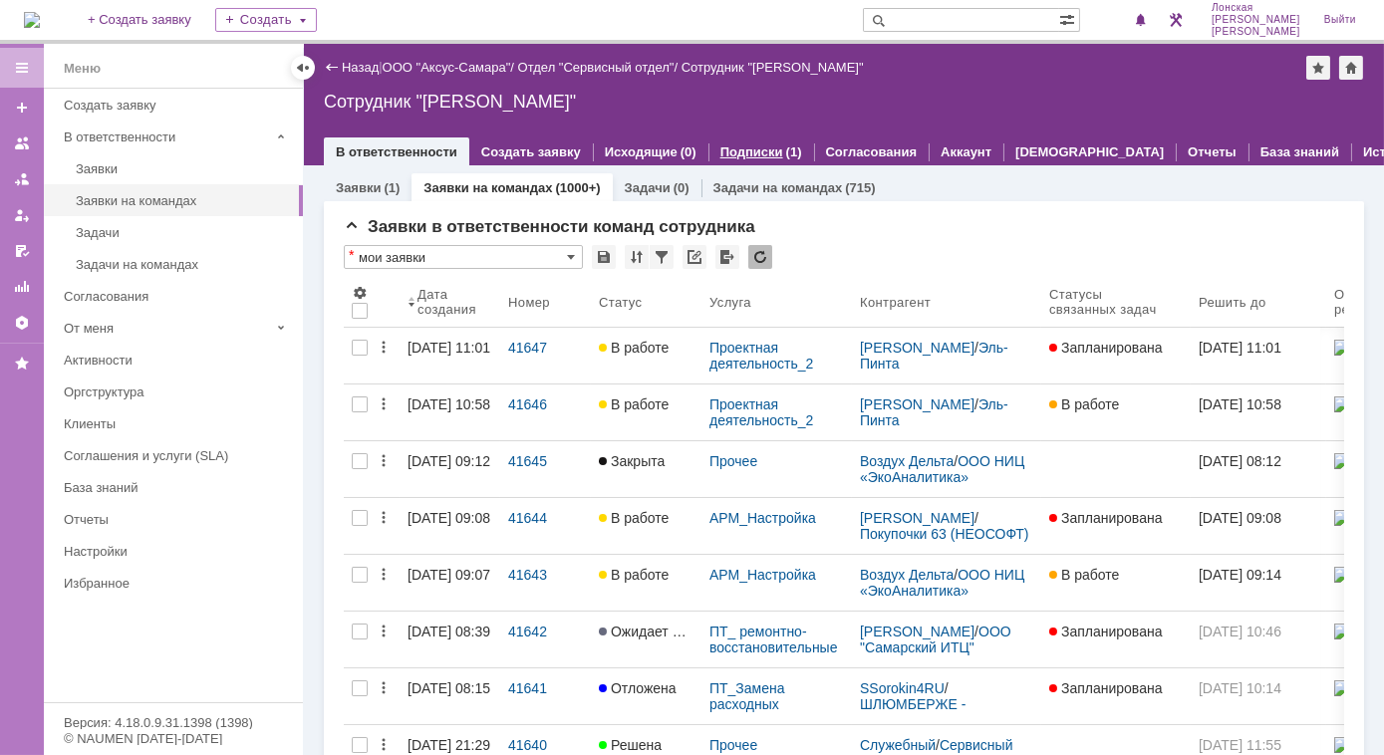
click at [735, 144] on link "Подписки" at bounding box center [751, 151] width 63 height 15
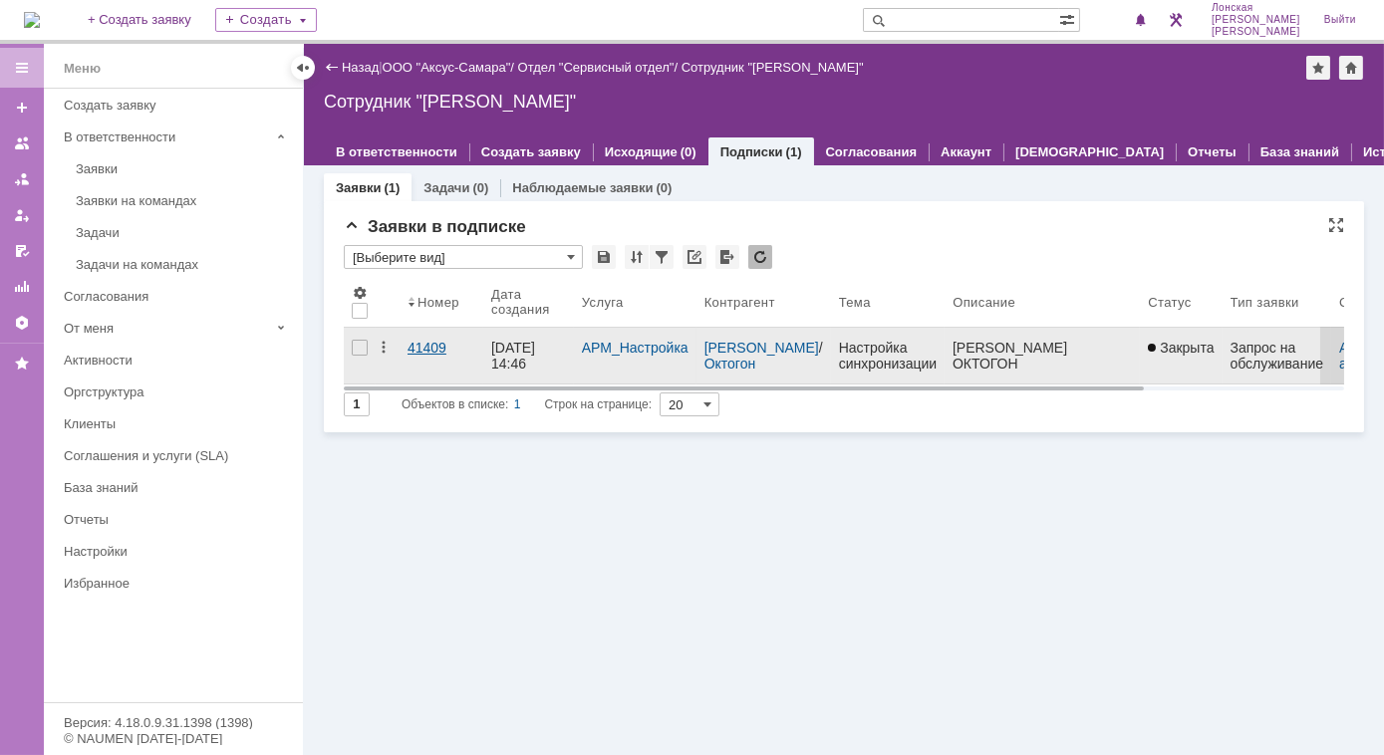
click at [429, 345] on div "41409" at bounding box center [441, 348] width 68 height 16
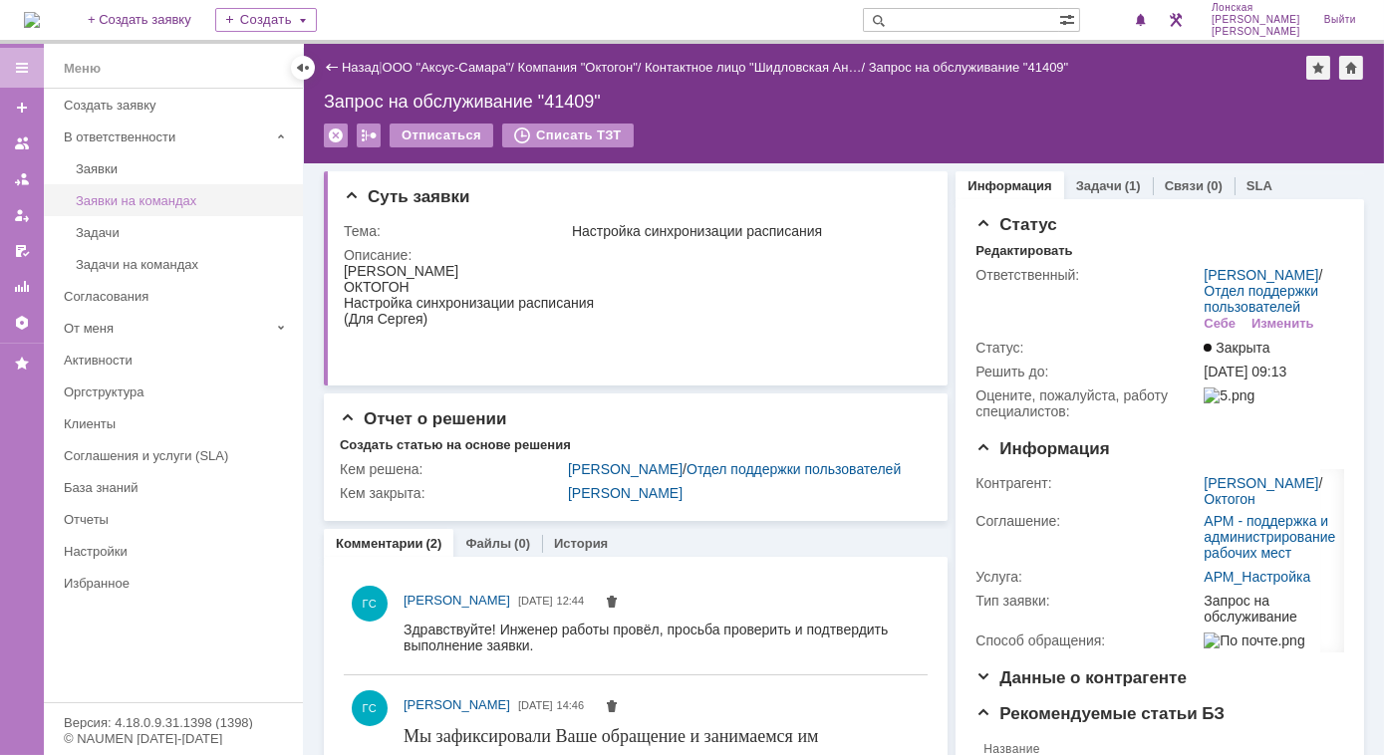
click at [95, 204] on div "Заявки на командах" at bounding box center [183, 200] width 215 height 15
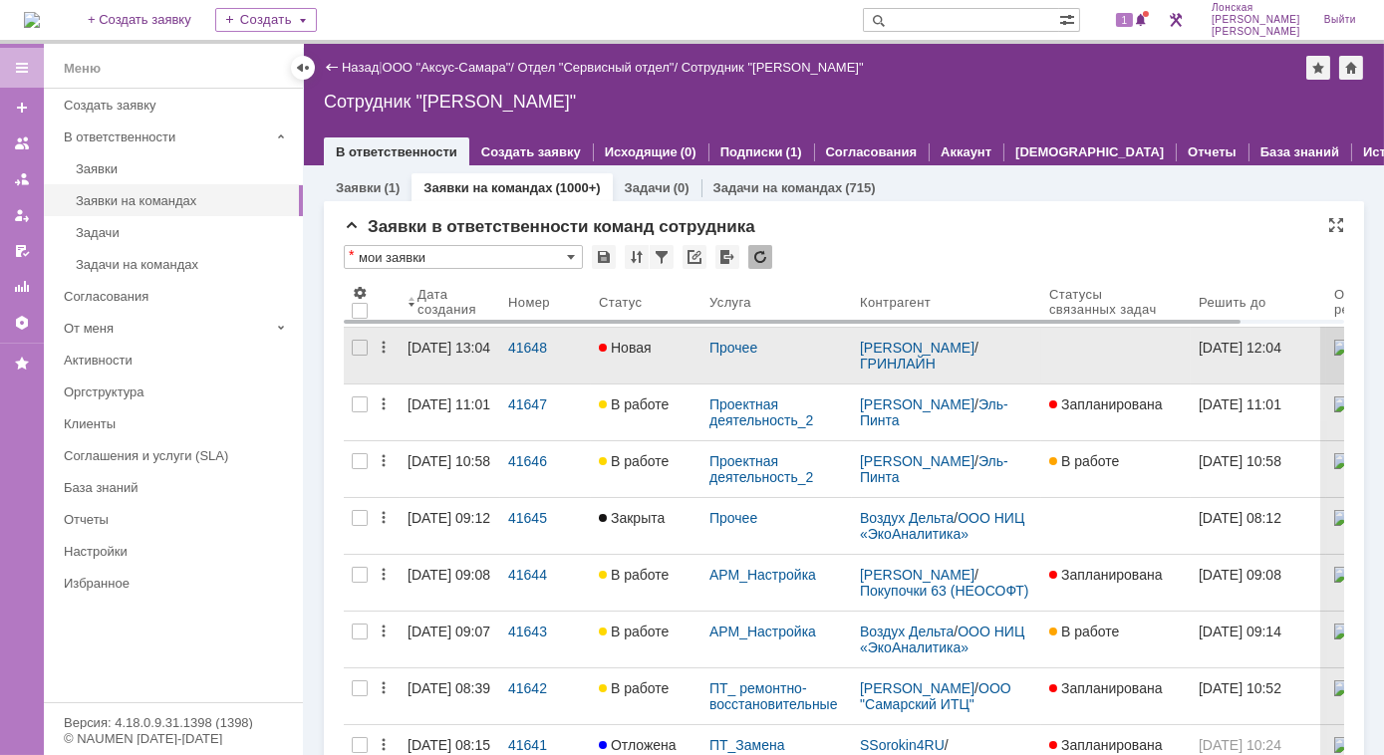
click at [456, 353] on div "05.09.2025 13:04" at bounding box center [448, 348] width 83 height 16
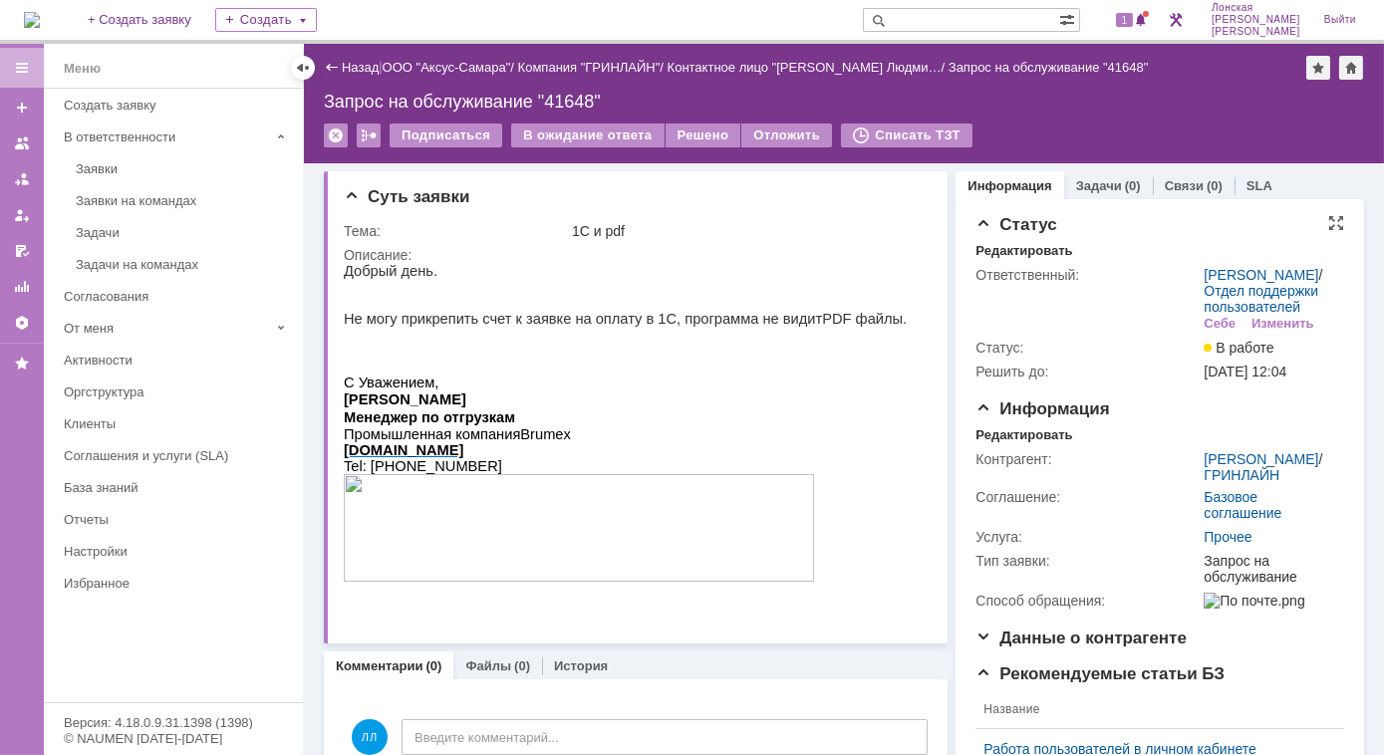
click at [1135, 253] on div "Редактировать" at bounding box center [1159, 252] width 369 height 18
click at [146, 197] on div "Заявки на командах" at bounding box center [183, 200] width 215 height 15
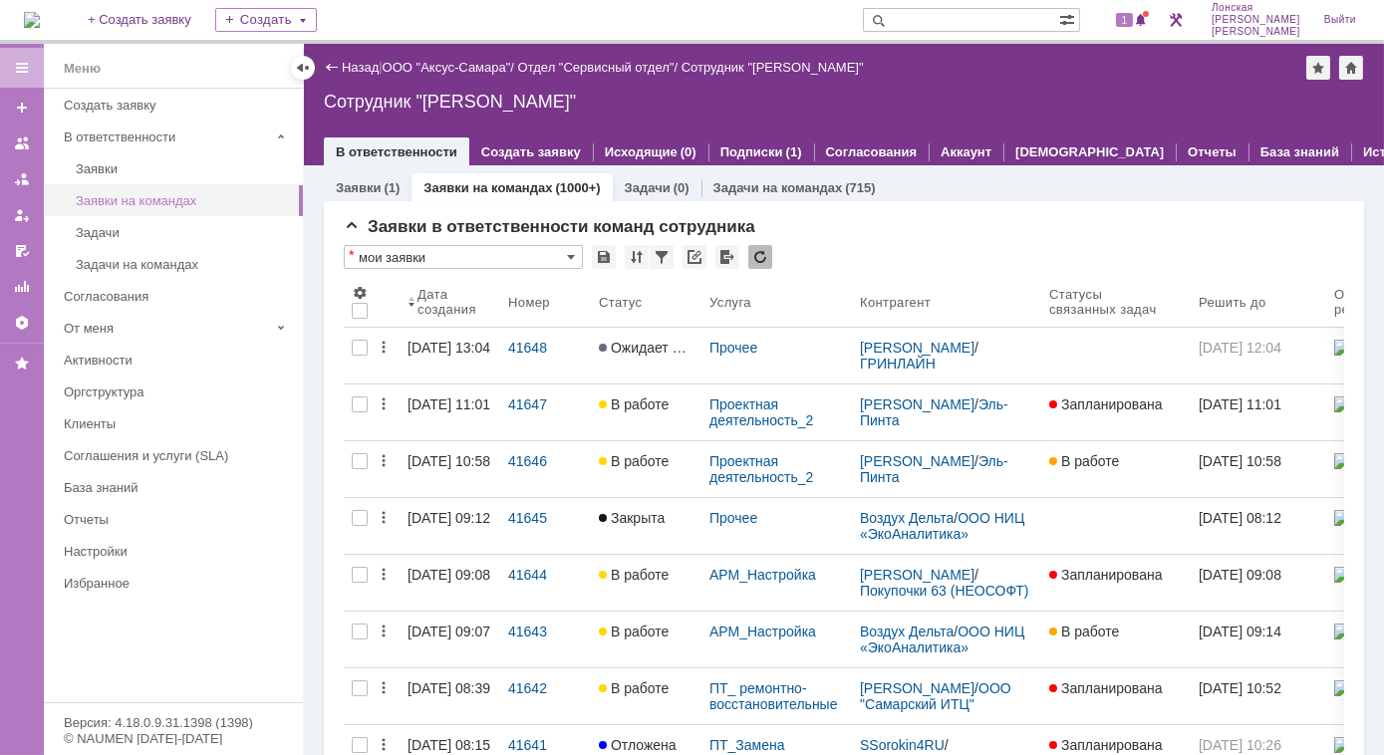
click at [204, 197] on div "Заявки на командах" at bounding box center [183, 200] width 215 height 15
